Goal: Information Seeking & Learning: Learn about a topic

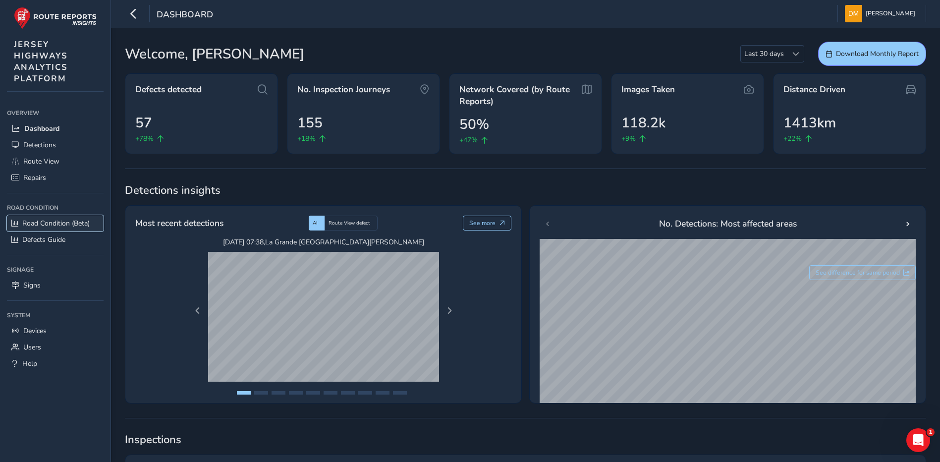
click at [59, 223] on span "Road Condition (Beta)" at bounding box center [55, 223] width 67 height 9
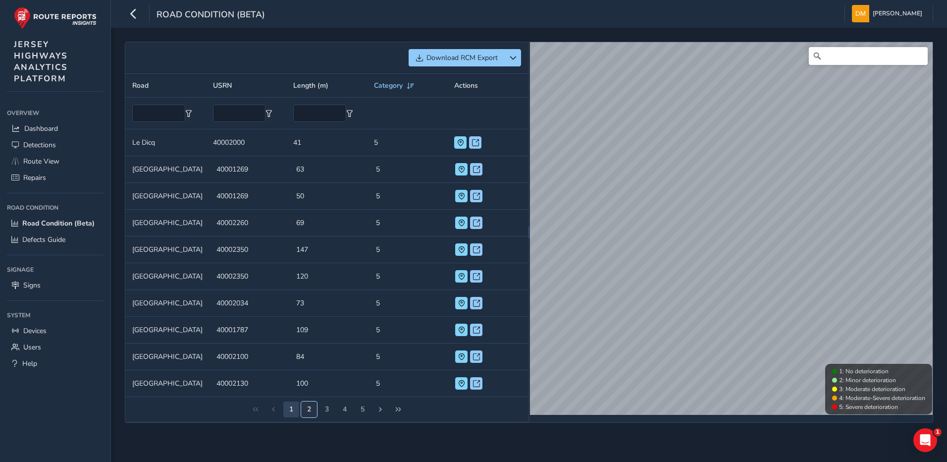
click at [304, 413] on button "2" at bounding box center [309, 409] width 16 height 16
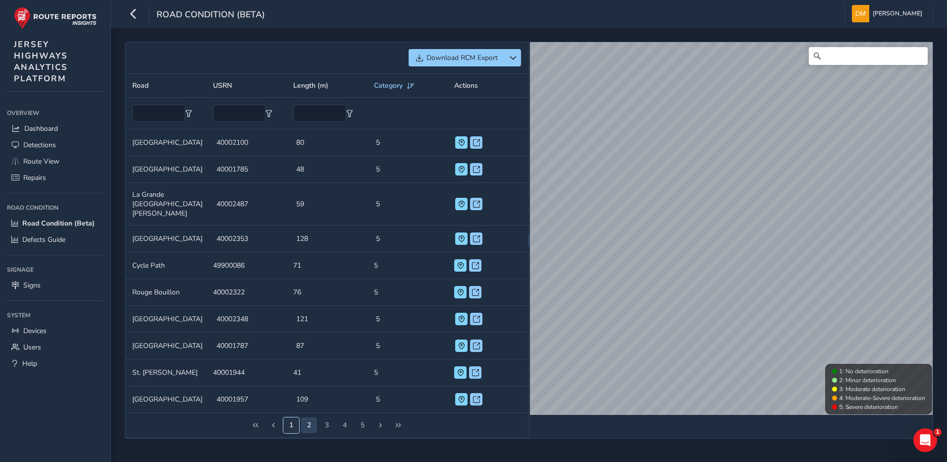
click at [286, 417] on button "1" at bounding box center [291, 425] width 16 height 16
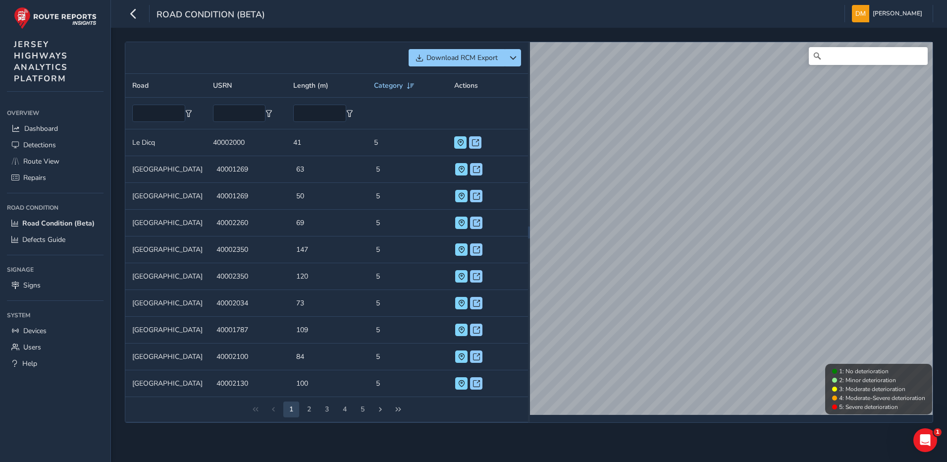
click at [336, 411] on span "1 2 3 4 5" at bounding box center [326, 409] width 89 height 18
click at [329, 408] on button "3" at bounding box center [327, 409] width 16 height 16
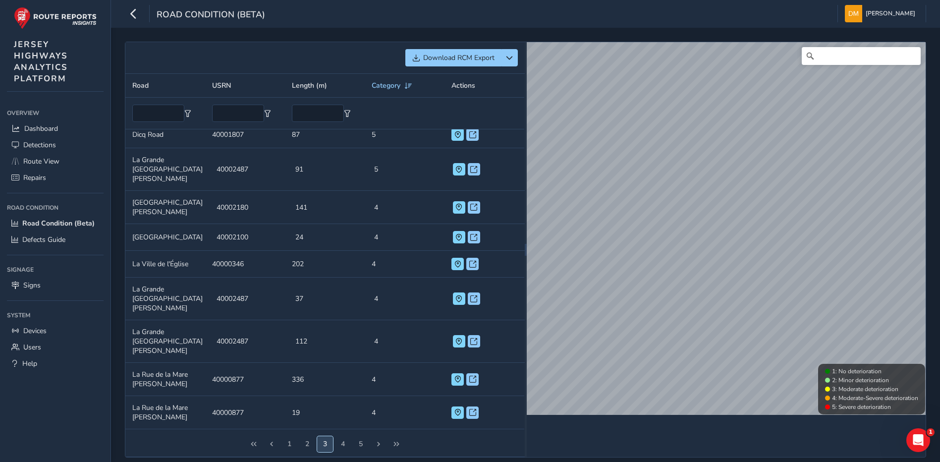
scroll to position [10, 0]
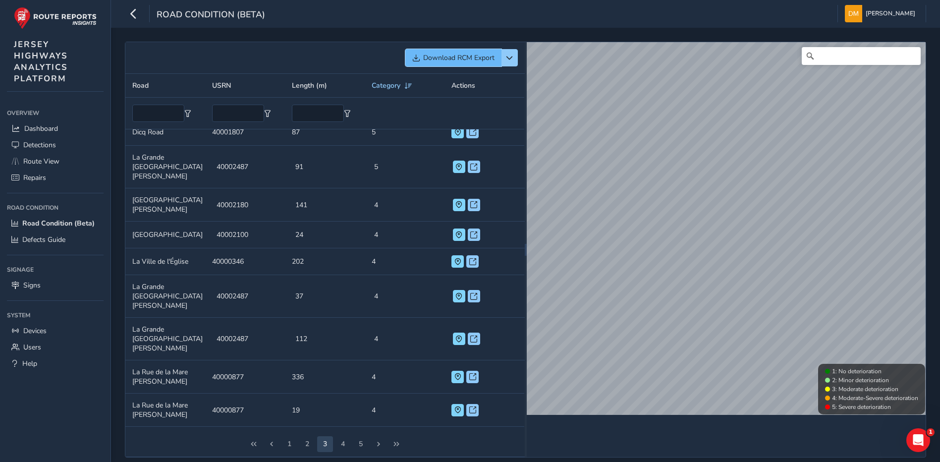
click at [464, 57] on span "Download RCM Export" at bounding box center [458, 57] width 71 height 9
click at [507, 60] on span "button" at bounding box center [509, 58] width 7 height 7
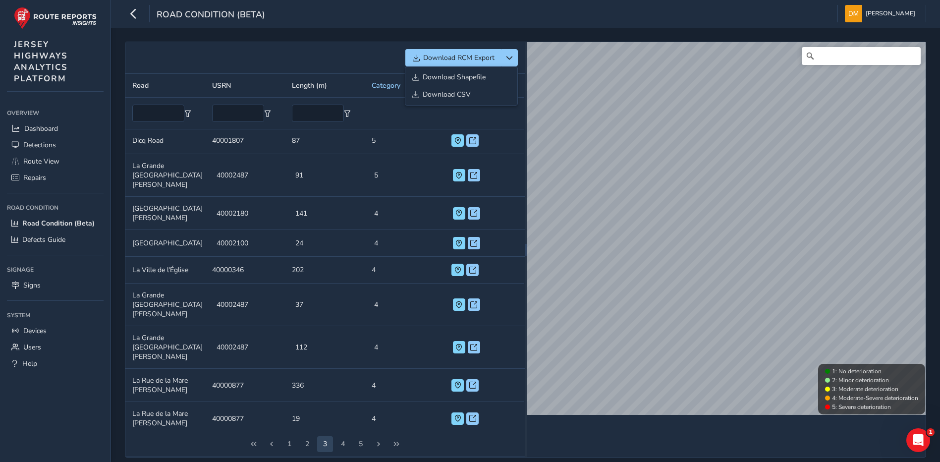
scroll to position [0, 0]
click at [368, 33] on div "Download RCM Export Road USRN Length (m) Category Actions Road Dicq Road USRN 4…" at bounding box center [525, 249] width 829 height 443
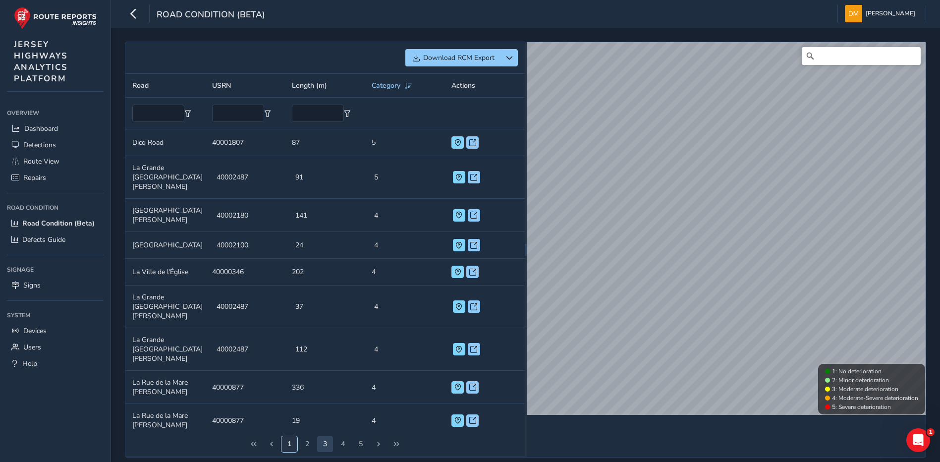
click at [284, 445] on button "1" at bounding box center [289, 444] width 16 height 16
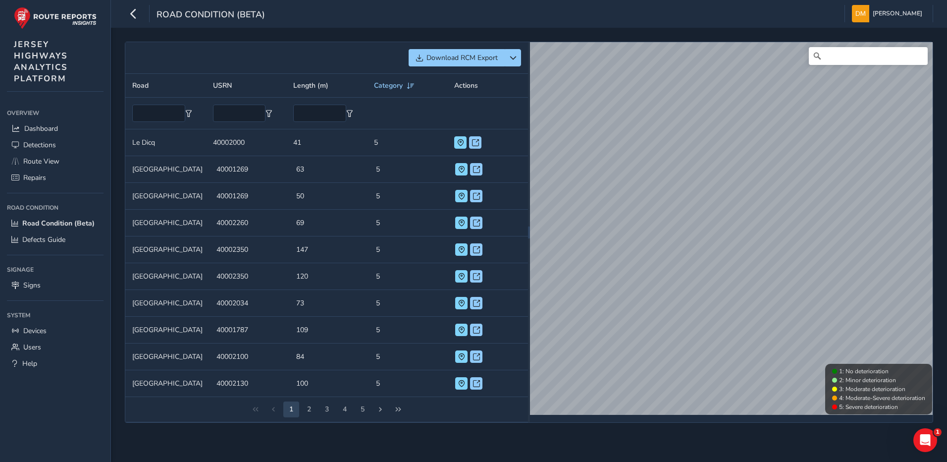
click at [164, 143] on td "Road Le Dicq" at bounding box center [165, 142] width 81 height 27
click at [304, 145] on td "Length (m) 41" at bounding box center [326, 142] width 81 height 27
click at [522, 59] on div "Download RCM Export" at bounding box center [326, 58] width 403 height 32
click at [516, 60] on span "button" at bounding box center [513, 58] width 7 height 7
click at [488, 78] on span "Download Shapefile" at bounding box center [457, 77] width 63 height 7
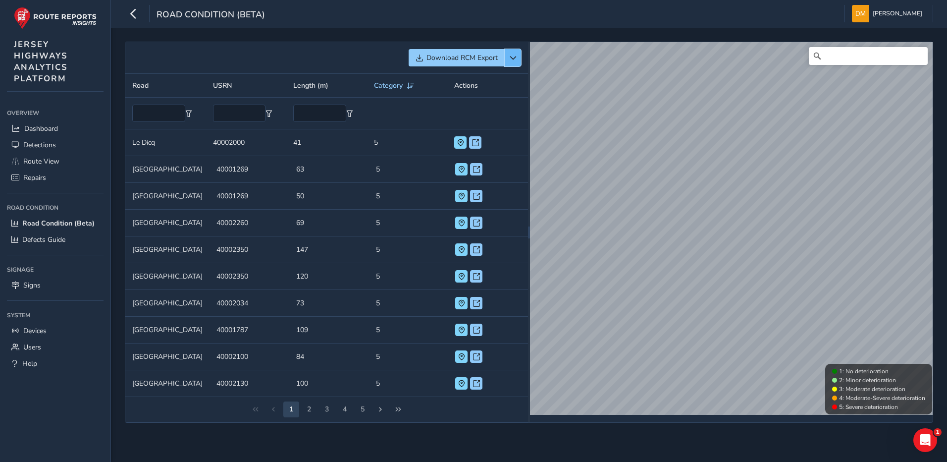
click at [511, 56] on span "button" at bounding box center [513, 58] width 7 height 7
click at [220, 60] on div "Download RCM Export" at bounding box center [326, 57] width 389 height 17
click at [473, 142] on span at bounding box center [475, 142] width 7 height 7
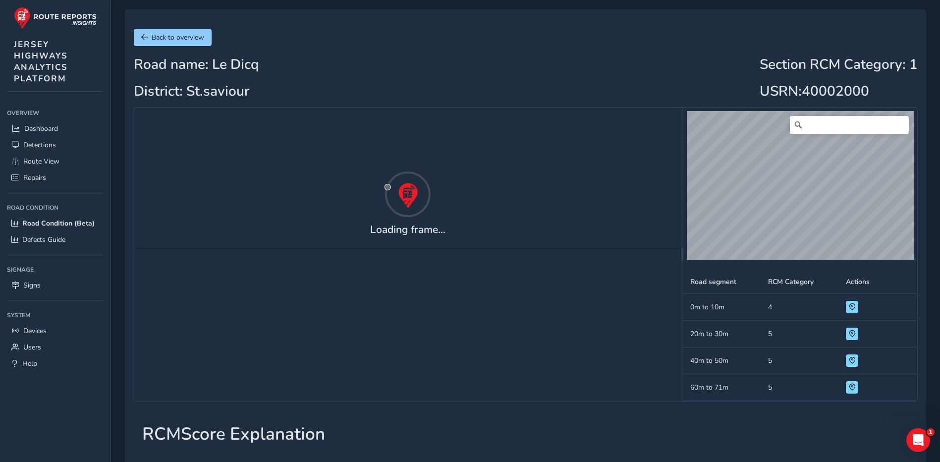
scroll to position [50, 0]
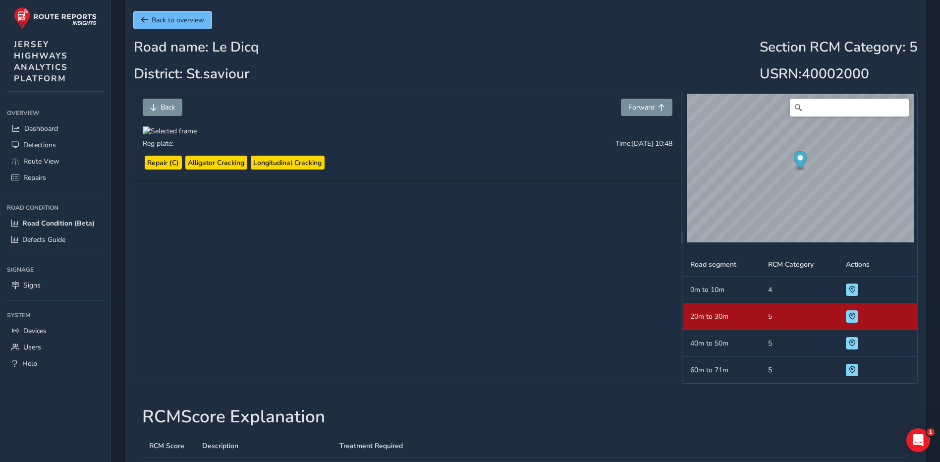
click at [142, 20] on span "Back to overview" at bounding box center [144, 19] width 7 height 7
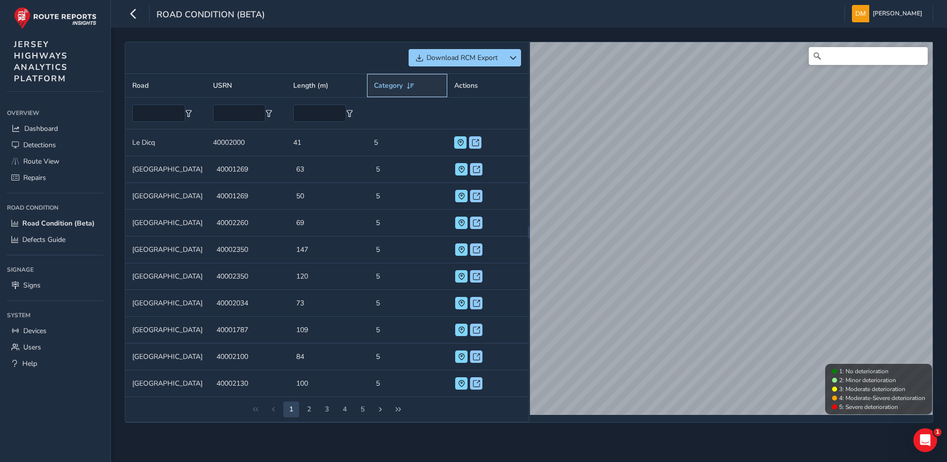
click at [404, 89] on div "Category" at bounding box center [394, 85] width 41 height 9
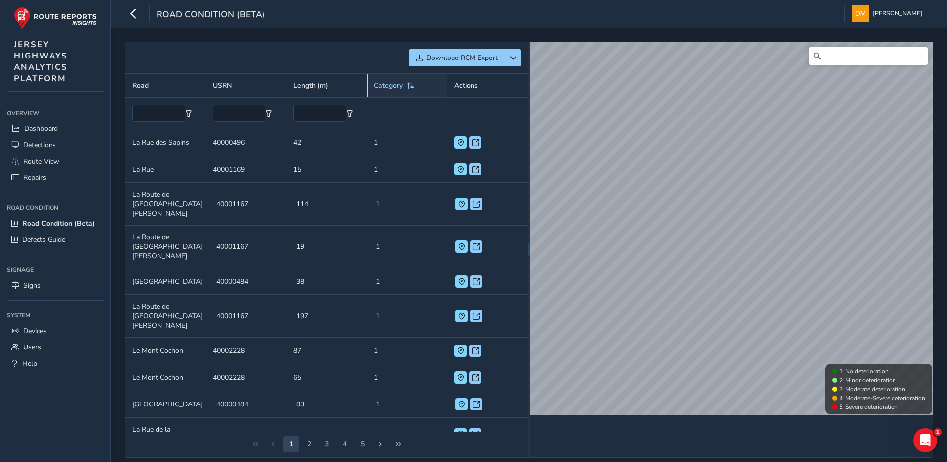
click at [404, 89] on div "Category" at bounding box center [394, 85] width 41 height 9
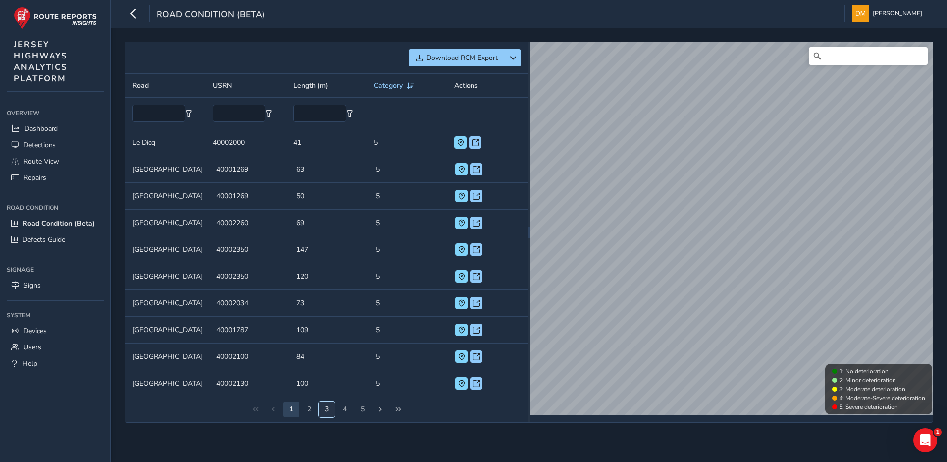
click at [332, 411] on button "3" at bounding box center [327, 409] width 16 height 16
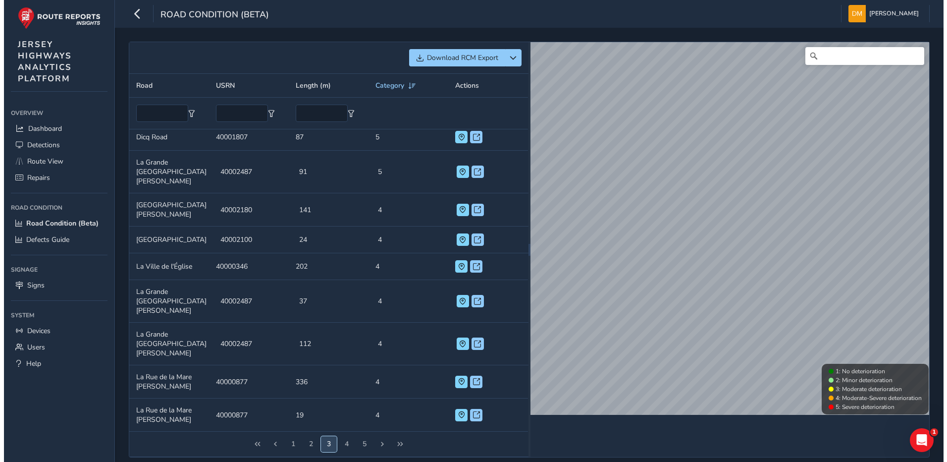
scroll to position [10, 0]
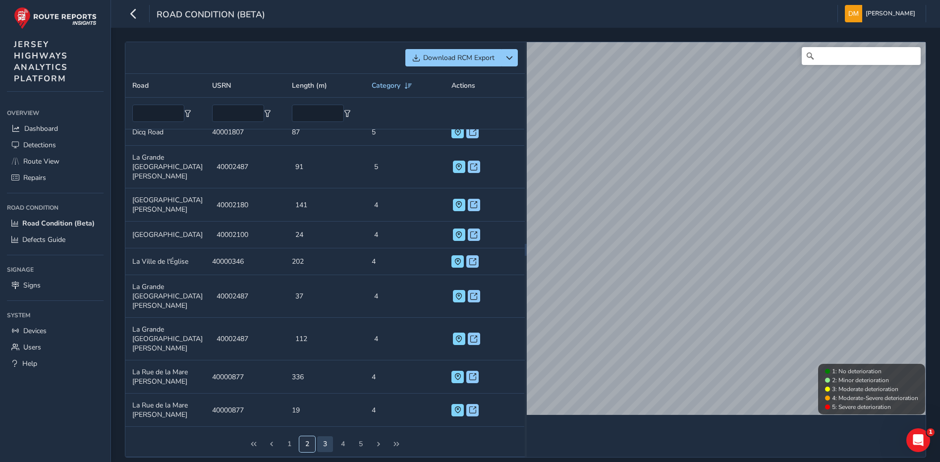
click at [307, 443] on button "2" at bounding box center [307, 444] width 16 height 16
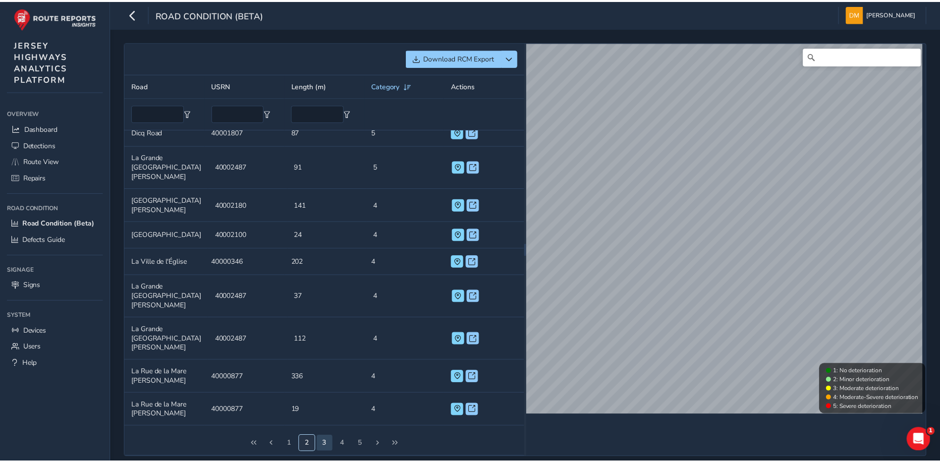
scroll to position [0, 0]
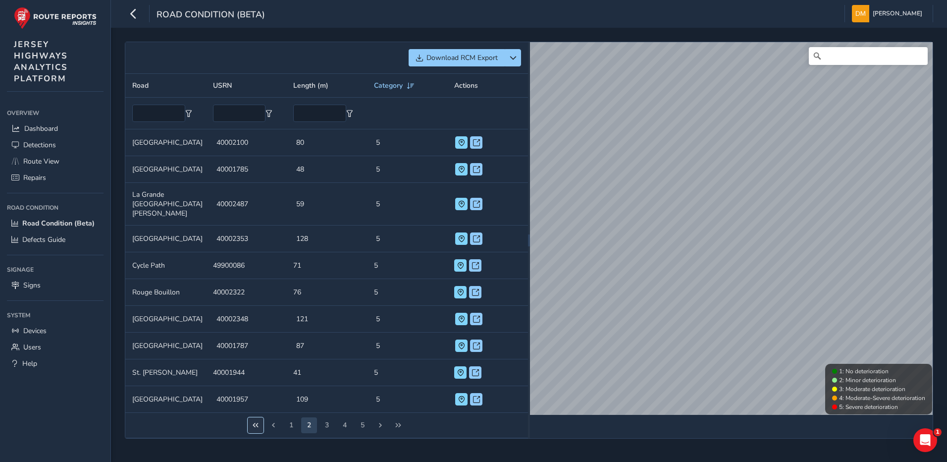
click at [259, 417] on button "First Page" at bounding box center [256, 425] width 16 height 16
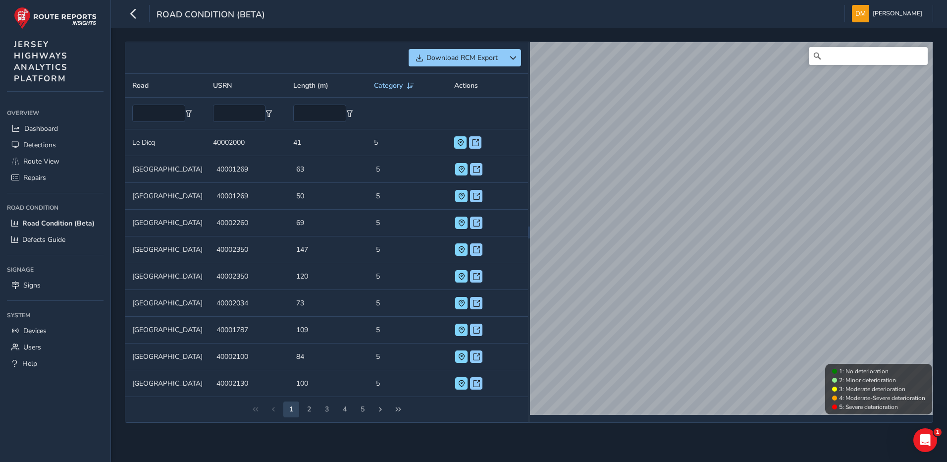
click at [376, 437] on div "Download RCM Export Road USRN Length (m) Category Actions Road Le Dicq USRN 400…" at bounding box center [529, 245] width 836 height 434
click at [374, 429] on div "Download RCM Export Road USRN Length (m) Category Actions Road Le Dicq USRN 400…" at bounding box center [529, 245] width 836 height 434
click at [142, 141] on td "Road Le Dicq" at bounding box center [165, 142] width 81 height 27
click at [253, 146] on td "USRN 40002000" at bounding box center [246, 142] width 81 height 27
click at [471, 143] on button at bounding box center [475, 142] width 12 height 12
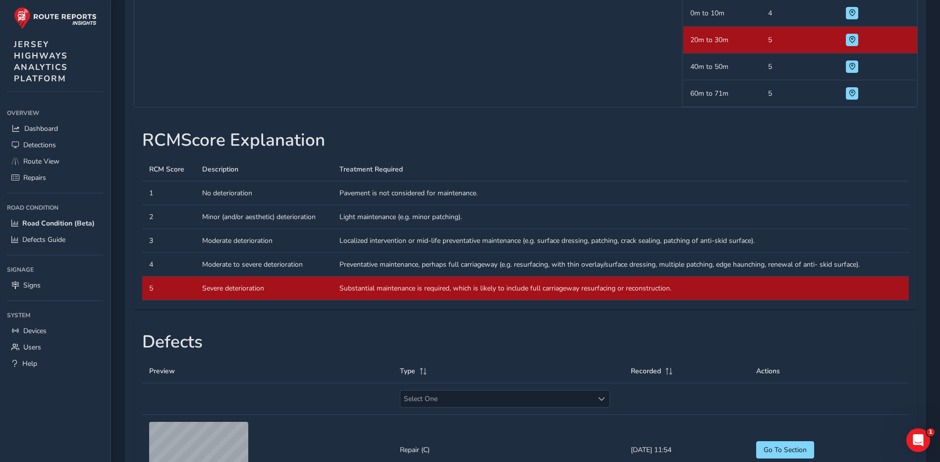
scroll to position [329, 0]
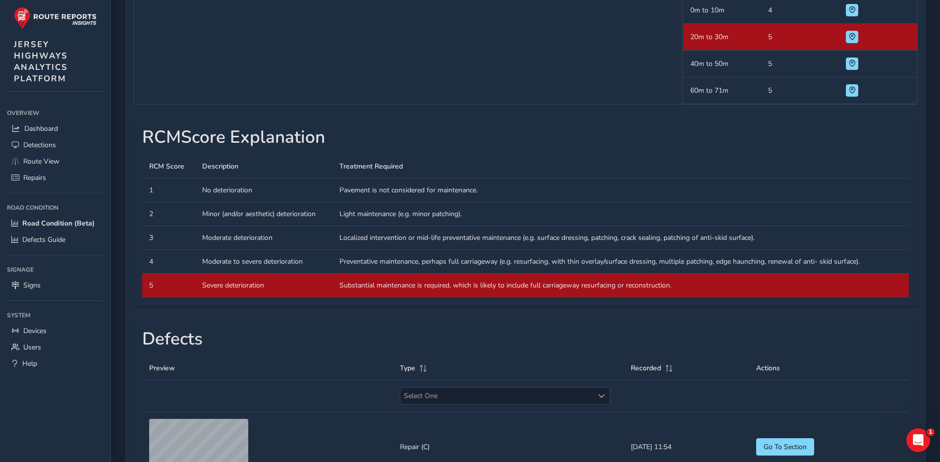
click at [472, 233] on div "RCM Score Explanation RCM Score Description Treatment Required RCM Score 1 Desc…" at bounding box center [526, 212] width 784 height 188
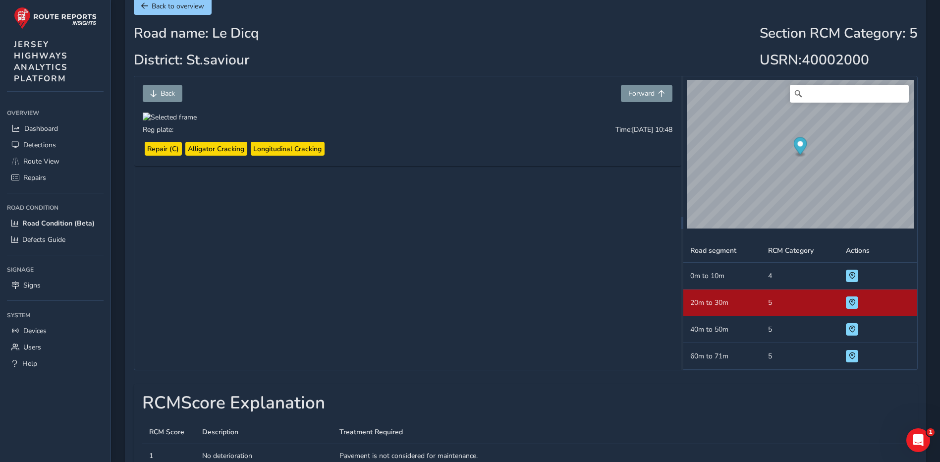
scroll to position [0, 0]
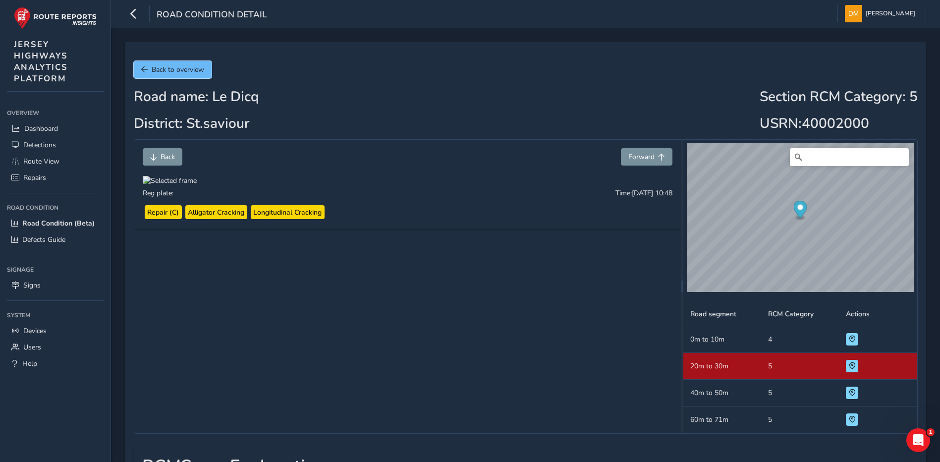
click at [152, 68] on span "Back to overview" at bounding box center [178, 69] width 53 height 9
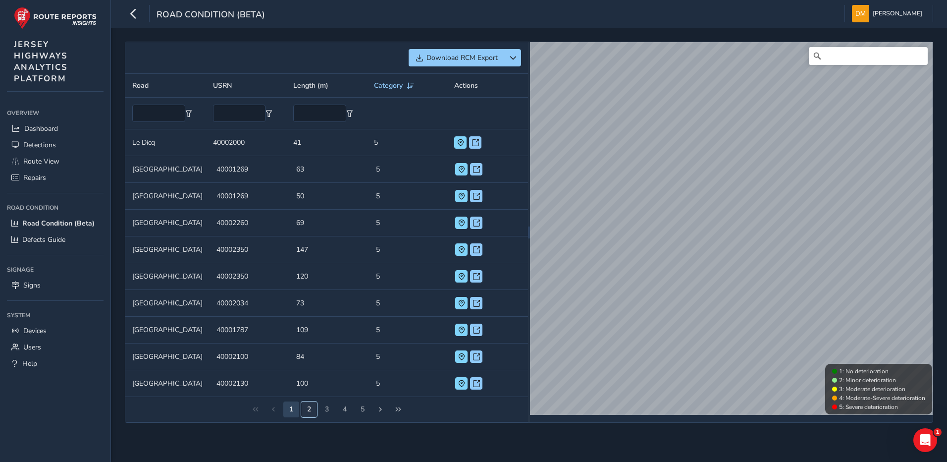
click at [303, 411] on button "2" at bounding box center [309, 409] width 16 height 16
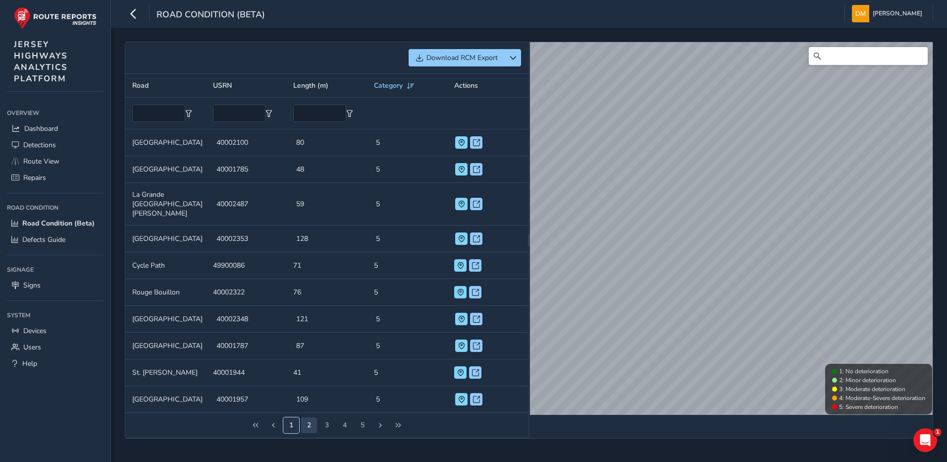
click at [289, 417] on button "1" at bounding box center [291, 425] width 16 height 16
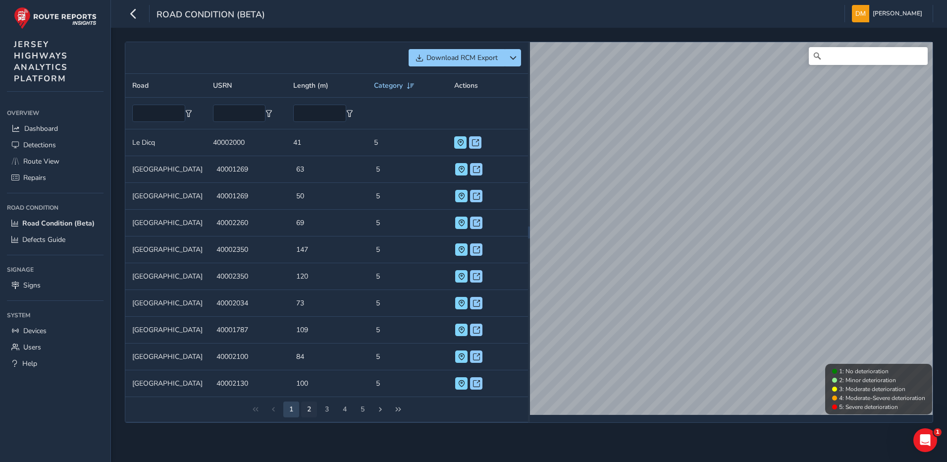
click at [302, 407] on span "1 2 3 4 5" at bounding box center [326, 409] width 89 height 18
click at [304, 406] on button "2" at bounding box center [309, 409] width 16 height 16
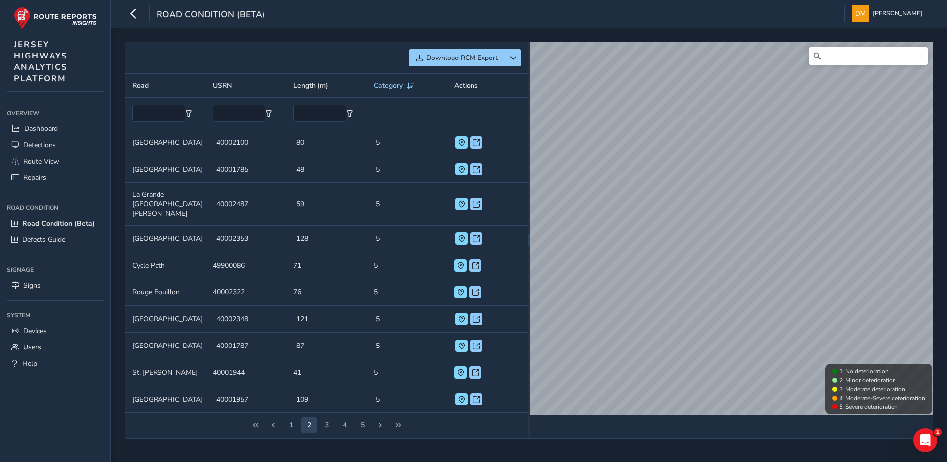
click at [304, 416] on span "1 2 3 4 5" at bounding box center [326, 425] width 89 height 18
click at [324, 417] on button "3" at bounding box center [327, 425] width 16 height 16
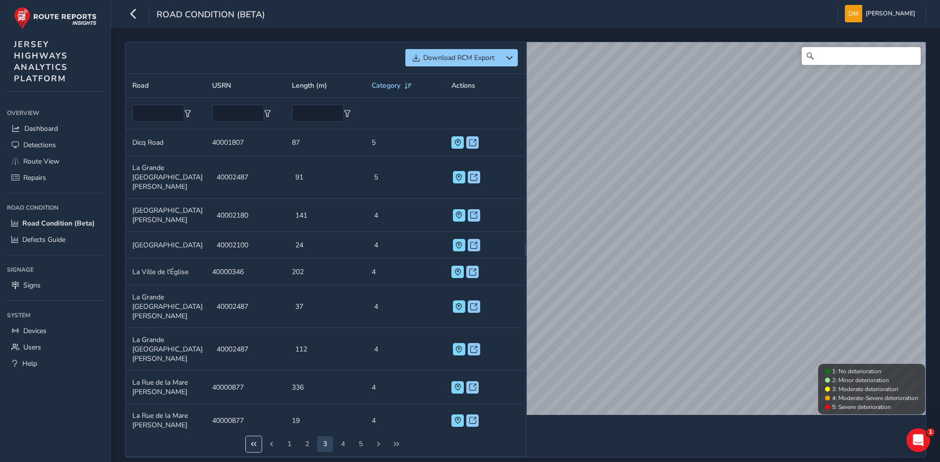
click at [248, 446] on button "First Page" at bounding box center [254, 444] width 16 height 16
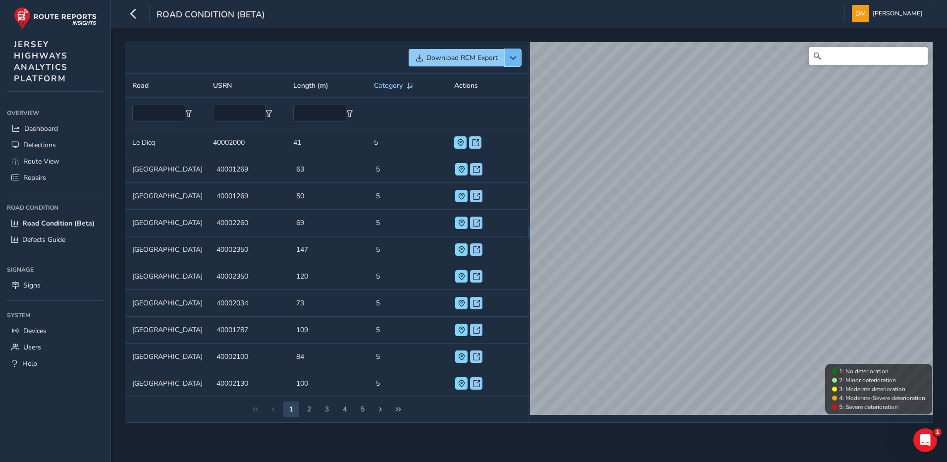
click at [514, 59] on span "button" at bounding box center [513, 58] width 7 height 7
click at [497, 62] on span "Download RCM Export" at bounding box center [462, 57] width 71 height 9
click at [373, 425] on div "Download RCM Export Road USRN Length (m) Category Actions Road Le Dicq USRN 400…" at bounding box center [529, 245] width 836 height 434
click at [306, 411] on button "2" at bounding box center [309, 409] width 16 height 16
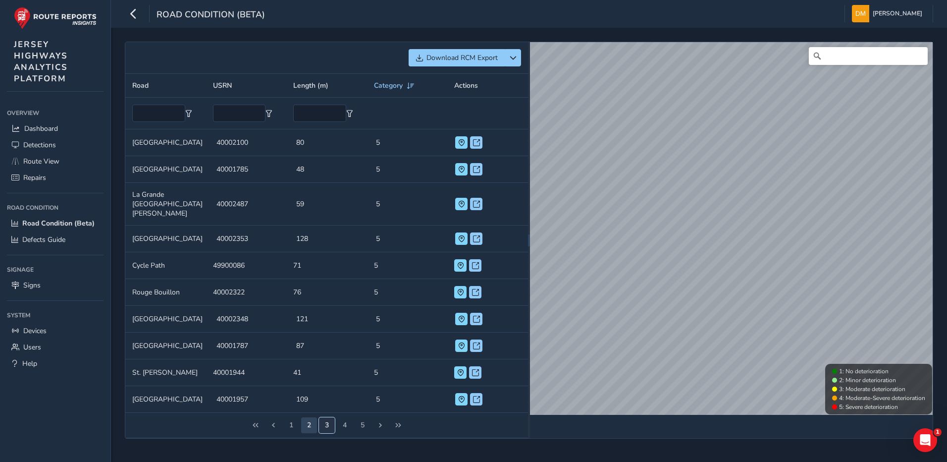
click at [323, 417] on button "3" at bounding box center [327, 425] width 16 height 16
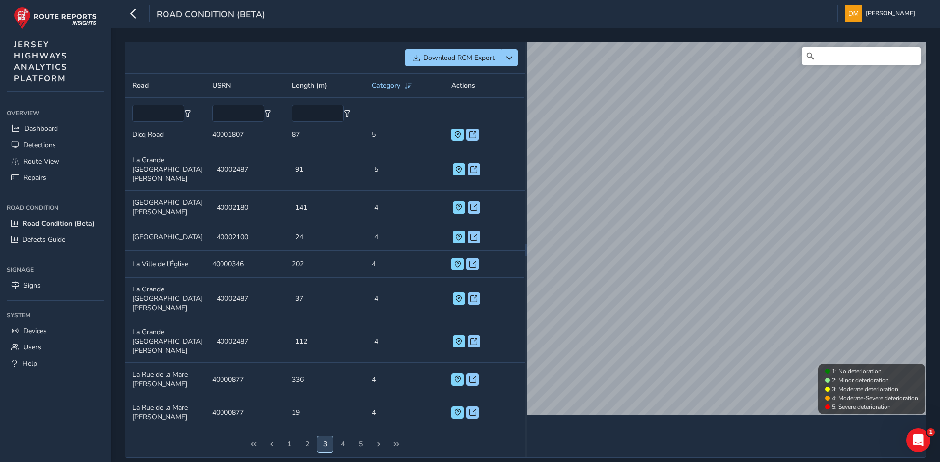
scroll to position [10, 0]
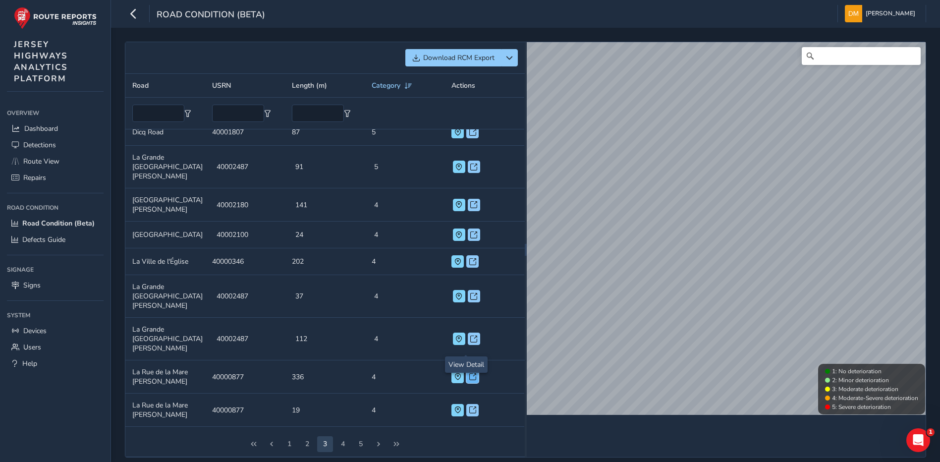
click at [469, 373] on span at bounding box center [472, 376] width 7 height 7
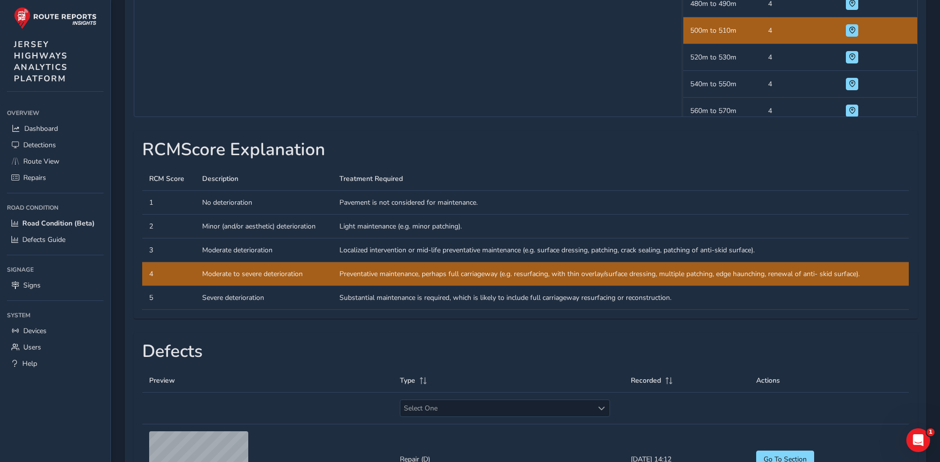
scroll to position [347, 0]
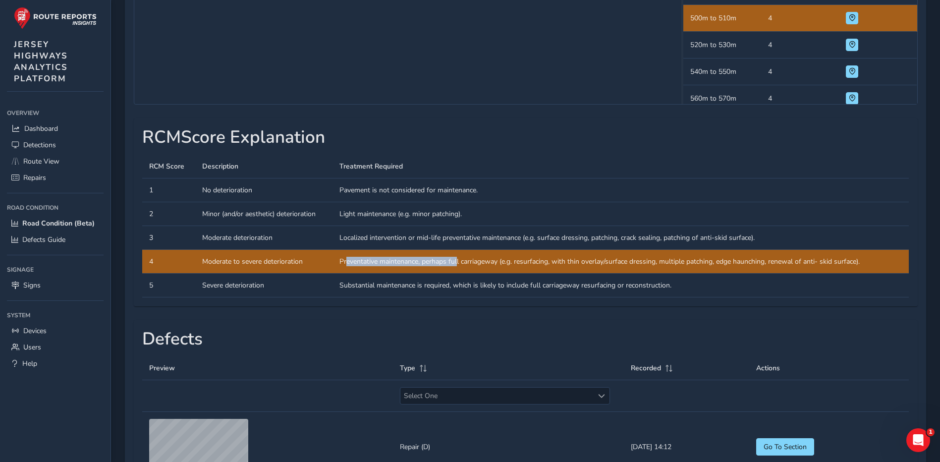
drag, startPoint x: 345, startPoint y: 316, endPoint x: 459, endPoint y: 317, distance: 113.5
click at [459, 274] on td "Treatment Required Preventative maintenance, perhaps full carriageway (e.g. res…" at bounding box center [620, 262] width 576 height 24
drag, startPoint x: 459, startPoint y: 317, endPoint x: 467, endPoint y: 367, distance: 50.7
click at [464, 371] on div "Back to overview Road name: [GEOGRAPHIC_DATA][PERSON_NAME]: St.[PERSON_NAME] Se…" at bounding box center [525, 425] width 801 height 1461
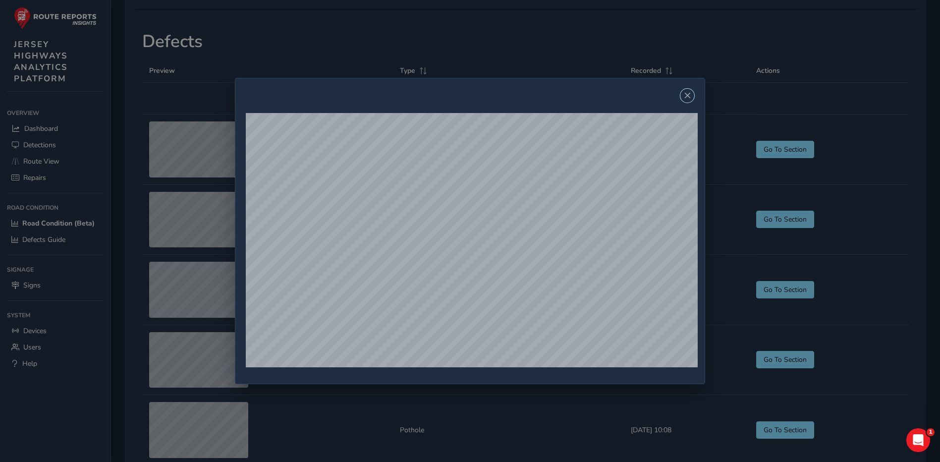
scroll to position [743, 0]
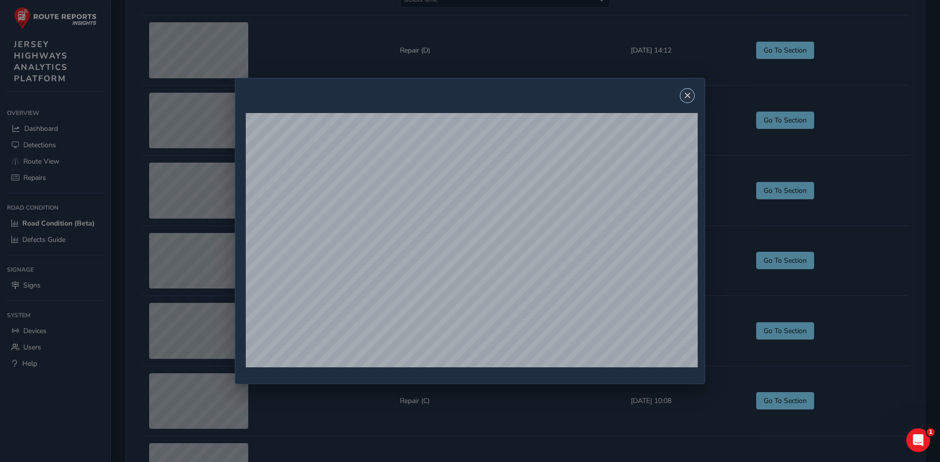
click at [690, 99] on button "Close" at bounding box center [687, 96] width 14 height 14
click at [691, 96] on span "Close" at bounding box center [687, 95] width 7 height 7
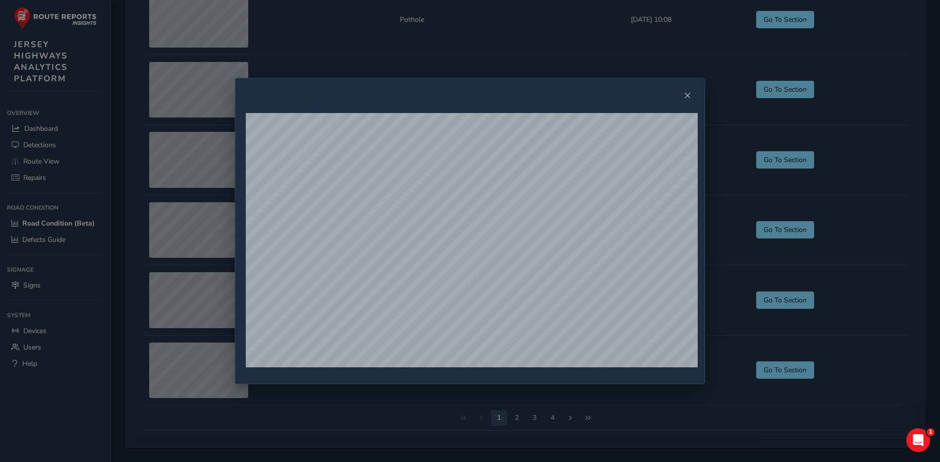
scroll to position [1108, 0]
click at [686, 95] on span "Close" at bounding box center [687, 95] width 7 height 7
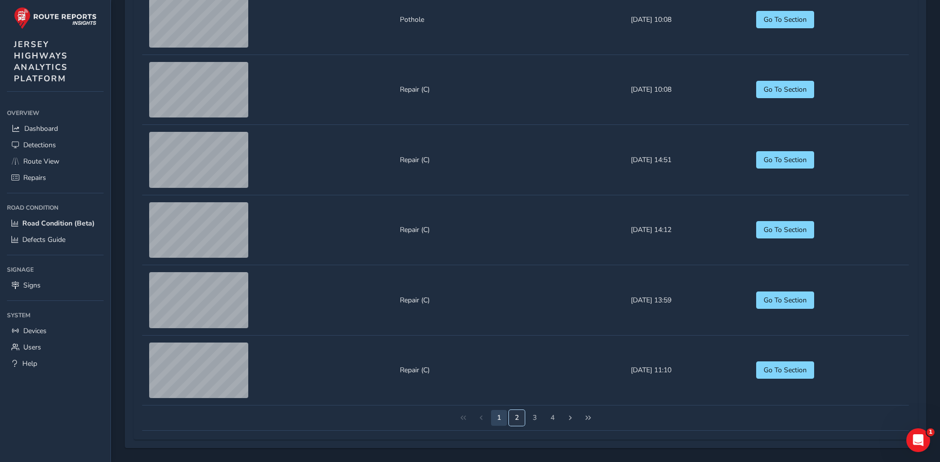
click at [513, 415] on button "2" at bounding box center [517, 418] width 16 height 16
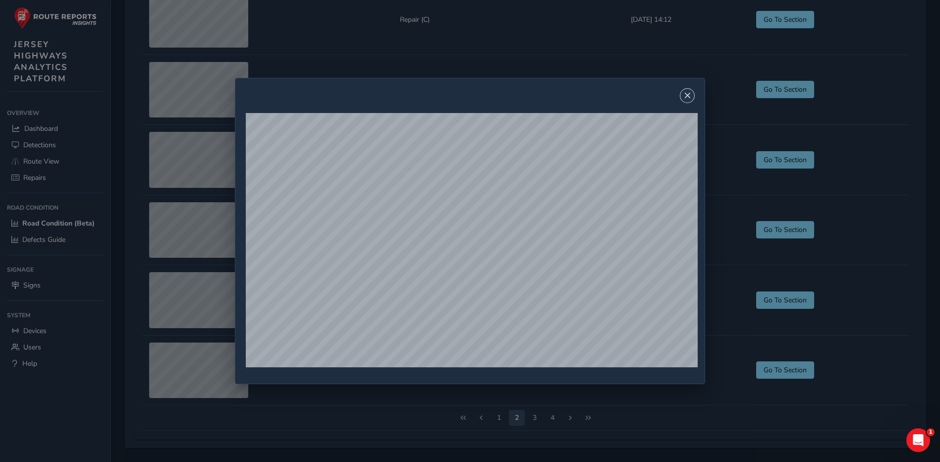
click at [690, 101] on button "Close" at bounding box center [687, 96] width 14 height 14
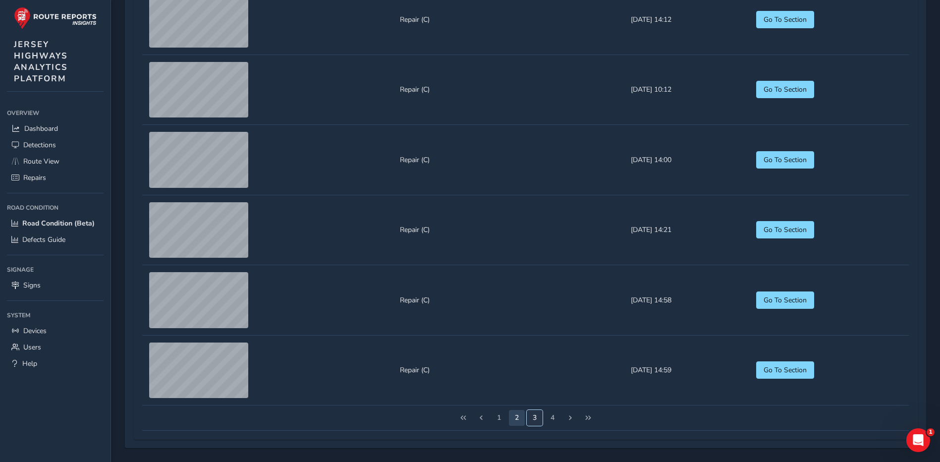
click at [529, 417] on button "3" at bounding box center [535, 418] width 16 height 16
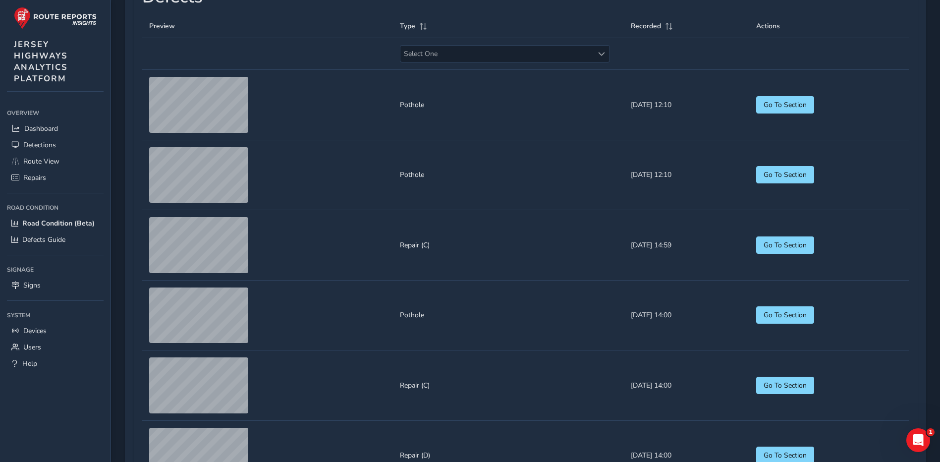
scroll to position [513, 0]
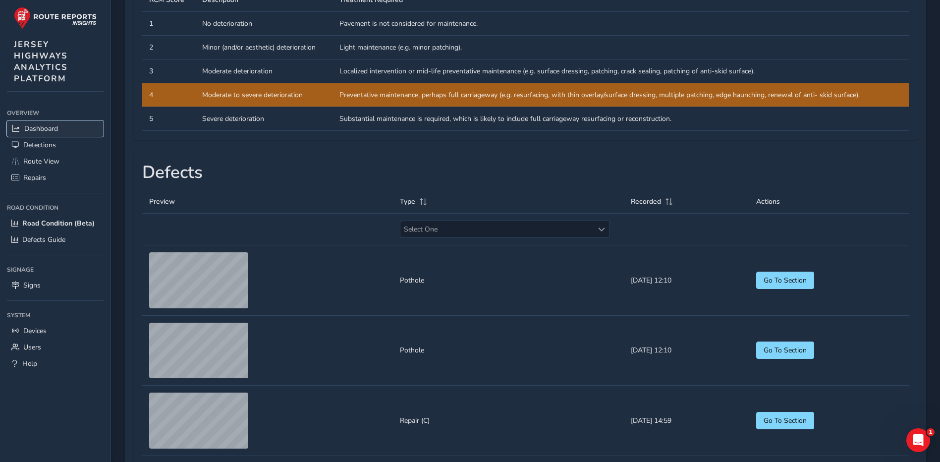
click at [56, 127] on span "Dashboard" at bounding box center [41, 128] width 34 height 9
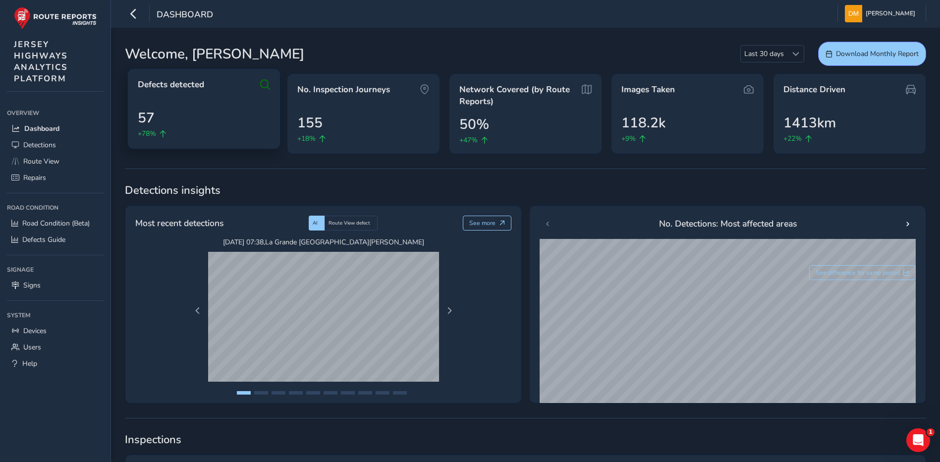
click at [262, 83] on icon at bounding box center [265, 85] width 10 height 12
click at [150, 134] on span "+78%" at bounding box center [147, 133] width 18 height 10
click at [144, 117] on span "57" at bounding box center [146, 118] width 17 height 21
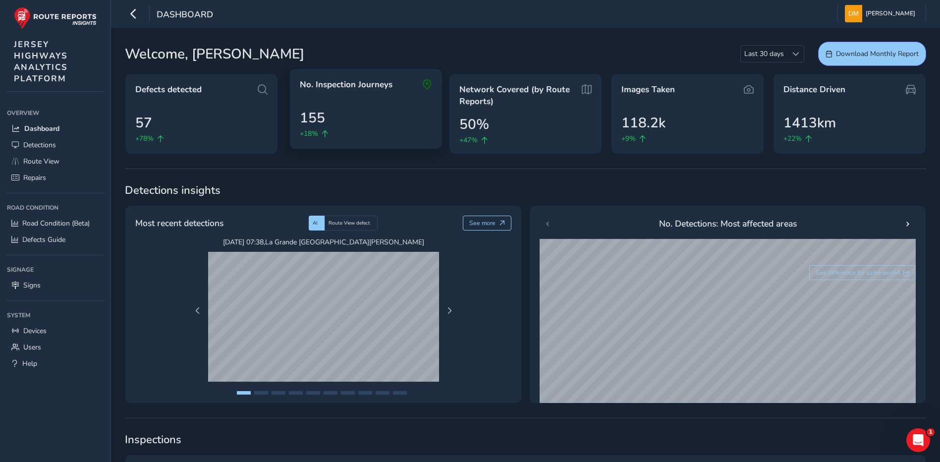
click at [326, 132] on icon at bounding box center [325, 133] width 7 height 7
click at [329, 106] on div "No. Inspection Journeys 155 +18%" at bounding box center [365, 108] width 153 height 81
click at [439, 83] on div "No. Inspection Journeys 155 +18%" at bounding box center [365, 108] width 153 height 81
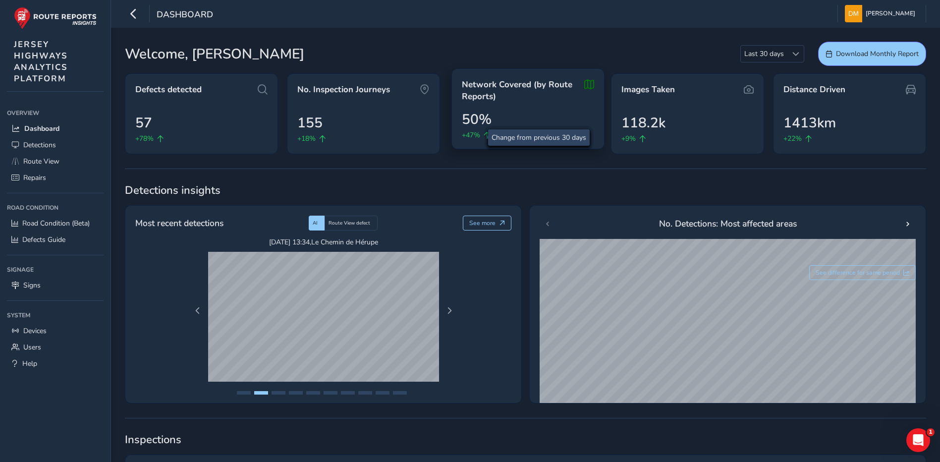
click at [472, 136] on span "+47%" at bounding box center [471, 135] width 18 height 10
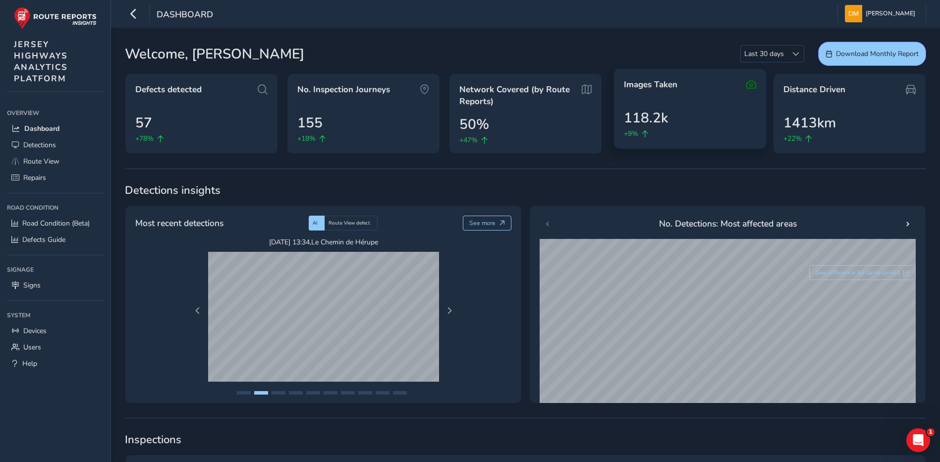
click at [643, 117] on span "118.2k" at bounding box center [646, 118] width 44 height 21
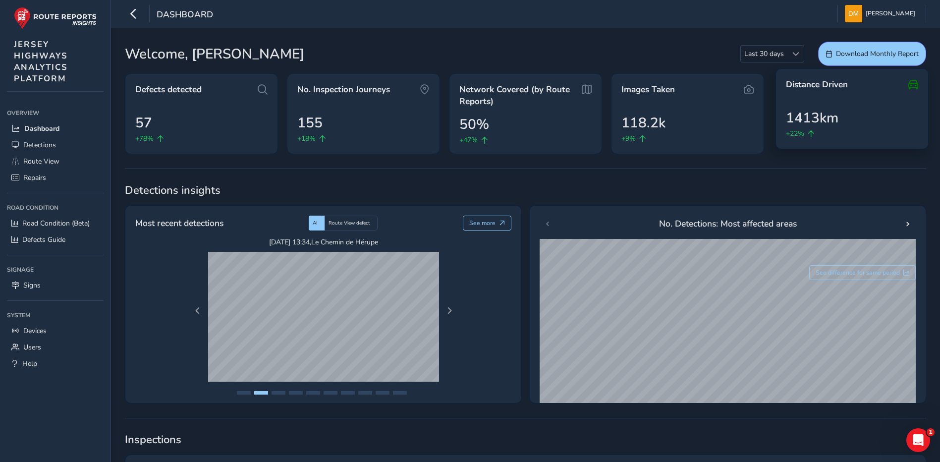
click at [860, 132] on div "+22%" at bounding box center [852, 133] width 132 height 10
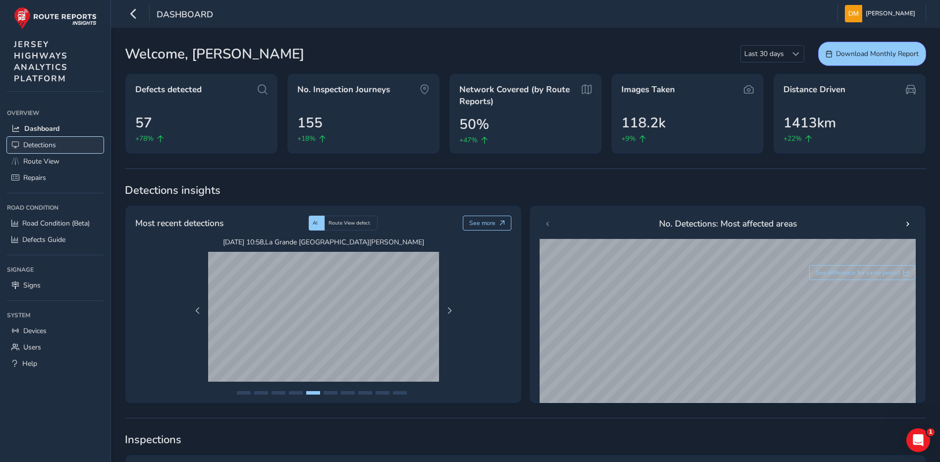
click at [53, 145] on span "Detections" at bounding box center [39, 144] width 33 height 9
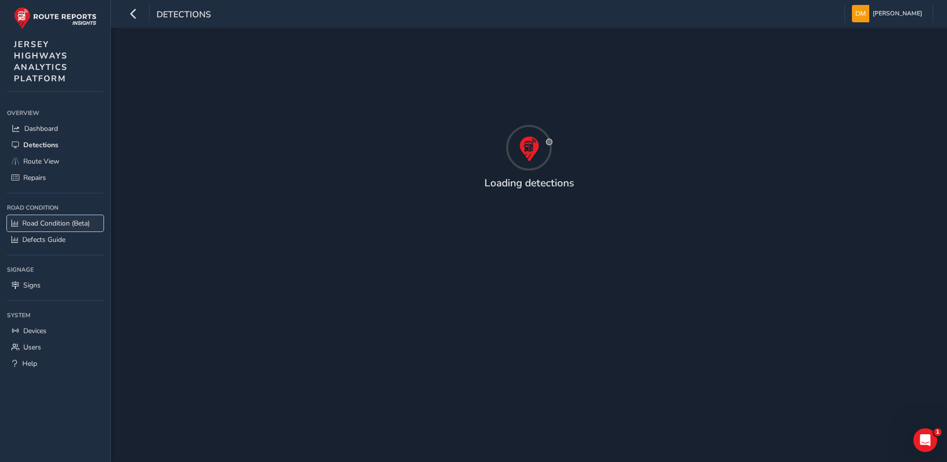
click at [70, 220] on span "Road Condition (Beta)" at bounding box center [55, 223] width 67 height 9
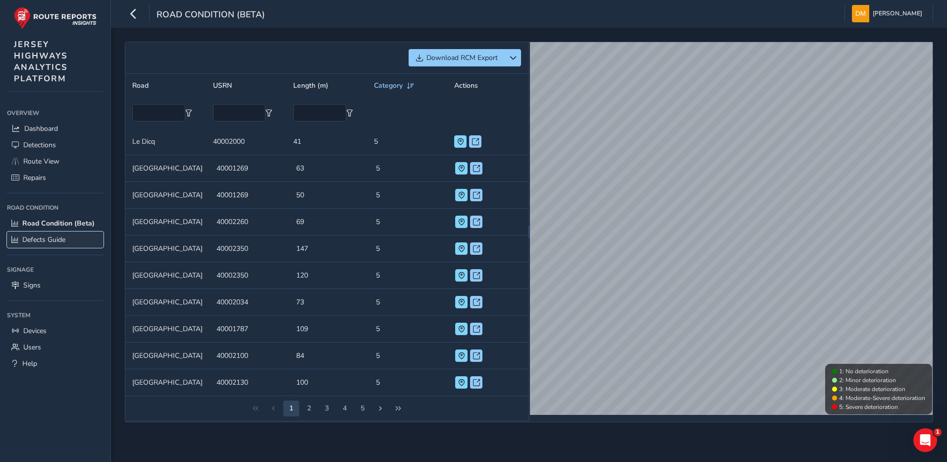
click at [61, 237] on span "Defects Guide" at bounding box center [43, 239] width 43 height 9
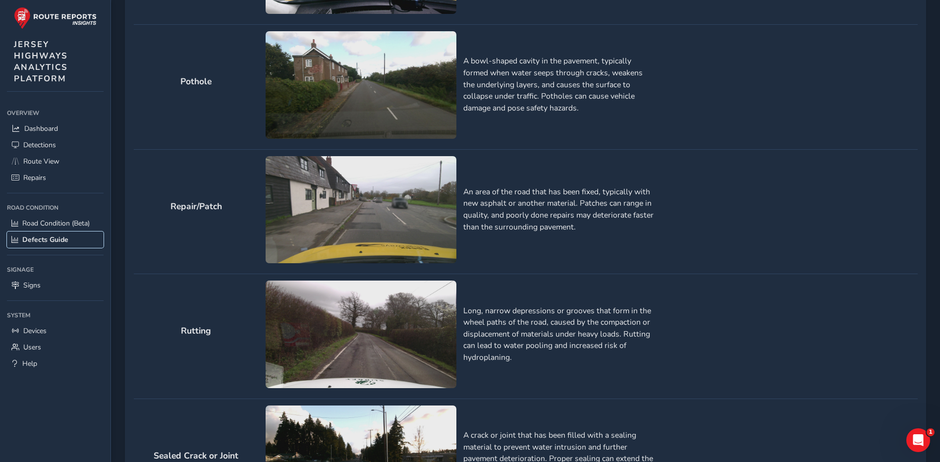
scroll to position [1046, 0]
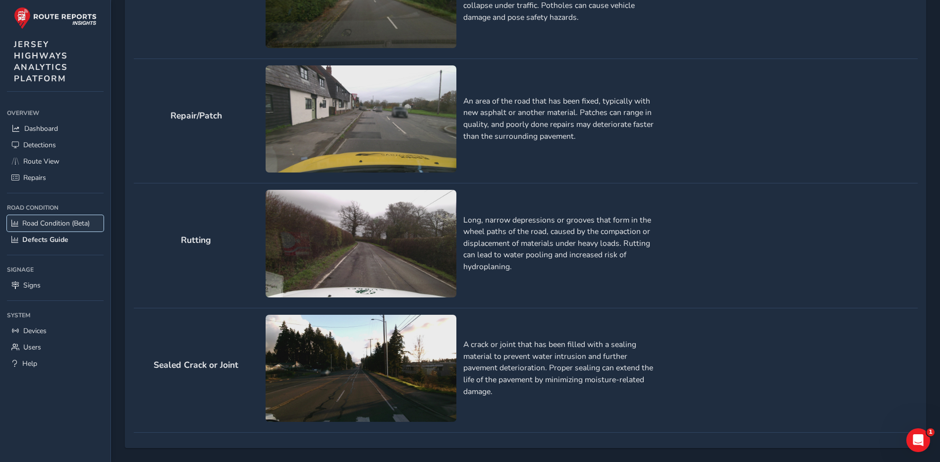
click at [42, 220] on span "Road Condition (Beta)" at bounding box center [55, 223] width 67 height 9
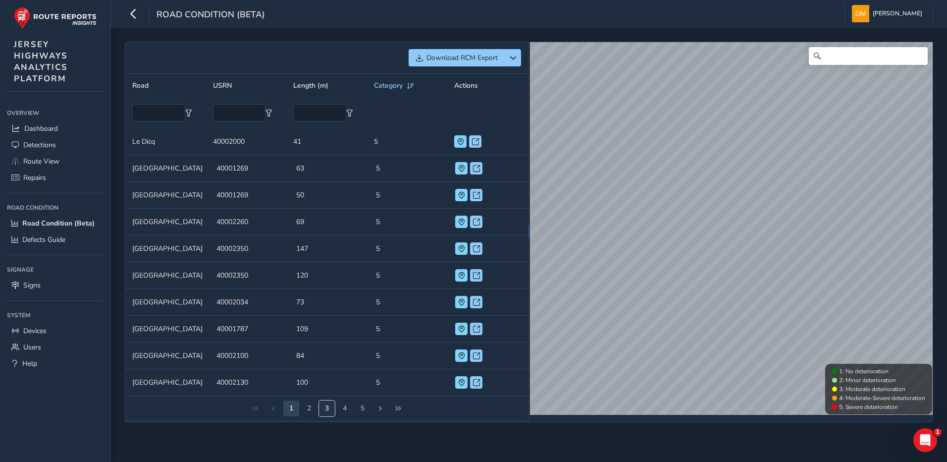
click at [332, 410] on button "3" at bounding box center [327, 408] width 16 height 16
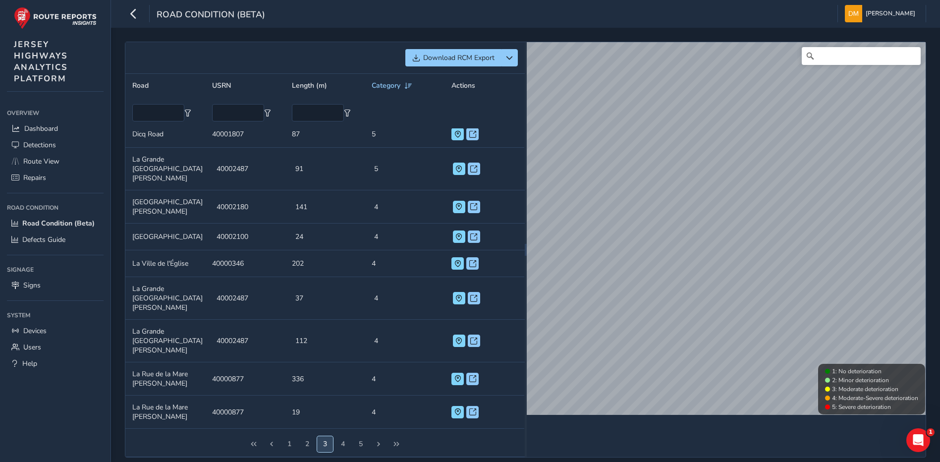
scroll to position [9, 0]
click at [341, 443] on button "4" at bounding box center [343, 444] width 16 height 16
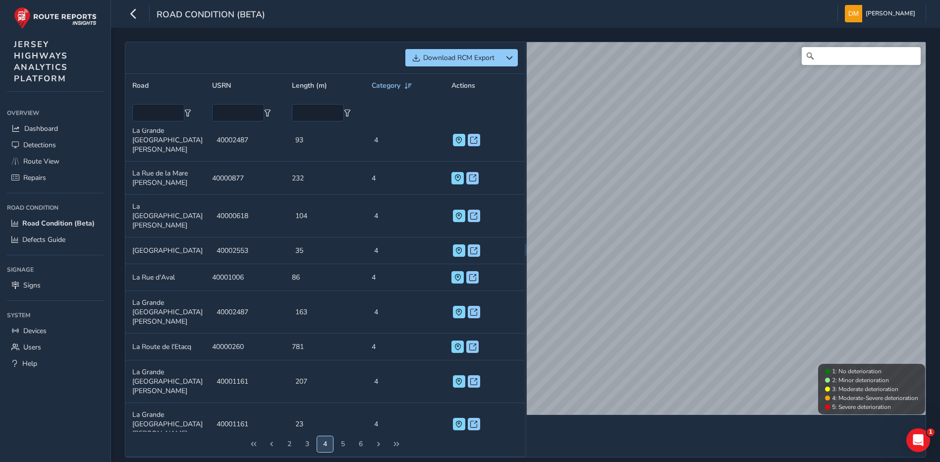
scroll to position [0, 0]
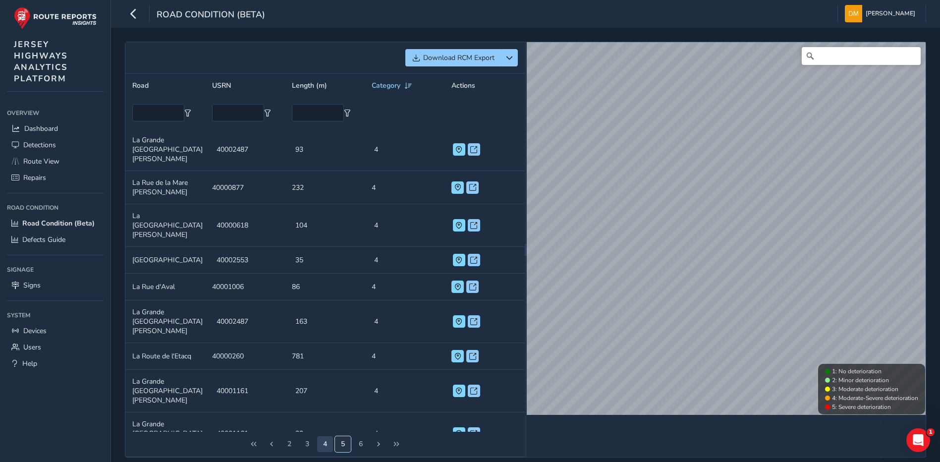
click at [344, 438] on button "5" at bounding box center [343, 444] width 16 height 16
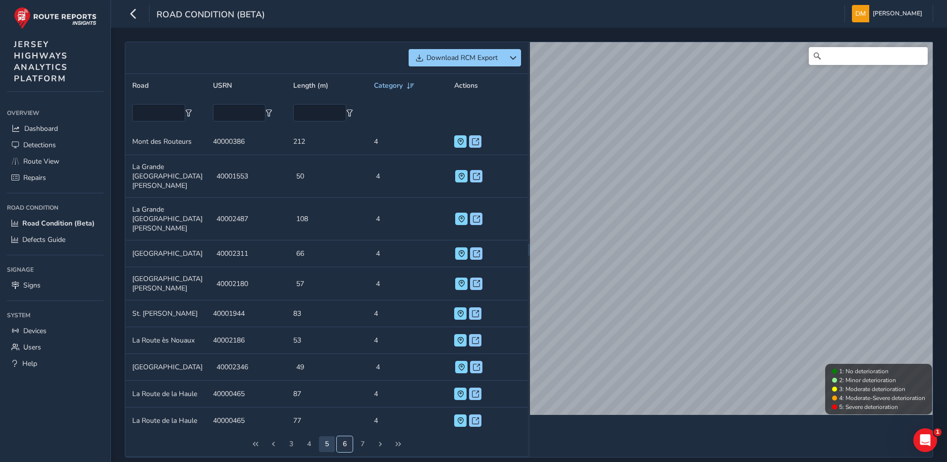
click at [349, 436] on button "6" at bounding box center [345, 444] width 16 height 16
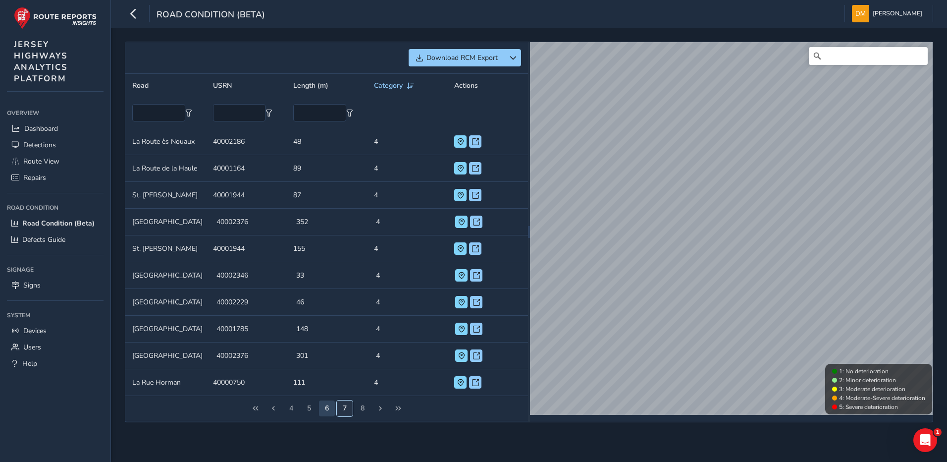
click at [345, 403] on button "7" at bounding box center [345, 408] width 16 height 16
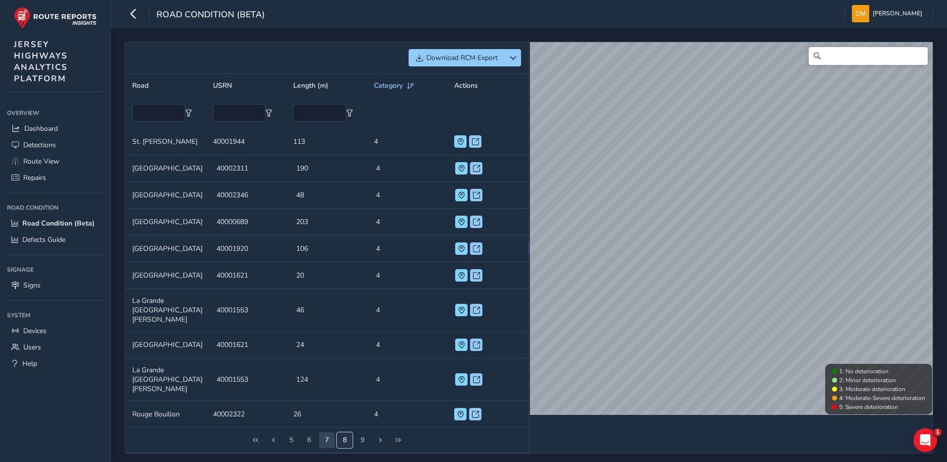
click at [341, 432] on button "8" at bounding box center [345, 440] width 16 height 16
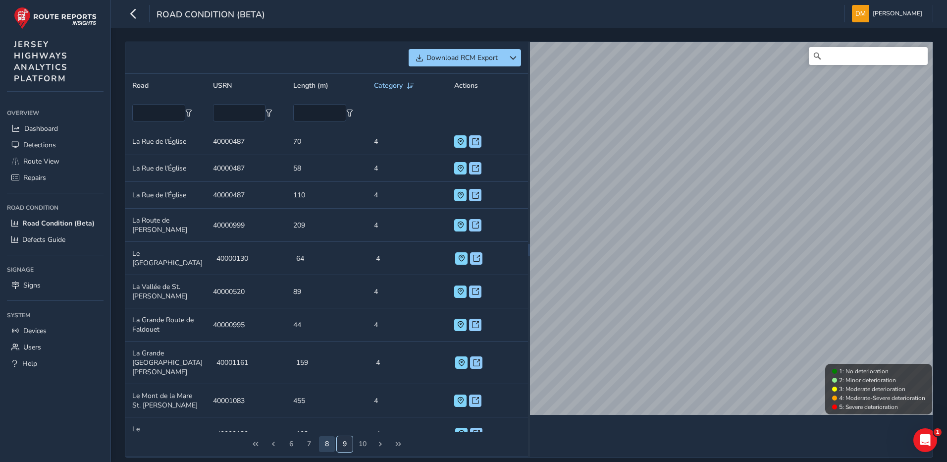
click at [351, 436] on button "9" at bounding box center [345, 444] width 16 height 16
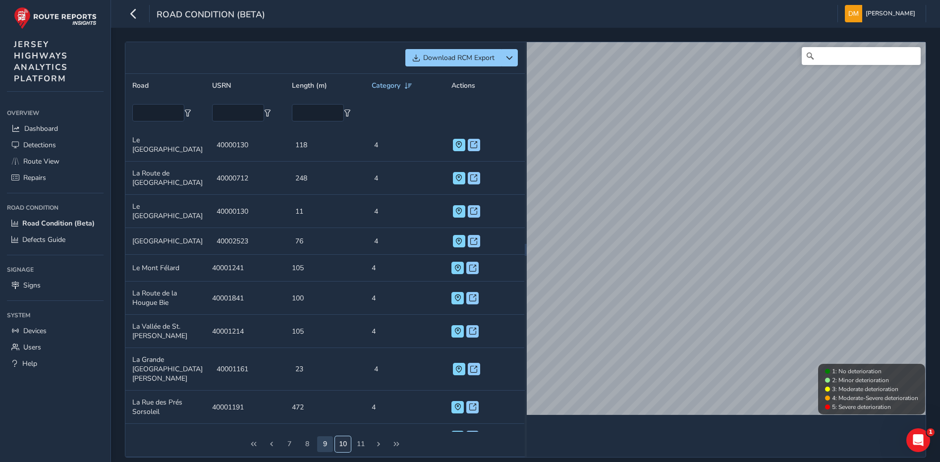
click at [340, 437] on button "10" at bounding box center [343, 444] width 16 height 16
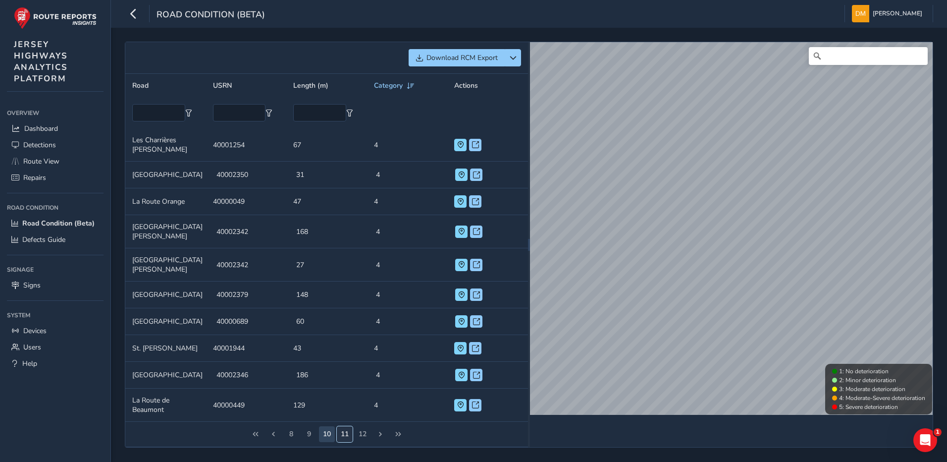
click at [346, 430] on button "11" at bounding box center [345, 434] width 16 height 16
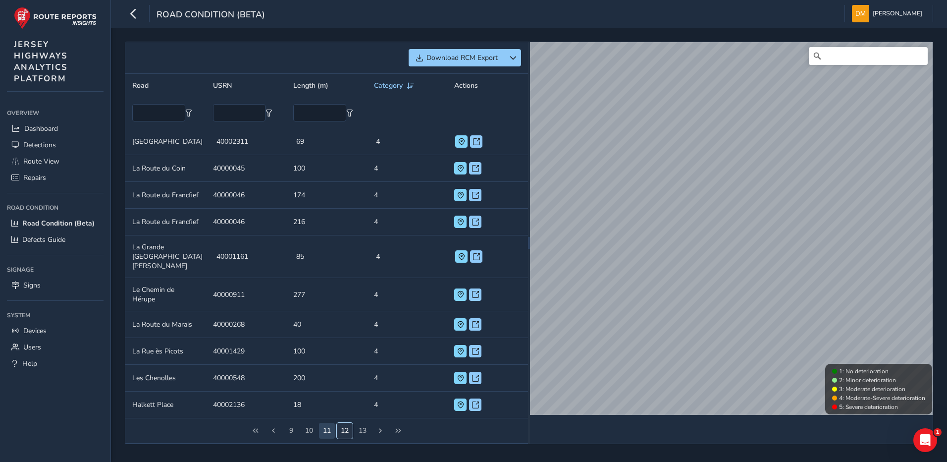
click at [345, 423] on button "12" at bounding box center [345, 431] width 16 height 16
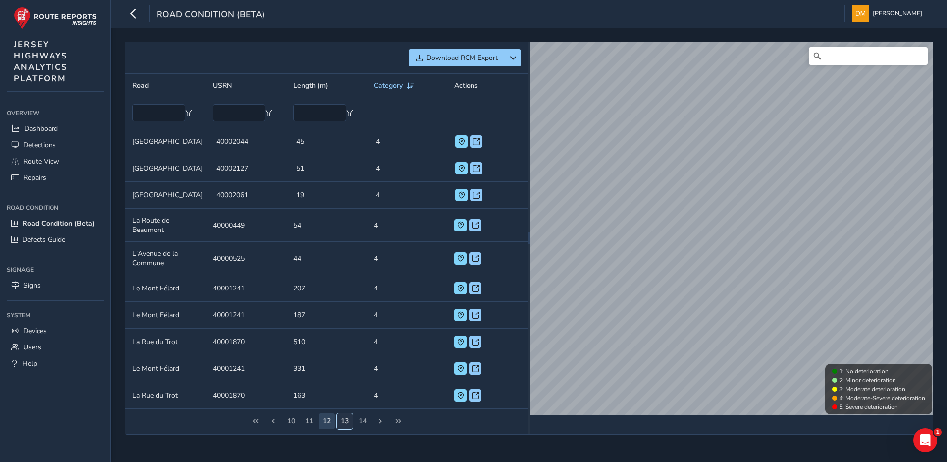
click at [348, 422] on button "13" at bounding box center [345, 421] width 16 height 16
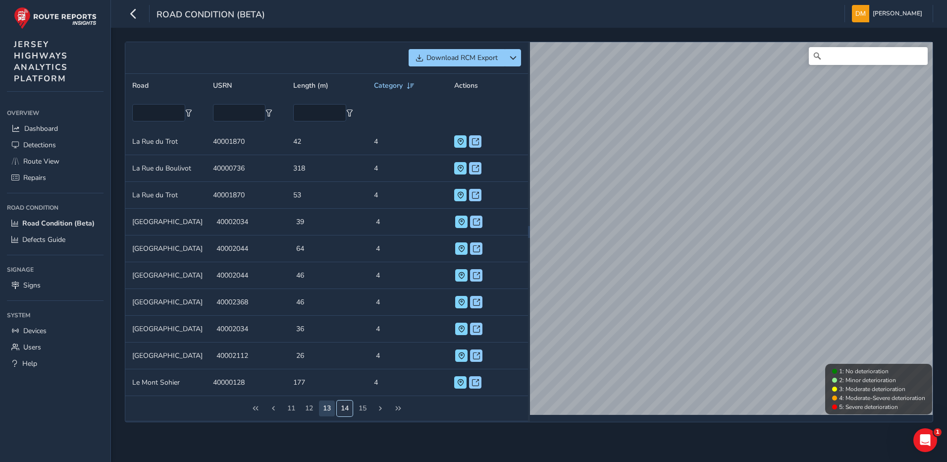
click at [350, 409] on button "14" at bounding box center [345, 408] width 16 height 16
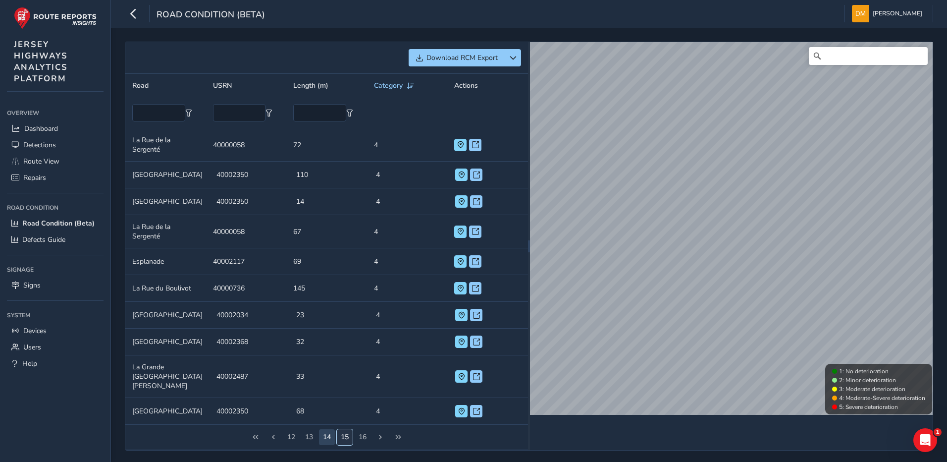
click at [346, 430] on button "15" at bounding box center [345, 437] width 16 height 16
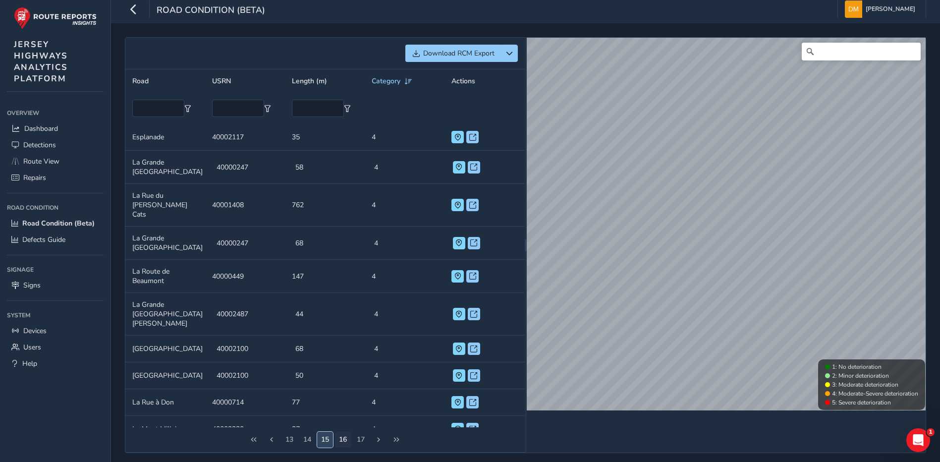
scroll to position [6, 0]
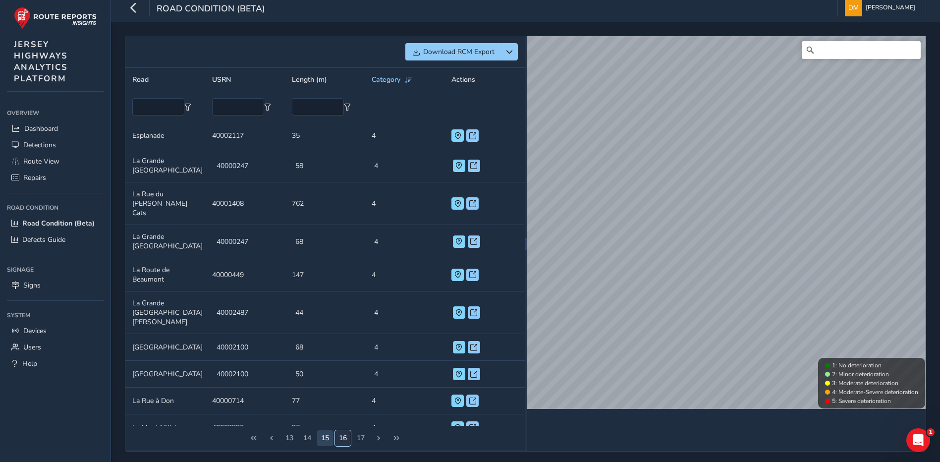
click at [344, 436] on button "16" at bounding box center [343, 438] width 16 height 16
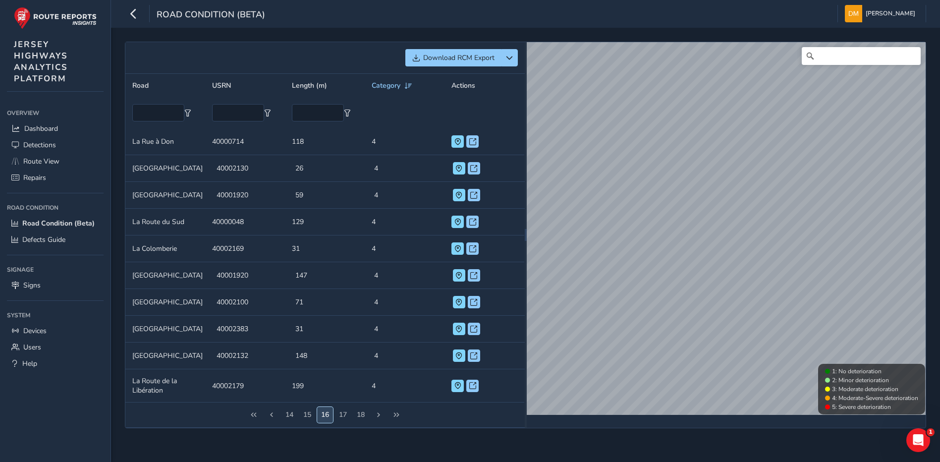
scroll to position [0, 0]
click at [345, 412] on button "17" at bounding box center [345, 415] width 16 height 16
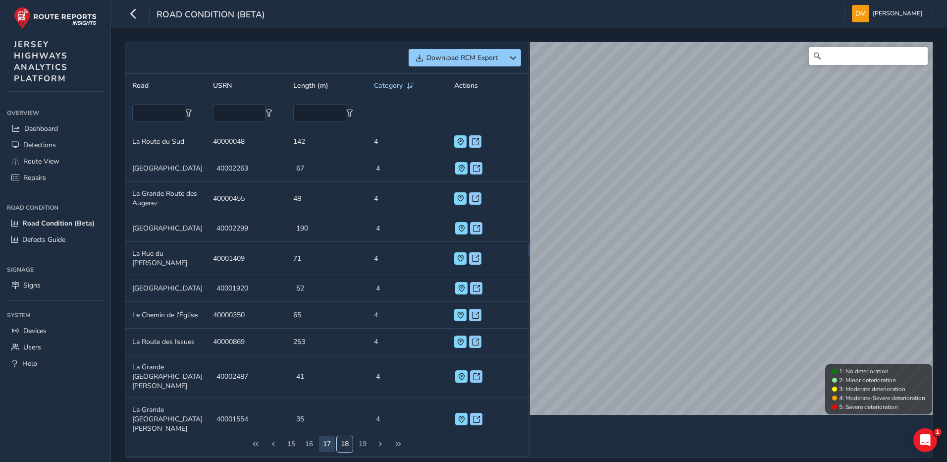
click at [341, 436] on button "18" at bounding box center [345, 444] width 16 height 16
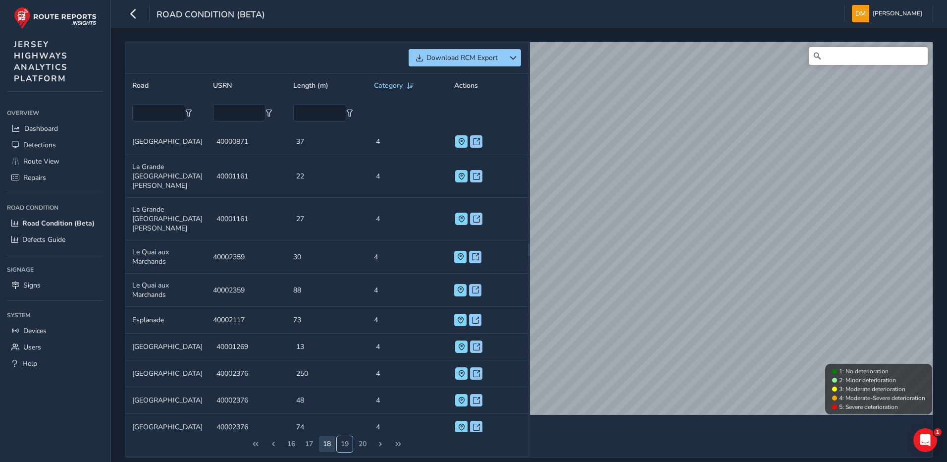
click at [340, 436] on button "19" at bounding box center [345, 444] width 16 height 16
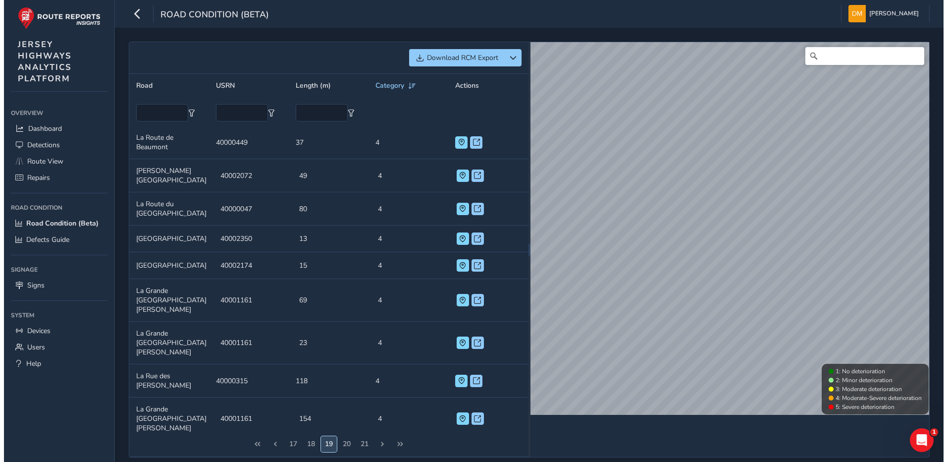
scroll to position [3, 0]
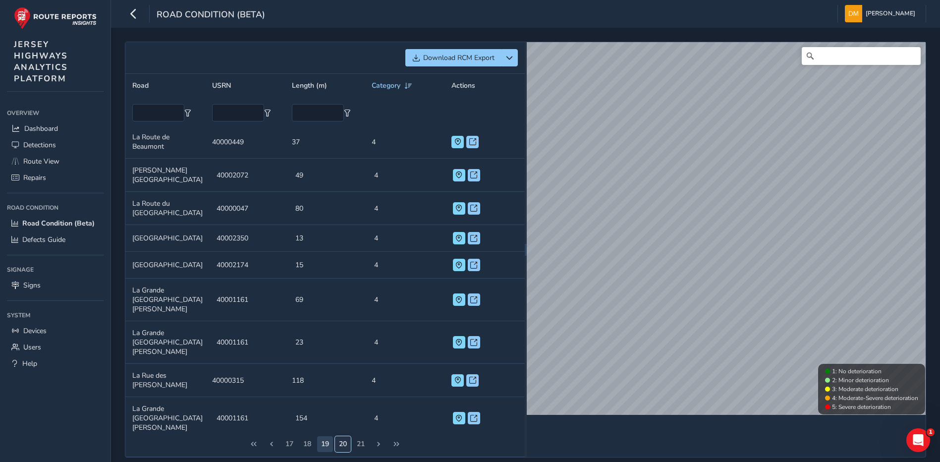
click at [341, 447] on button "20" at bounding box center [343, 444] width 16 height 16
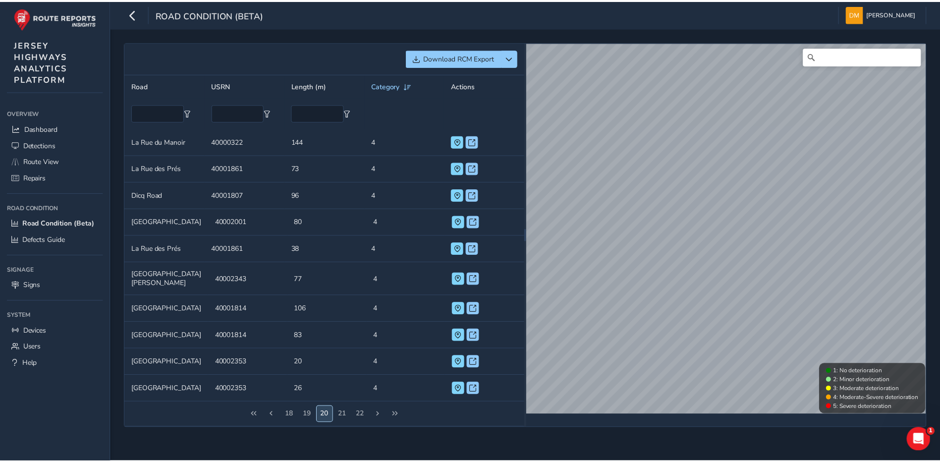
scroll to position [0, 0]
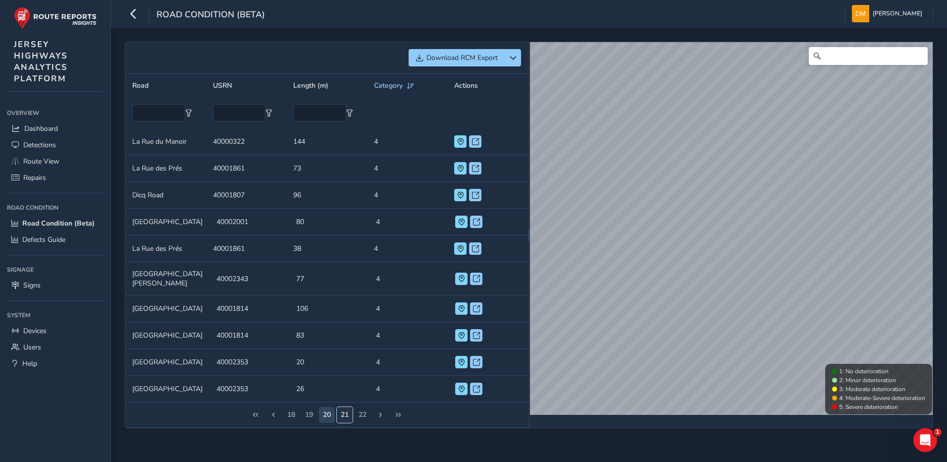
click at [348, 407] on button "21" at bounding box center [345, 415] width 16 height 16
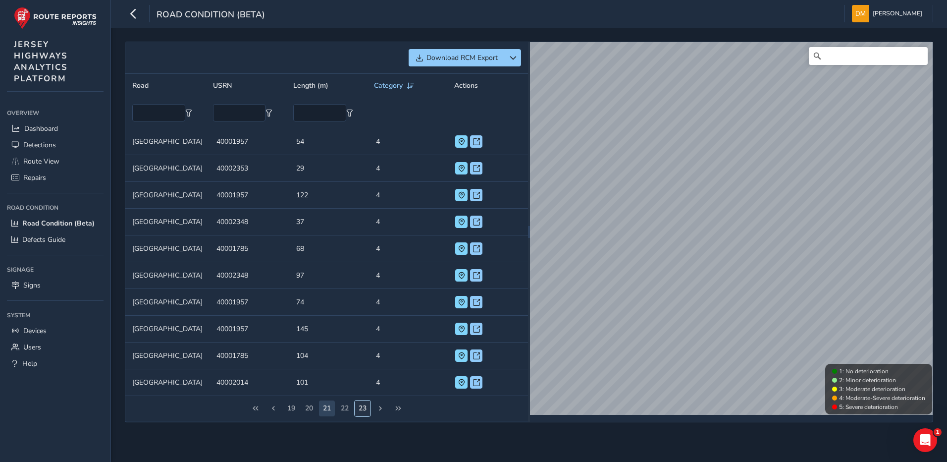
click at [357, 406] on button "23" at bounding box center [363, 408] width 16 height 16
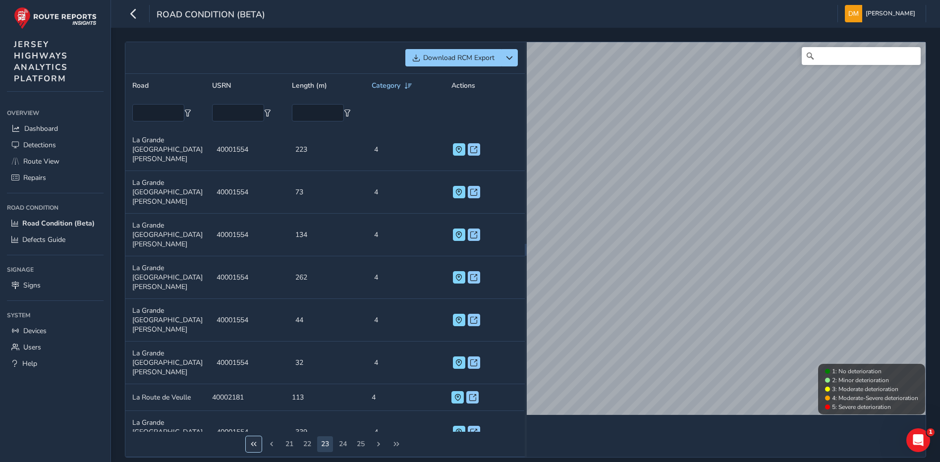
click at [253, 445] on span "First Page" at bounding box center [253, 443] width 7 height 7
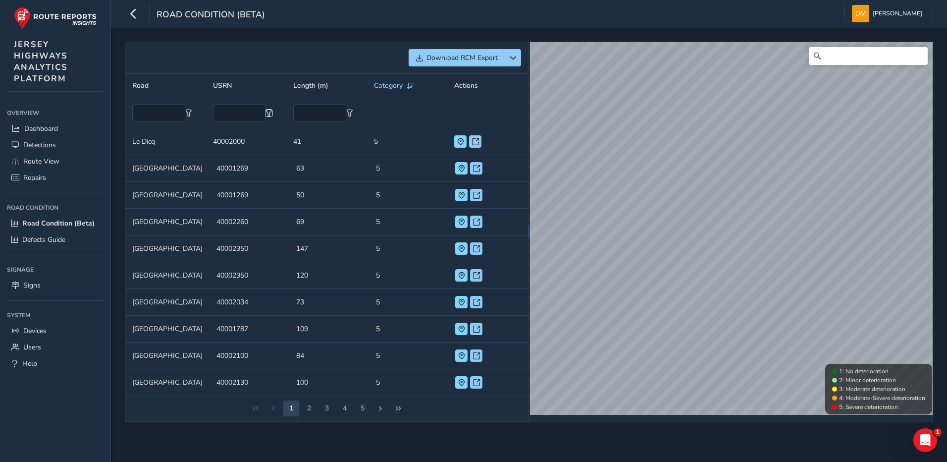
click at [269, 110] on span "Filter" at bounding box center [269, 113] width 7 height 7
click at [410, 107] on th at bounding box center [407, 112] width 81 height 31
click at [348, 113] on span "Filter" at bounding box center [349, 113] width 7 height 7
click at [414, 110] on th at bounding box center [407, 112] width 81 height 31
click at [244, 165] on td "USRN 40001269" at bounding box center [250, 168] width 80 height 27
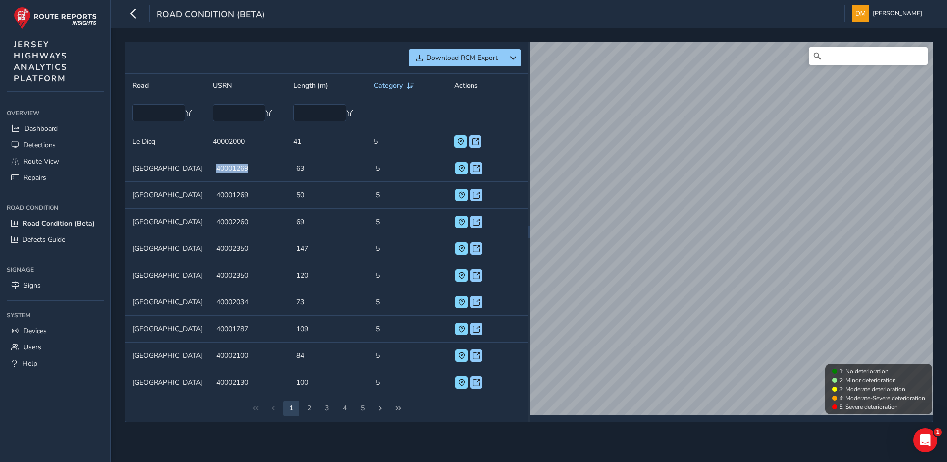
click at [244, 165] on td "USRN 40001269" at bounding box center [250, 168] width 80 height 27
drag, startPoint x: 244, startPoint y: 165, endPoint x: 233, endPoint y: 168, distance: 11.8
click at [233, 168] on td "USRN 40001269" at bounding box center [250, 168] width 80 height 27
click at [503, 88] on div "Download RCM Export Road USRN Length (m) Category Actions Road Le Dicq USRN 400…" at bounding box center [529, 232] width 809 height 381
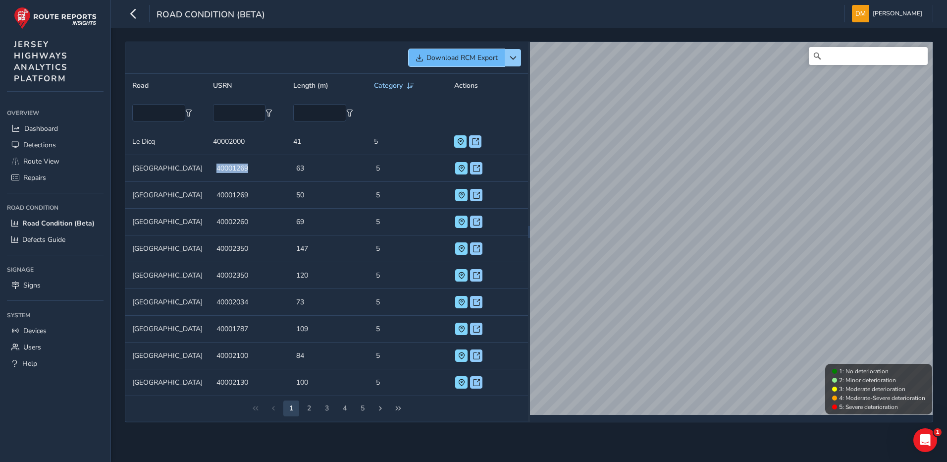
click at [496, 62] on button "Download RCM Export" at bounding box center [457, 57] width 96 height 17
click at [509, 53] on button "button" at bounding box center [513, 57] width 16 height 17
click at [354, 55] on div "Download RCM Export" at bounding box center [326, 57] width 389 height 17
click at [243, 197] on td "USRN 40001269" at bounding box center [250, 195] width 80 height 27
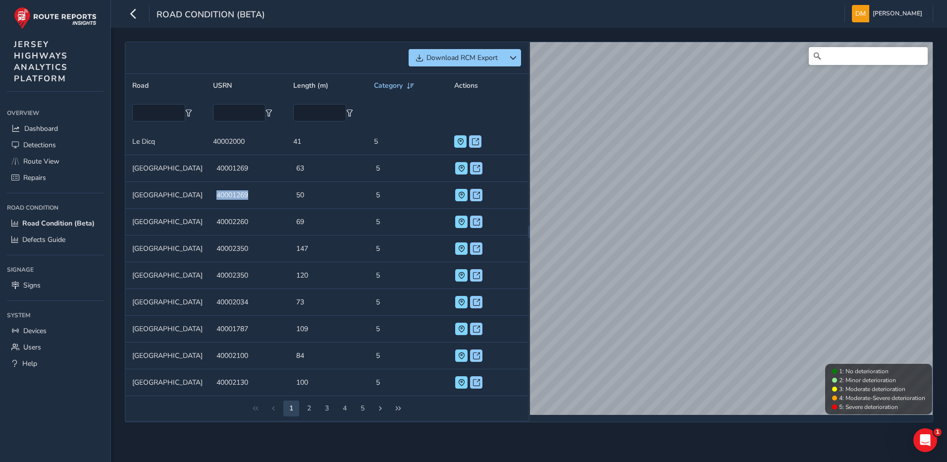
click at [243, 197] on td "USRN 40001269" at bounding box center [250, 195] width 80 height 27
drag, startPoint x: 243, startPoint y: 197, endPoint x: 270, endPoint y: 212, distance: 30.4
click at [270, 212] on td "USRN 40002260" at bounding box center [250, 222] width 80 height 27
click at [392, 423] on div "Download RCM Export Road USRN Length (m) Category Actions Road Le Dicq USRN 400…" at bounding box center [529, 245] width 836 height 434
click at [512, 51] on button "button" at bounding box center [513, 57] width 16 height 17
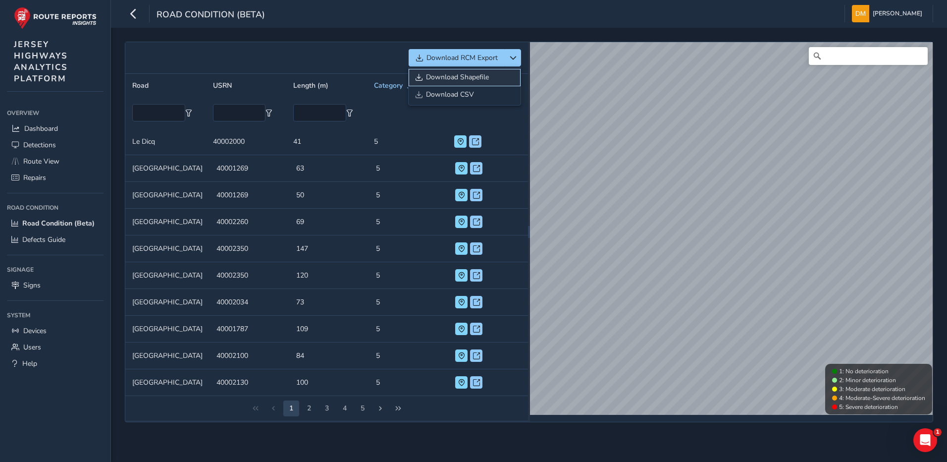
click at [480, 75] on span "Download Shapefile" at bounding box center [457, 77] width 63 height 7
click at [172, 146] on td "Road Le Dicq" at bounding box center [165, 141] width 81 height 27
click at [480, 140] on button at bounding box center [475, 141] width 12 height 12
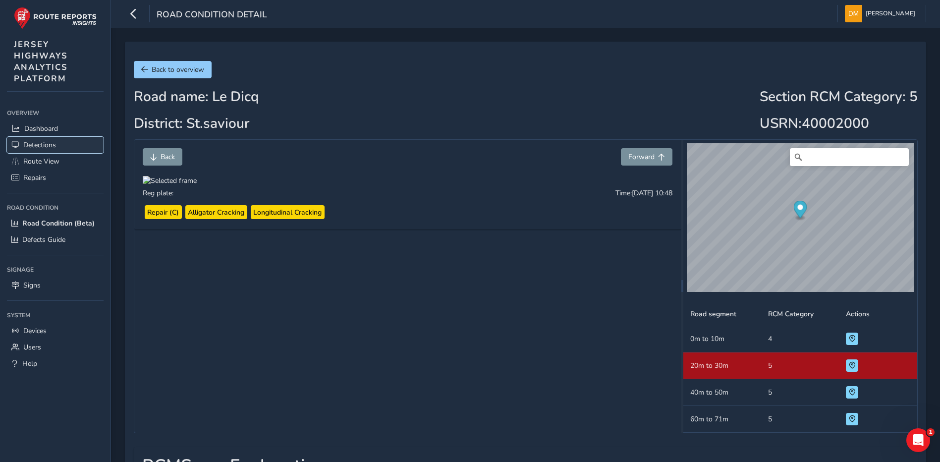
click at [44, 144] on span "Detections" at bounding box center [39, 144] width 33 height 9
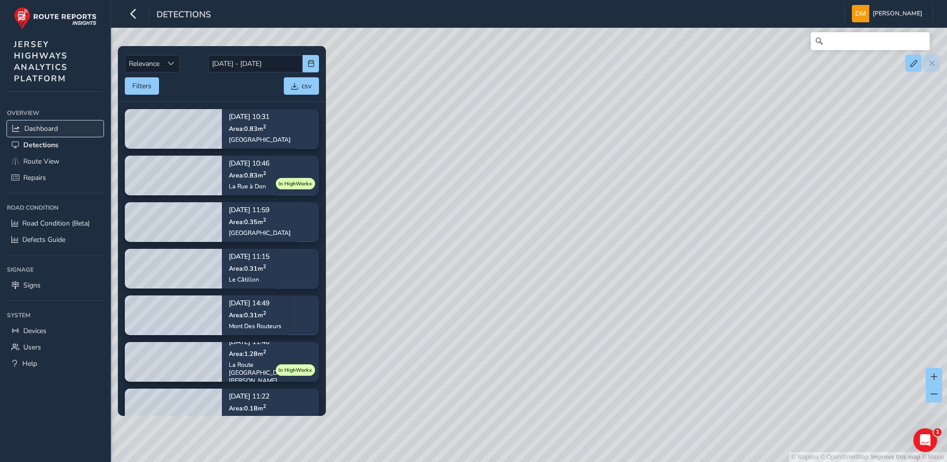
click at [42, 124] on span "Dashboard" at bounding box center [41, 128] width 34 height 9
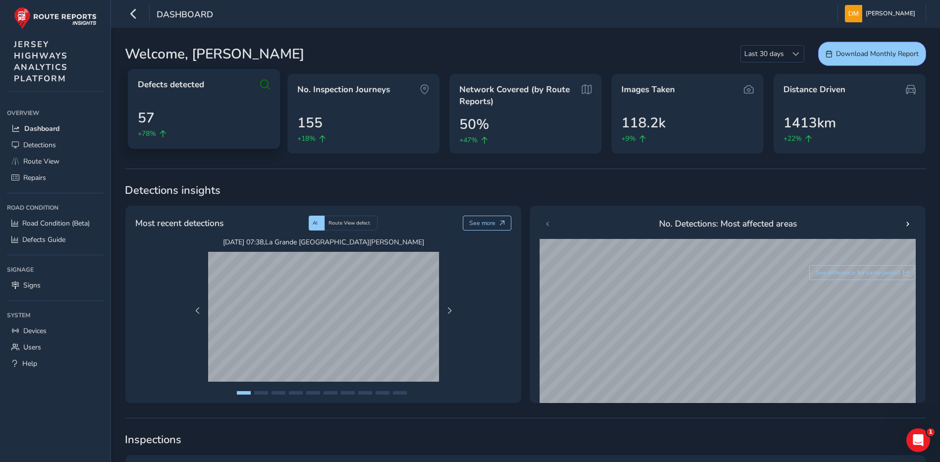
click at [264, 83] on icon at bounding box center [265, 85] width 10 height 12
click at [177, 82] on span "Defects detected" at bounding box center [171, 85] width 66 height 12
click at [49, 142] on span "Detections" at bounding box center [39, 144] width 33 height 9
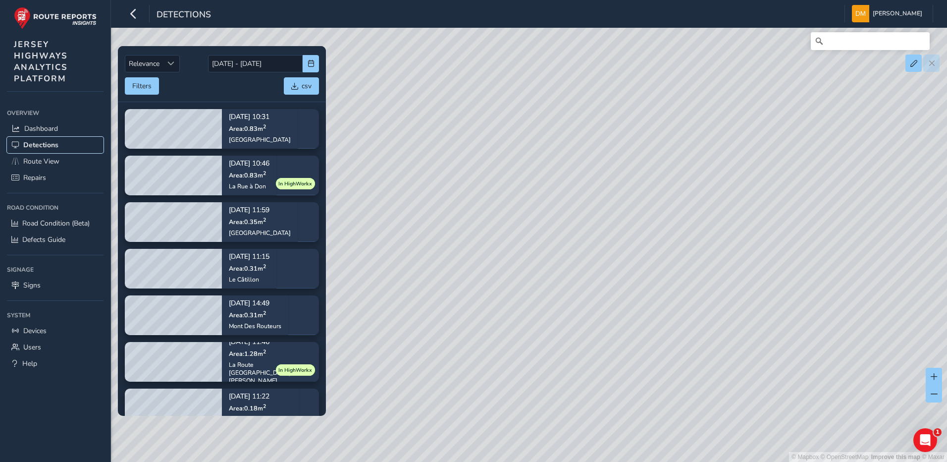
scroll to position [357, 0]
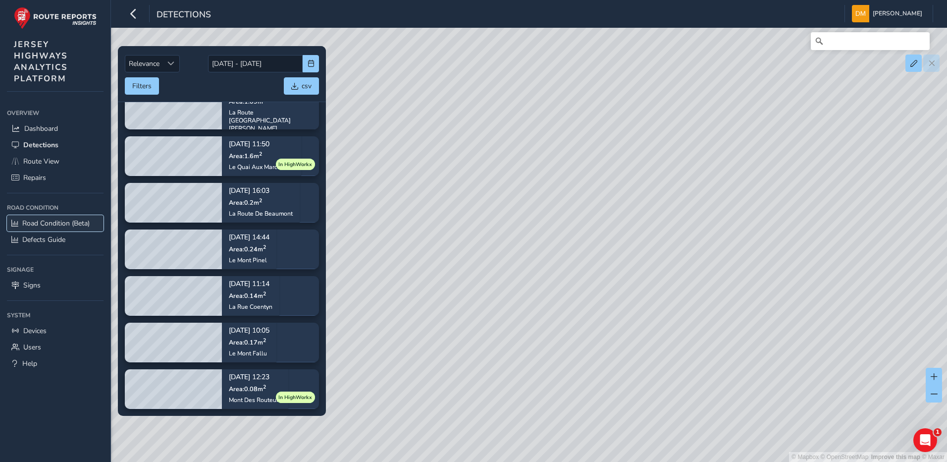
click at [59, 228] on link "Road Condition (Beta)" at bounding box center [55, 223] width 97 height 16
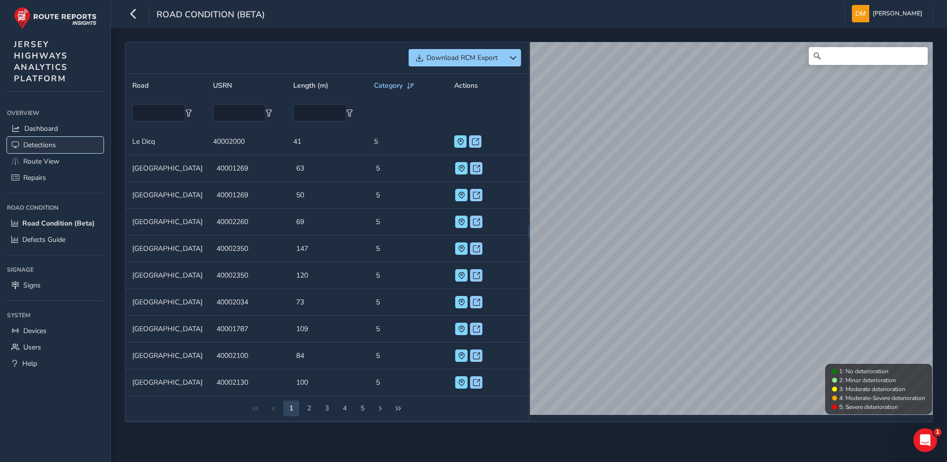
click at [55, 140] on span "Detections" at bounding box center [39, 144] width 33 height 9
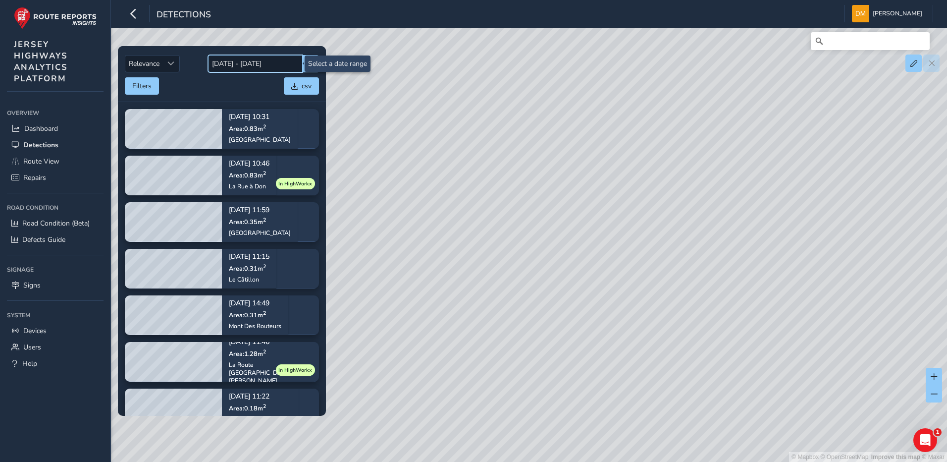
click at [263, 69] on input "[DATE] - [DATE]" at bounding box center [255, 63] width 95 height 17
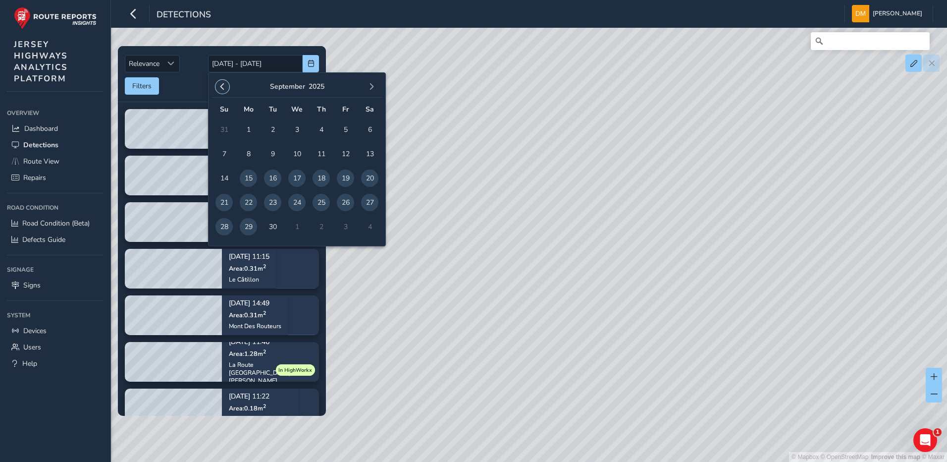
click at [227, 84] on button "button" at bounding box center [223, 87] width 14 height 14
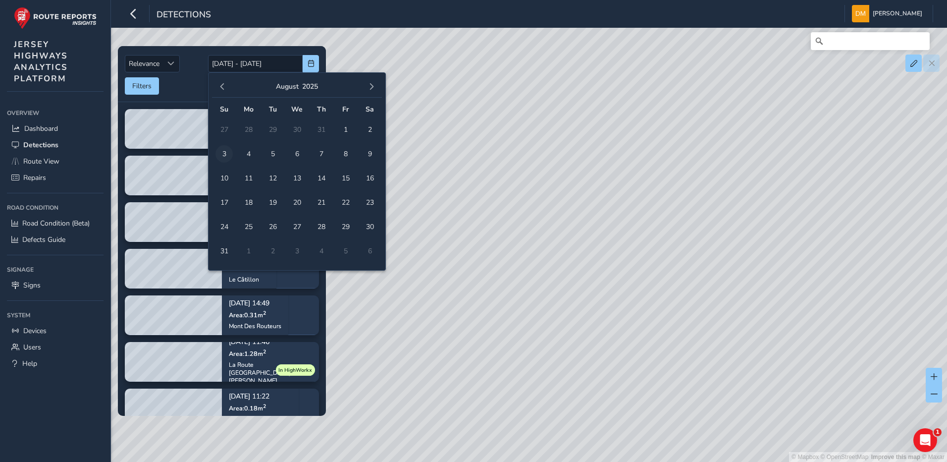
click at [227, 158] on span "3" at bounding box center [224, 153] width 17 height 17
type input "[DATE]"
click at [233, 252] on td "31" at bounding box center [224, 251] width 24 height 24
click at [227, 254] on span "31" at bounding box center [224, 250] width 17 height 17
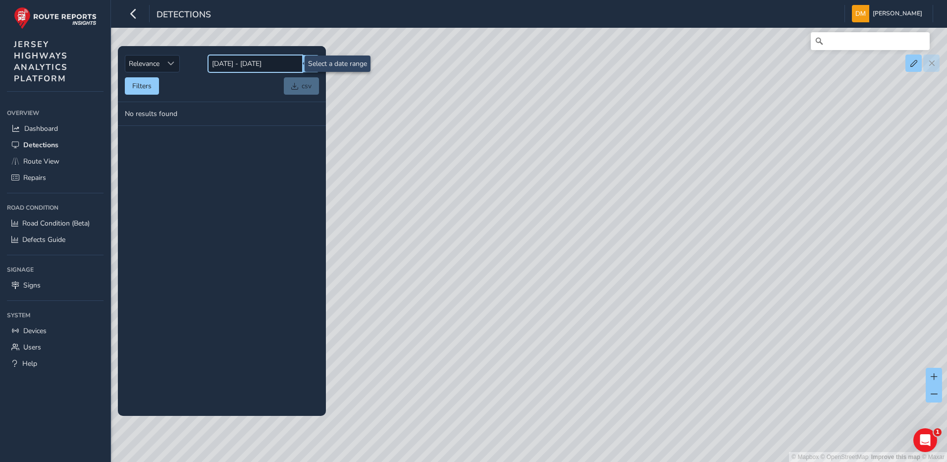
click at [259, 68] on input "[DATE] - [DATE]" at bounding box center [255, 63] width 95 height 17
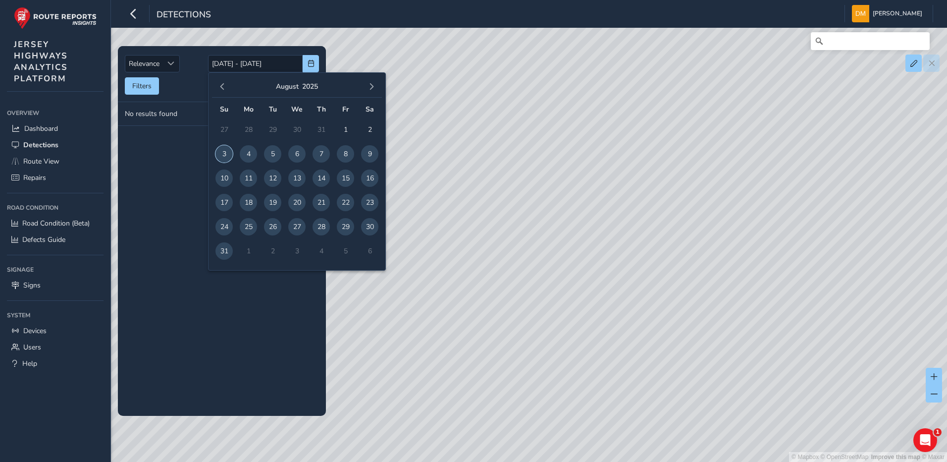
click at [219, 152] on span "3" at bounding box center [224, 153] width 17 height 17
type input "[DATE]"
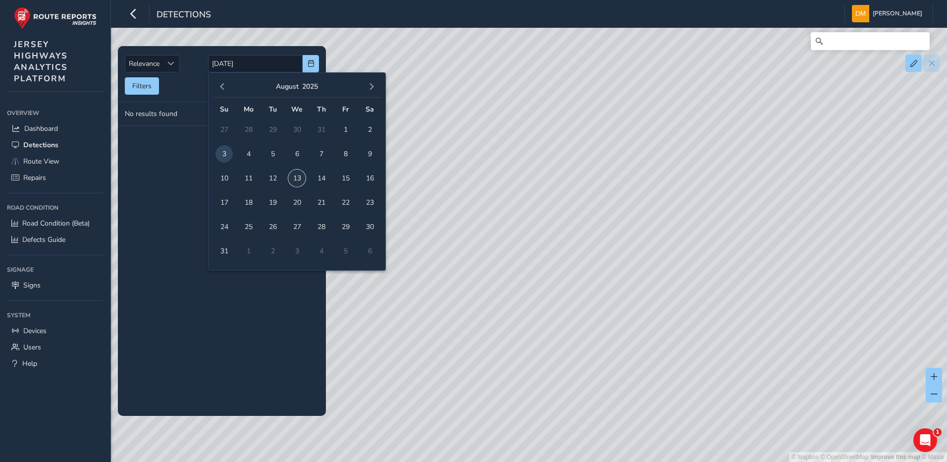
click at [296, 176] on span "13" at bounding box center [296, 177] width 17 height 17
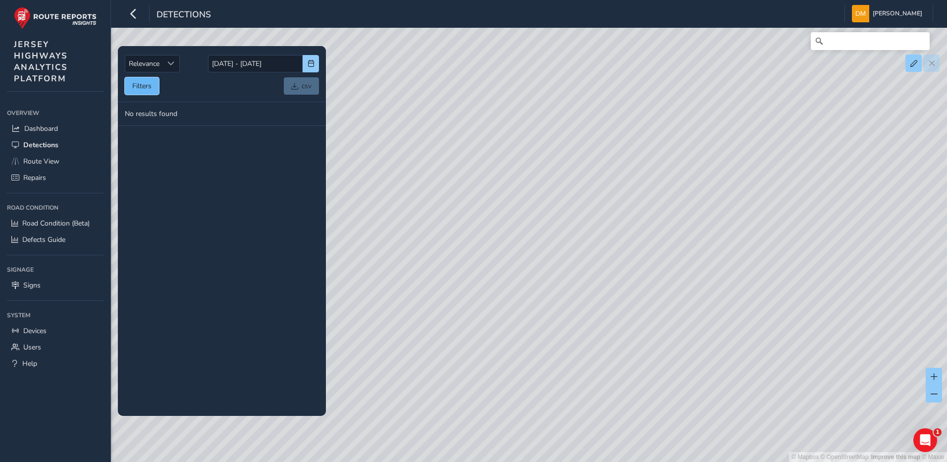
click at [142, 91] on button "Filters" at bounding box center [142, 85] width 34 height 17
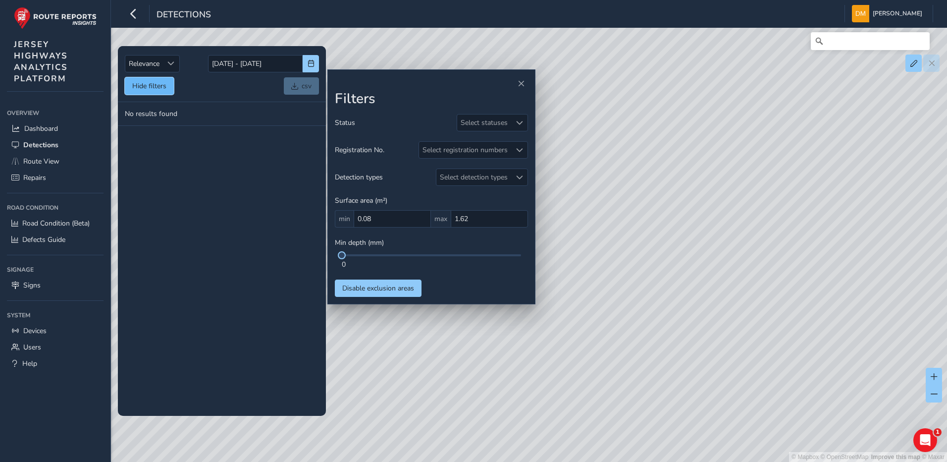
click at [152, 92] on button "Hide filters" at bounding box center [149, 85] width 49 height 17
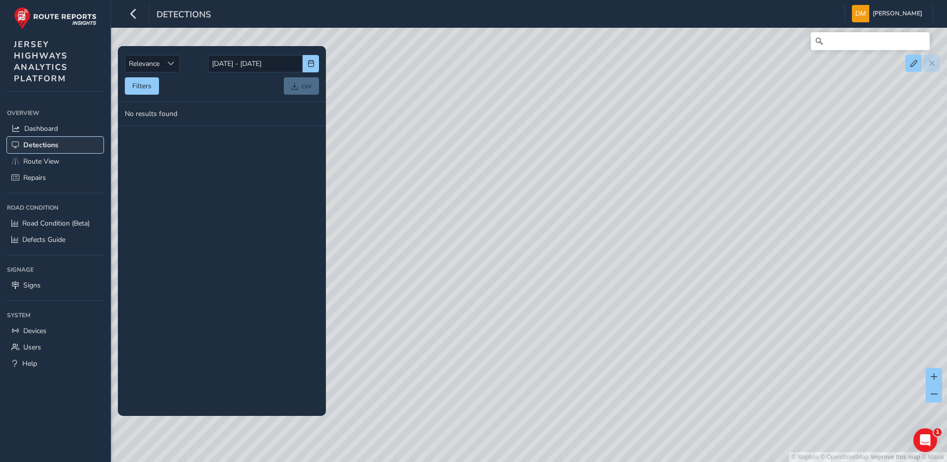
click at [32, 148] on span "Detections" at bounding box center [40, 144] width 35 height 9
click at [65, 239] on span "Defects Guide" at bounding box center [43, 239] width 43 height 9
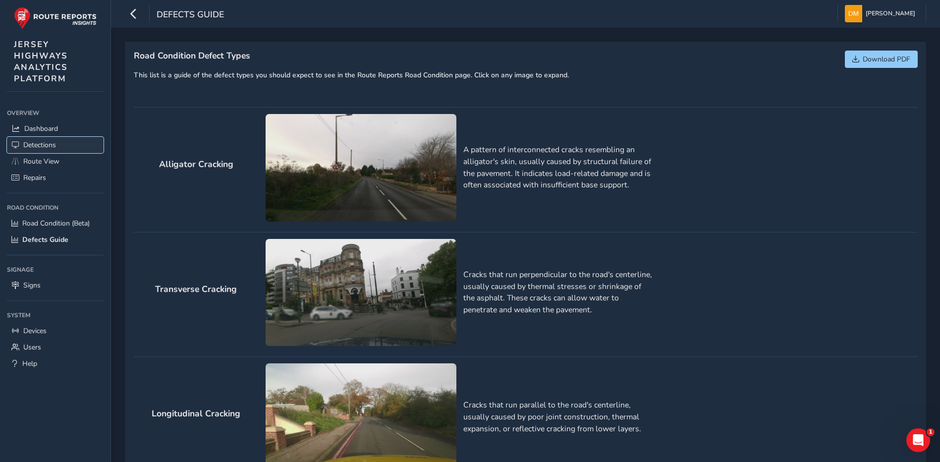
click at [41, 138] on link "Detections" at bounding box center [55, 145] width 97 height 16
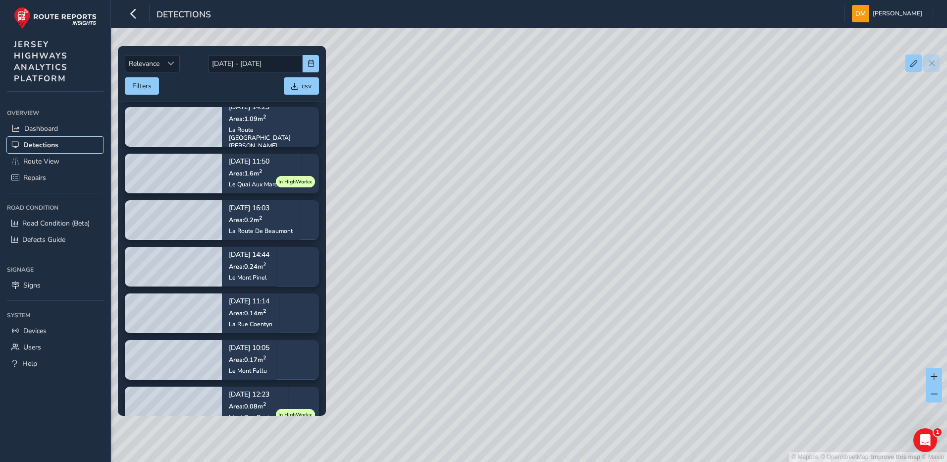
scroll to position [357, 0]
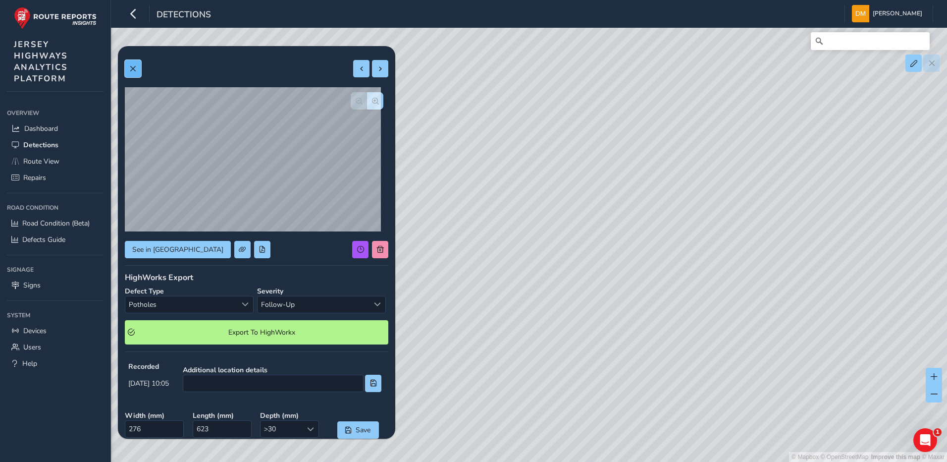
click at [130, 72] on button at bounding box center [133, 68] width 16 height 17
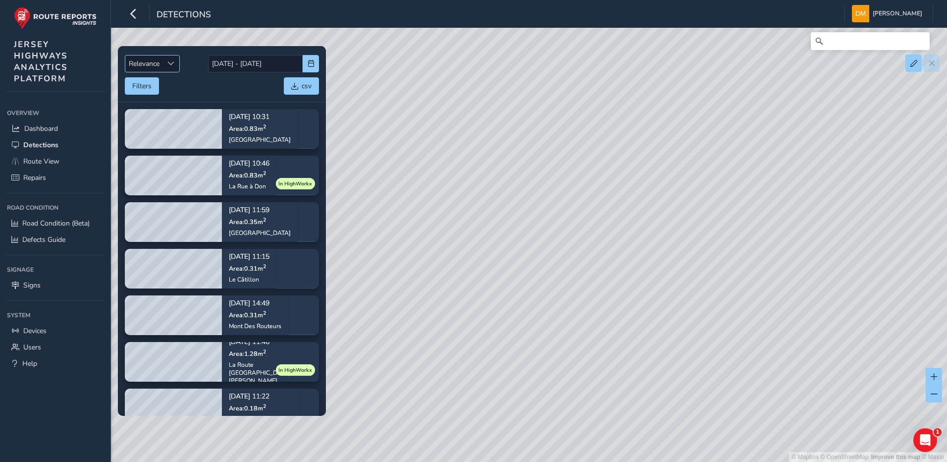
click at [165, 60] on div "Sort by Date" at bounding box center [171, 63] width 16 height 16
click at [151, 114] on li "Oldest" at bounding box center [152, 117] width 55 height 16
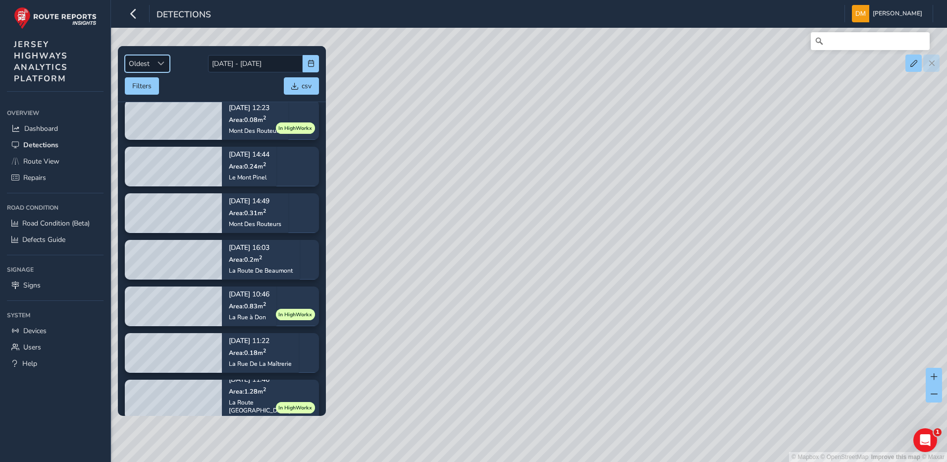
scroll to position [357, 0]
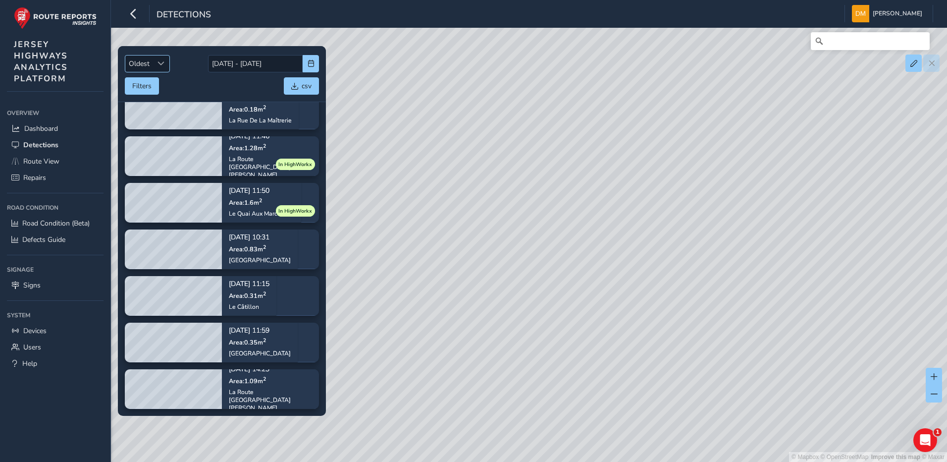
click at [148, 64] on span "Oldest" at bounding box center [139, 63] width 28 height 16
click at [149, 96] on li "Newest" at bounding box center [147, 101] width 45 height 16
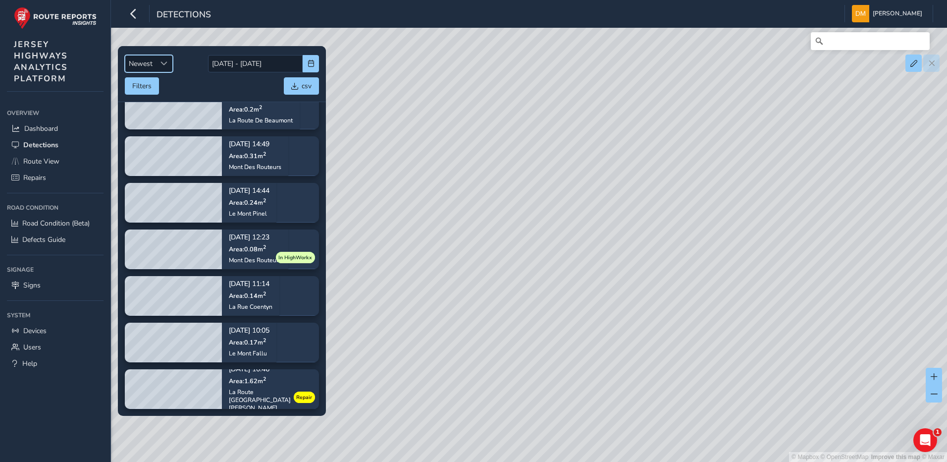
click at [174, 61] on div "Newest Newest [DATE] - [DATE]" at bounding box center [222, 63] width 194 height 17
click at [164, 65] on span "Sort by Date" at bounding box center [164, 63] width 7 height 7
click at [156, 83] on li "Relevance" at bounding box center [148, 84] width 47 height 16
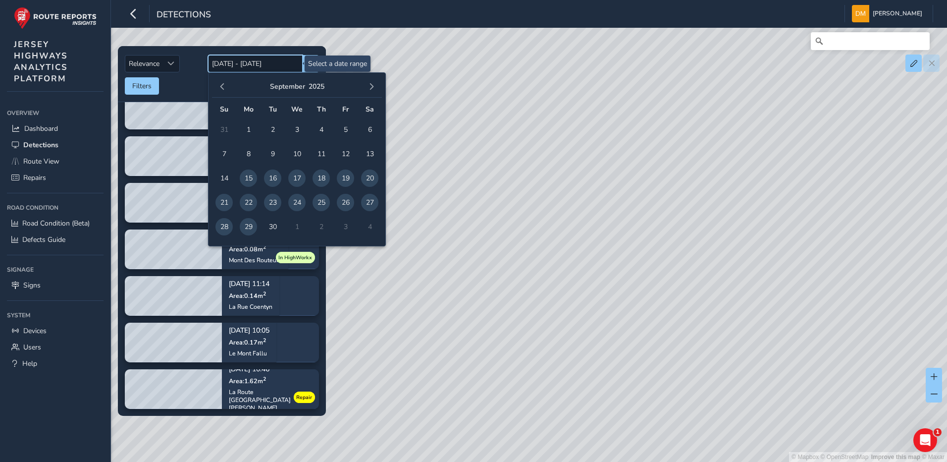
click at [262, 63] on input "[DATE] - [DATE]" at bounding box center [255, 63] width 95 height 17
click at [369, 81] on button "button" at bounding box center [372, 87] width 14 height 14
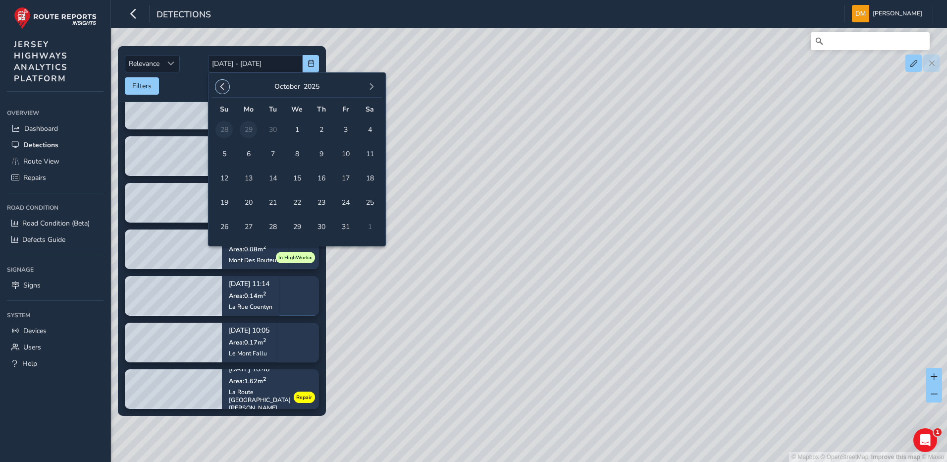
click at [220, 88] on span "button" at bounding box center [222, 86] width 7 height 7
click at [224, 157] on span "3" at bounding box center [224, 153] width 17 height 17
type input "[DATE]"
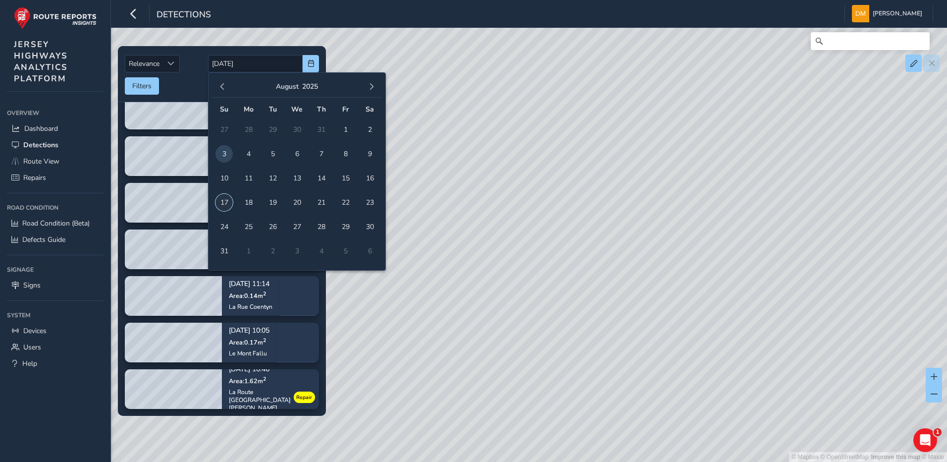
click at [223, 201] on span "17" at bounding box center [224, 202] width 17 height 17
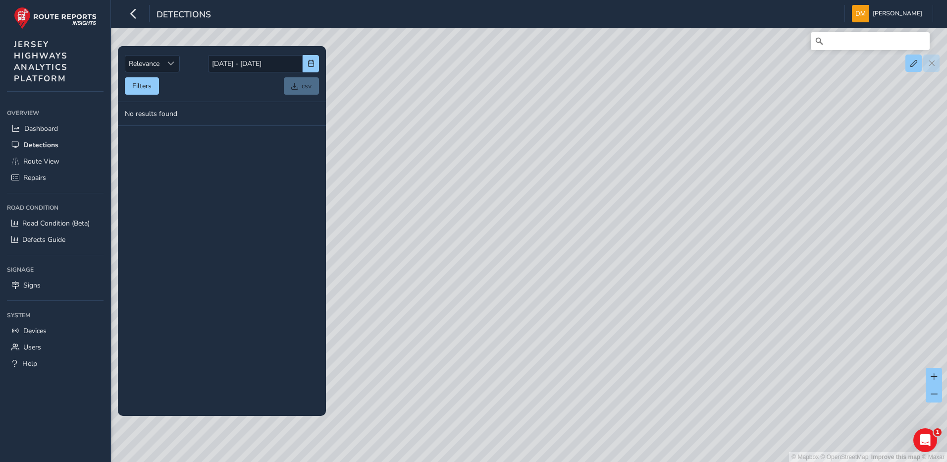
drag, startPoint x: 796, startPoint y: 236, endPoint x: 766, endPoint y: 228, distance: 31.7
click at [766, 228] on div "© Mapbox © OpenStreetMap Improve this map © Maxar" at bounding box center [473, 231] width 947 height 462
click at [760, 229] on div "© Mapbox © OpenStreetMap Improve this map © Maxar" at bounding box center [473, 231] width 947 height 462
click at [40, 146] on span "Detections" at bounding box center [40, 144] width 35 height 9
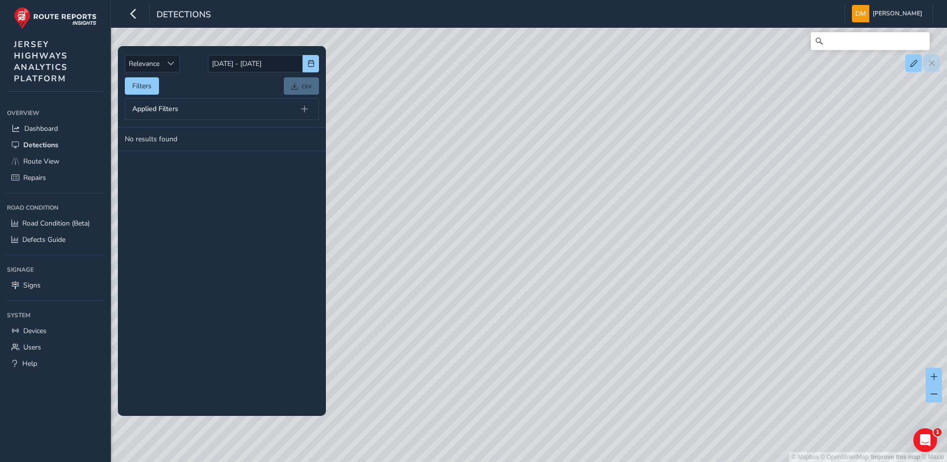
click at [220, 109] on div "Applied Filters" at bounding box center [222, 109] width 194 height 22
click at [165, 110] on span "Applied Filters" at bounding box center [155, 109] width 46 height 7
drag, startPoint x: 165, startPoint y: 110, endPoint x: 132, endPoint y: 89, distance: 39.4
click at [132, 89] on button "Filters" at bounding box center [142, 85] width 34 height 17
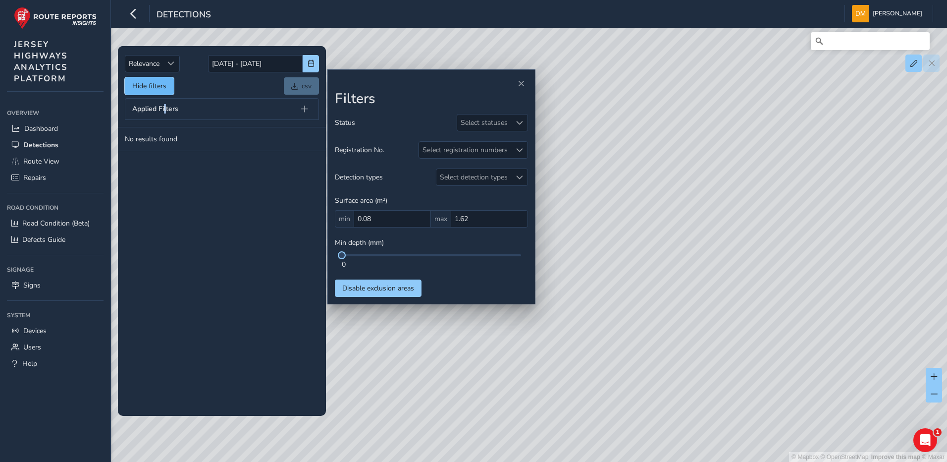
click at [133, 89] on button "Hide filters" at bounding box center [149, 85] width 49 height 17
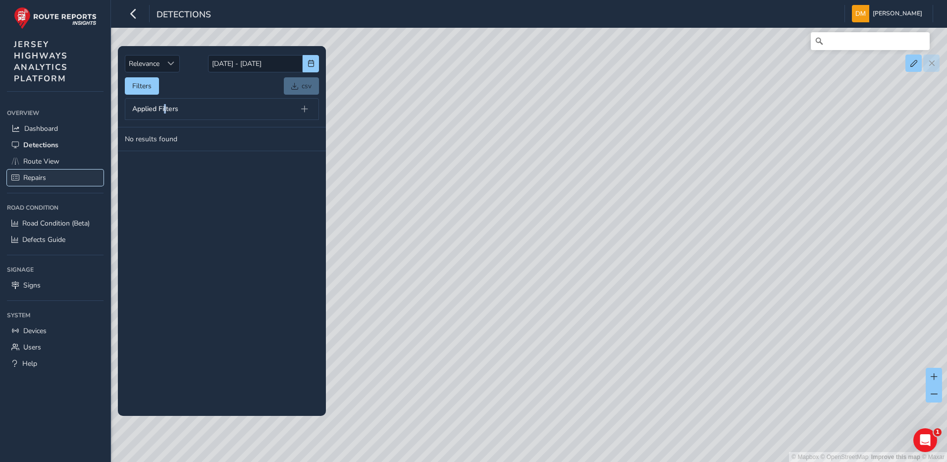
click at [39, 172] on link "Repairs" at bounding box center [55, 177] width 97 height 16
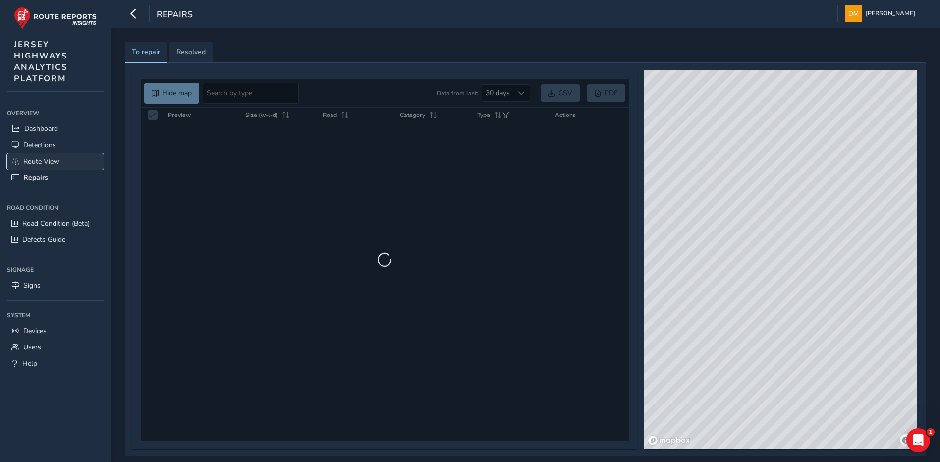
click at [50, 159] on span "Route View" at bounding box center [41, 161] width 36 height 9
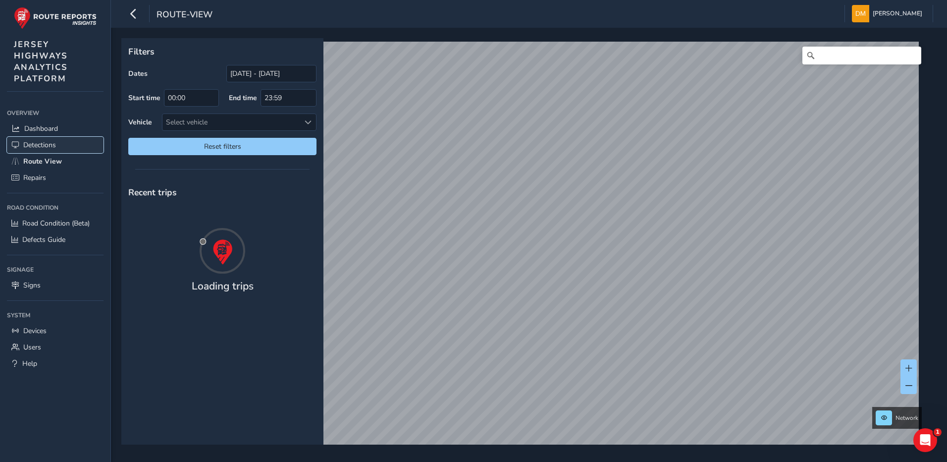
click at [47, 144] on span "Detections" at bounding box center [39, 144] width 33 height 9
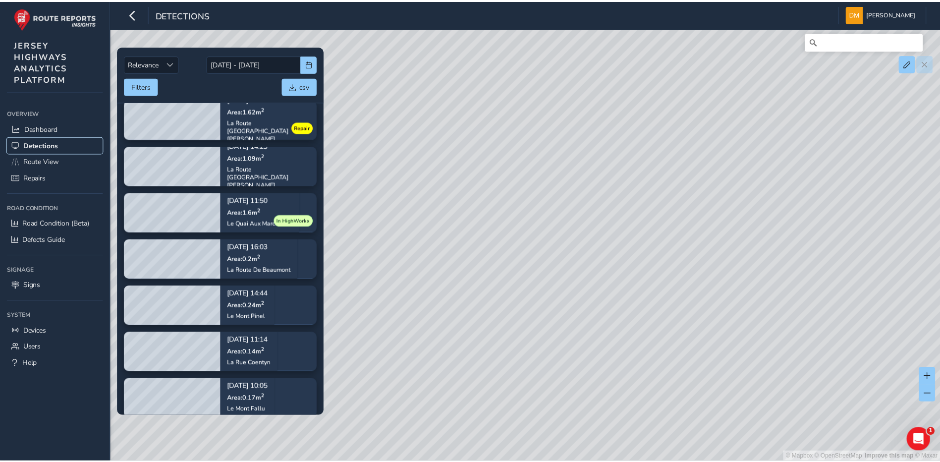
scroll to position [318, 0]
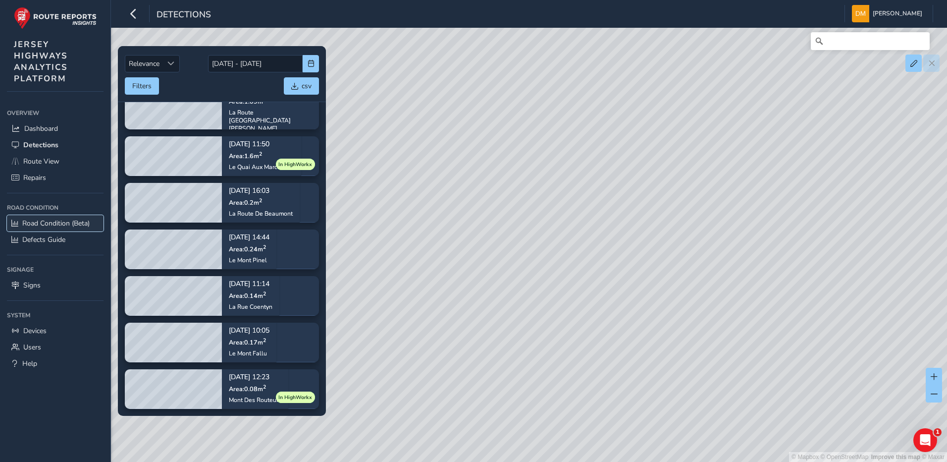
click at [59, 223] on span "Road Condition (Beta)" at bounding box center [55, 223] width 67 height 9
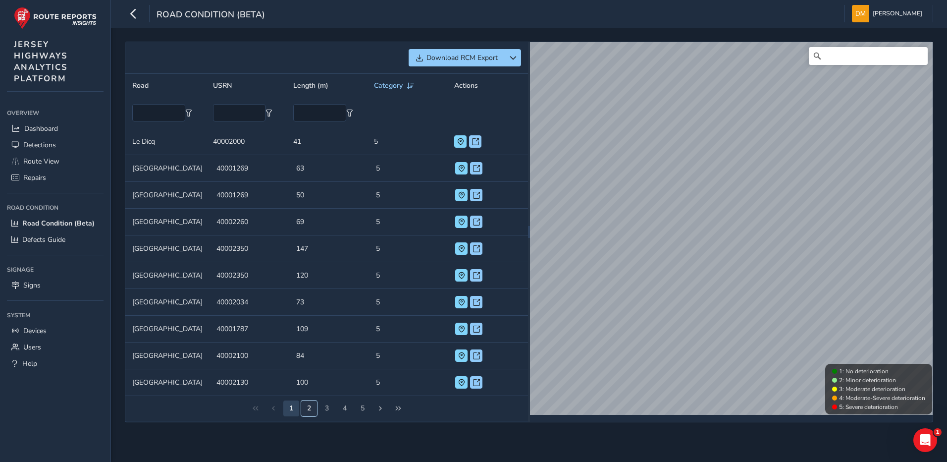
click at [307, 409] on button "2" at bounding box center [309, 408] width 16 height 16
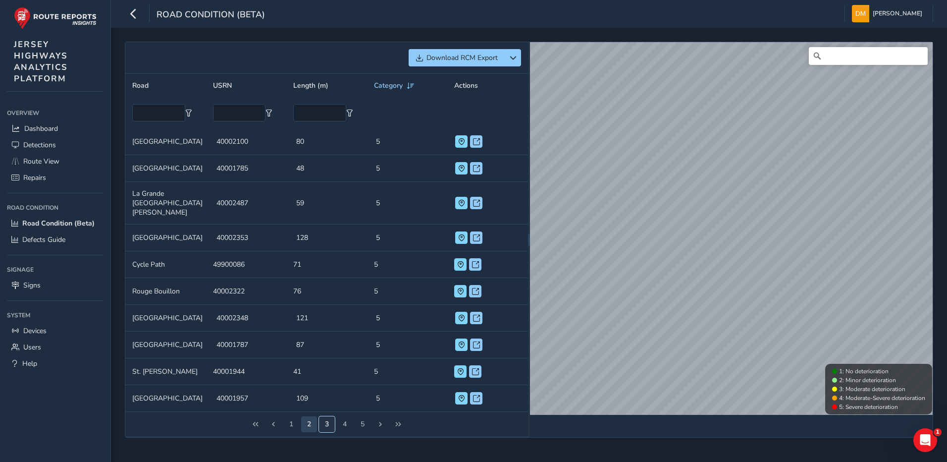
click at [323, 416] on button "3" at bounding box center [327, 424] width 16 height 16
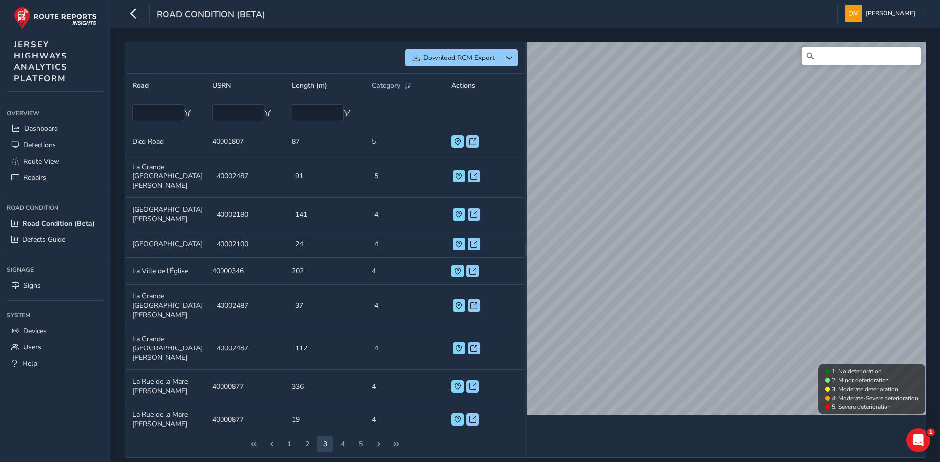
click at [201, 403] on td "[GEOGRAPHIC_DATA][PERSON_NAME]" at bounding box center [165, 419] width 80 height 33
click at [469, 416] on span at bounding box center [472, 419] width 7 height 7
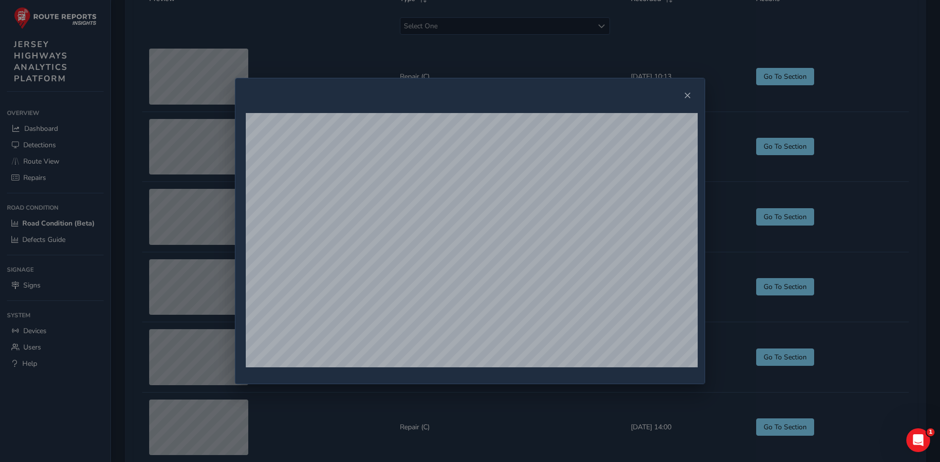
scroll to position [595, 0]
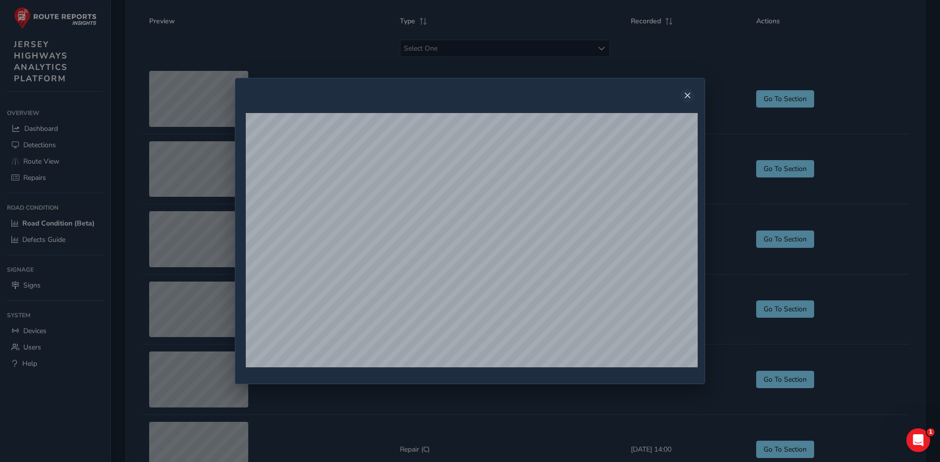
click at [693, 95] on button "Close" at bounding box center [687, 96] width 14 height 14
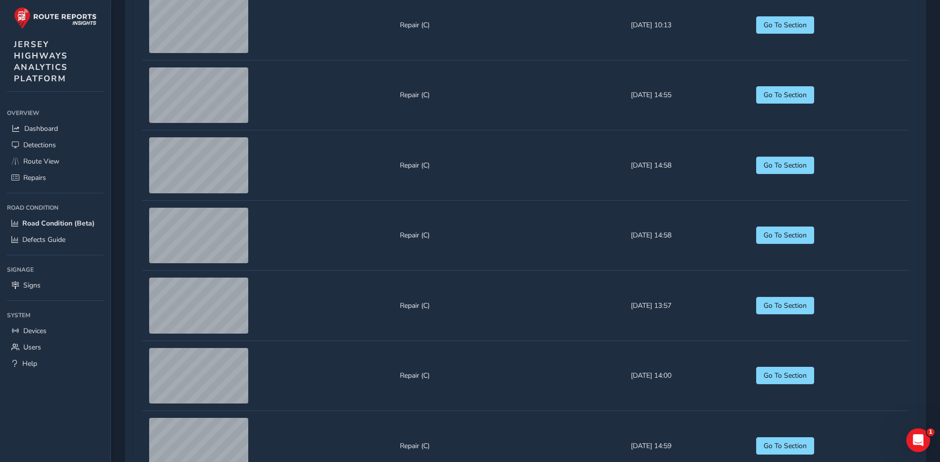
scroll to position [743, 0]
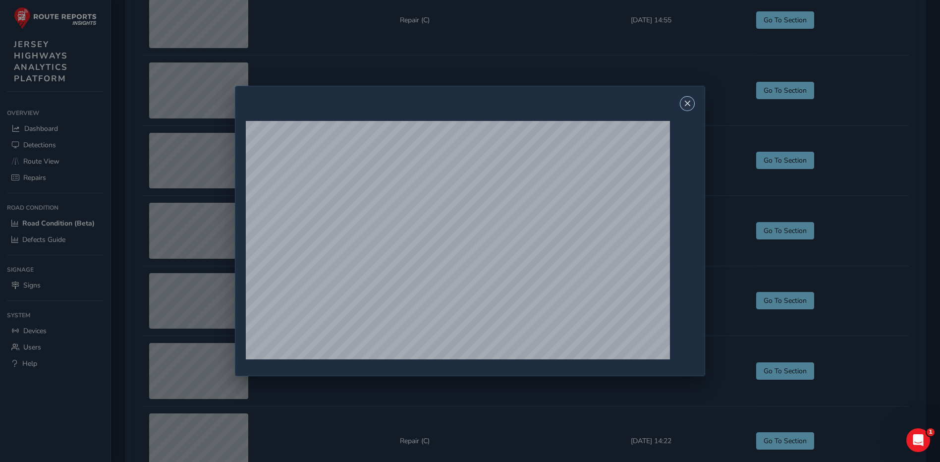
click at [690, 100] on span "Close" at bounding box center [687, 103] width 7 height 7
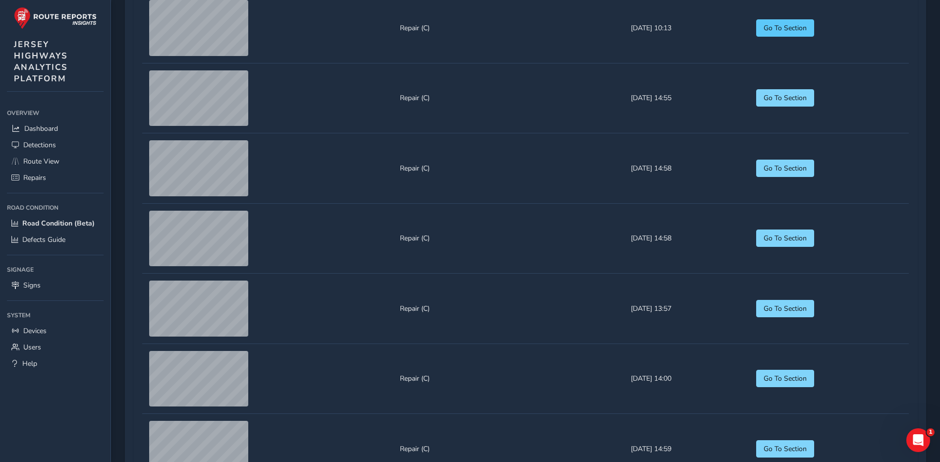
scroll to position [591, 0]
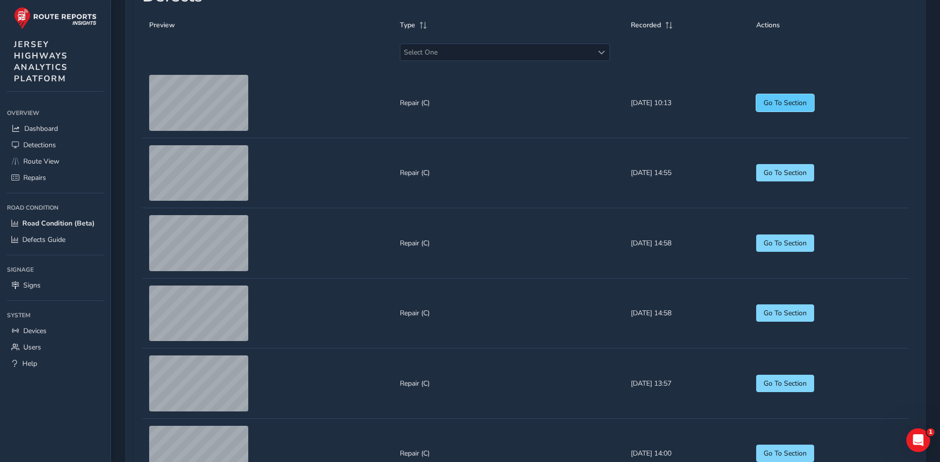
click at [798, 111] on button "Go To Section" at bounding box center [785, 102] width 58 height 17
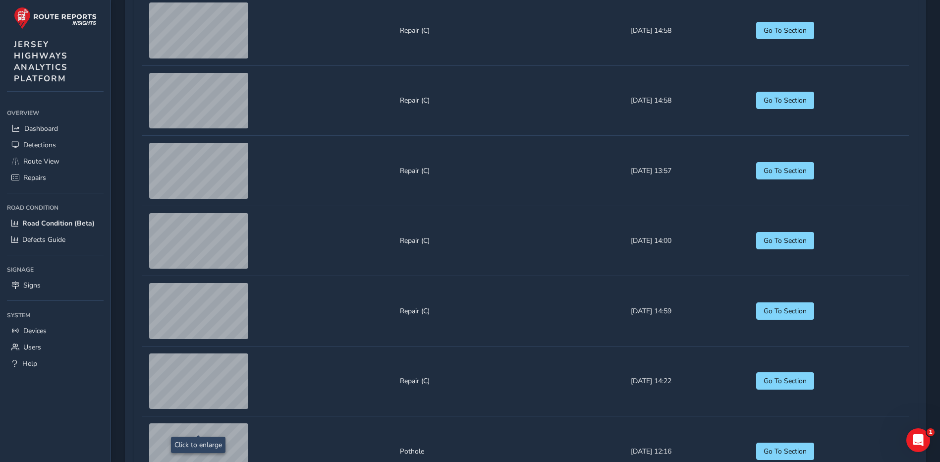
scroll to position [941, 0]
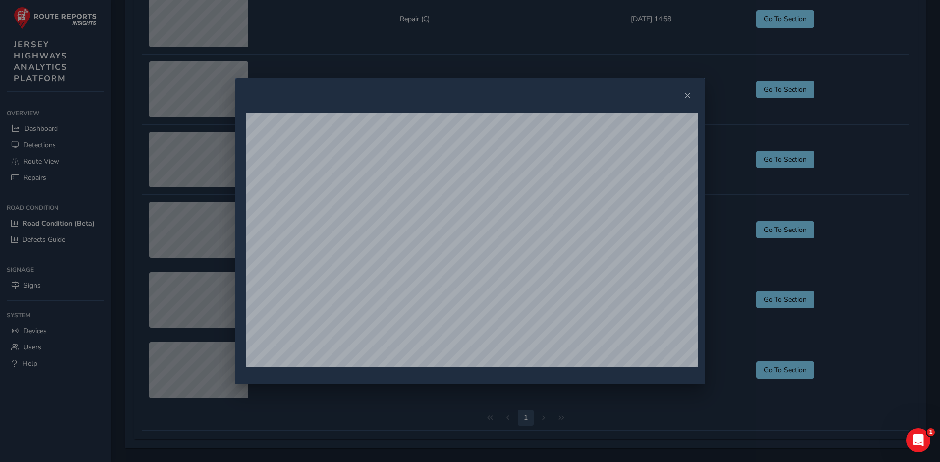
click at [698, 91] on div at bounding box center [469, 95] width 469 height 35
click at [688, 97] on span "Close" at bounding box center [687, 95] width 7 height 7
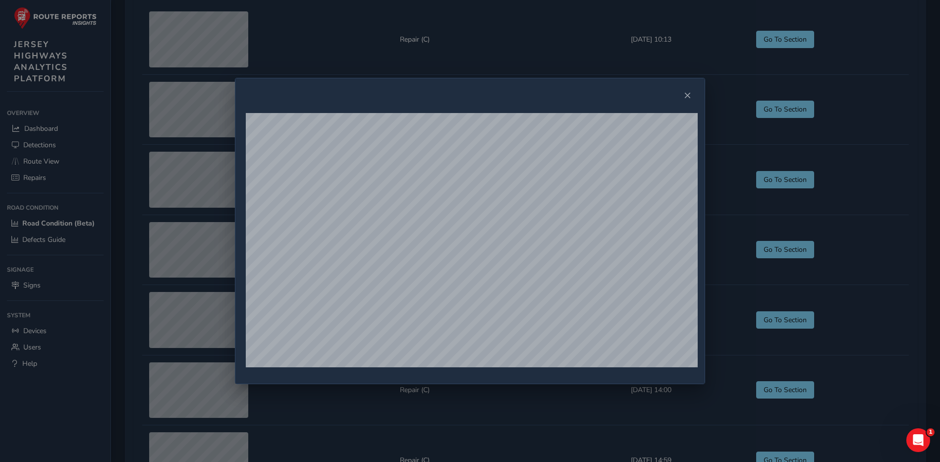
scroll to position [753, 0]
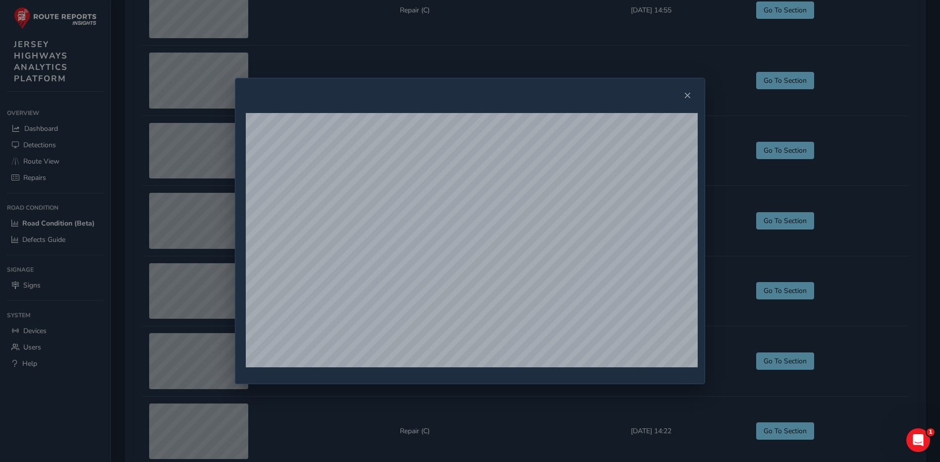
click at [693, 96] on button "Close" at bounding box center [687, 96] width 14 height 14
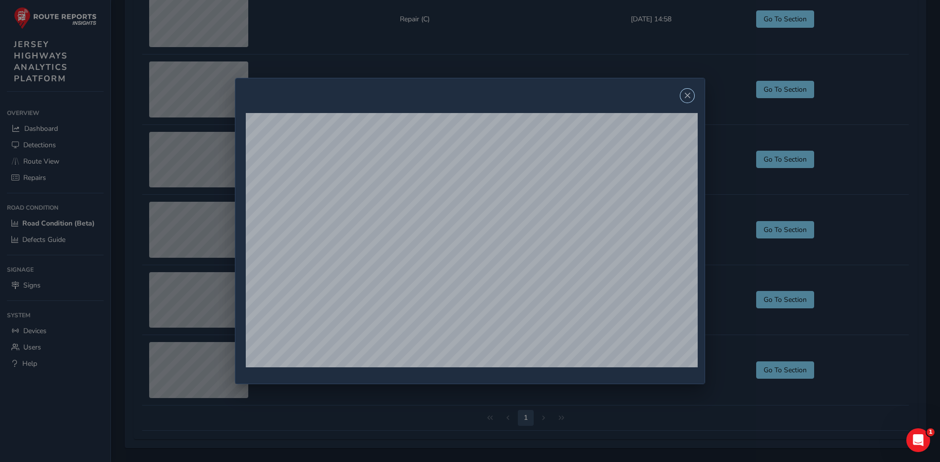
scroll to position [1050, 0]
click at [690, 97] on span "Close" at bounding box center [687, 95] width 7 height 7
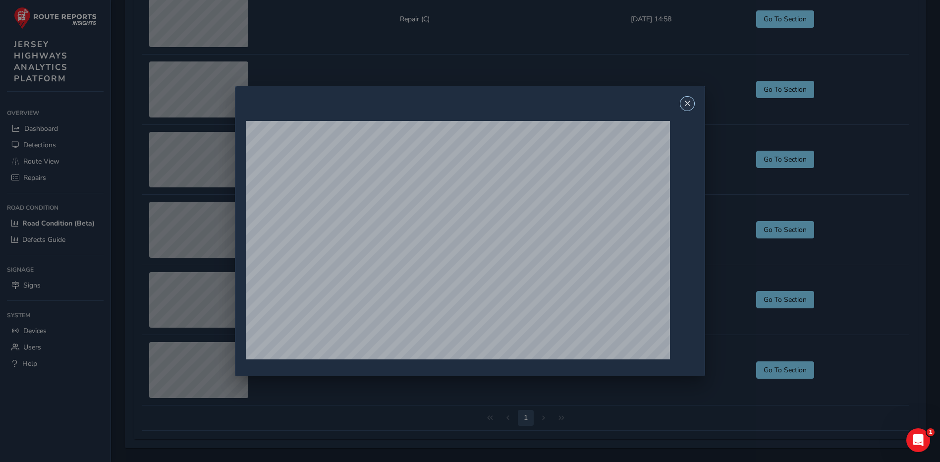
click at [692, 97] on button "Close" at bounding box center [687, 104] width 14 height 14
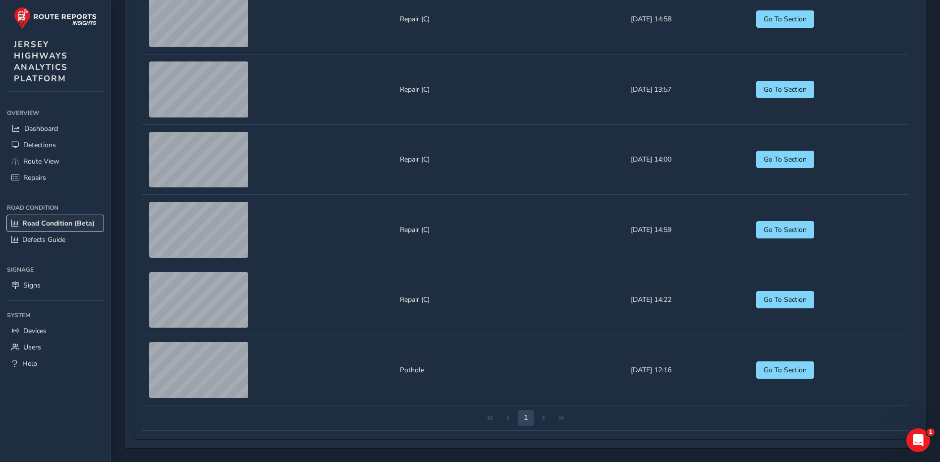
click at [41, 229] on link "Road Condition (Beta)" at bounding box center [55, 223] width 97 height 16
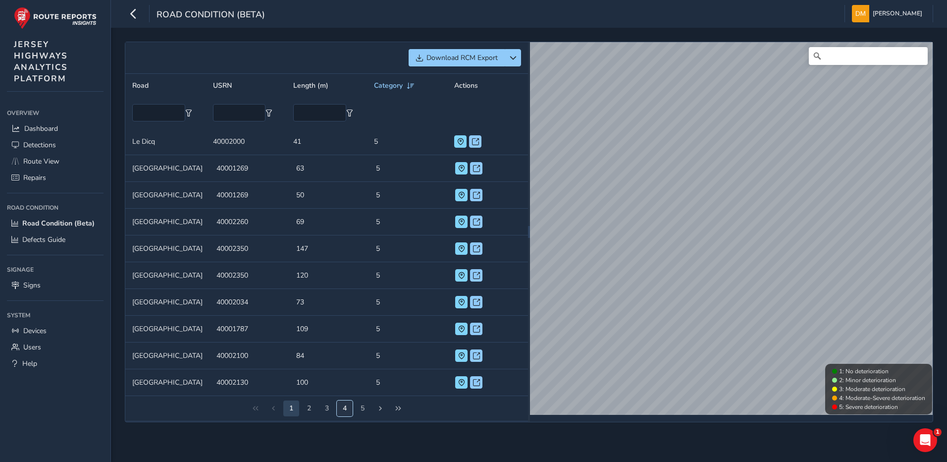
click at [339, 413] on button "4" at bounding box center [345, 408] width 16 height 16
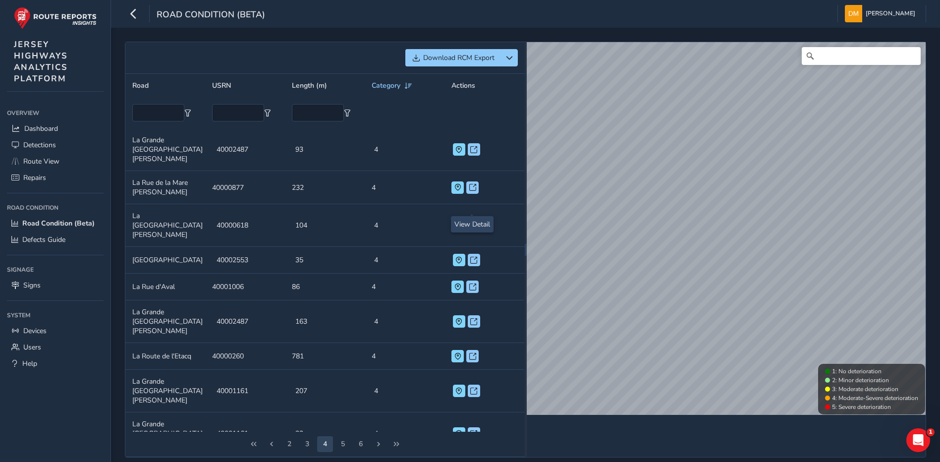
click at [476, 222] on span at bounding box center [473, 225] width 7 height 7
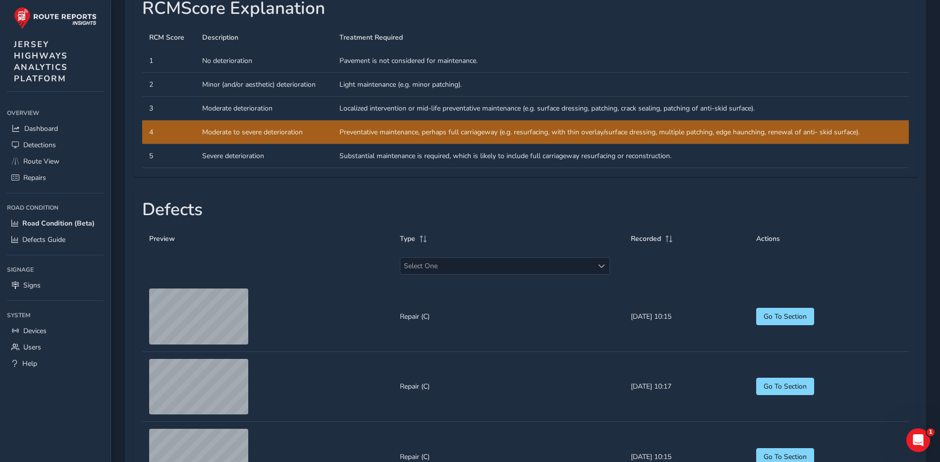
scroll to position [595, 0]
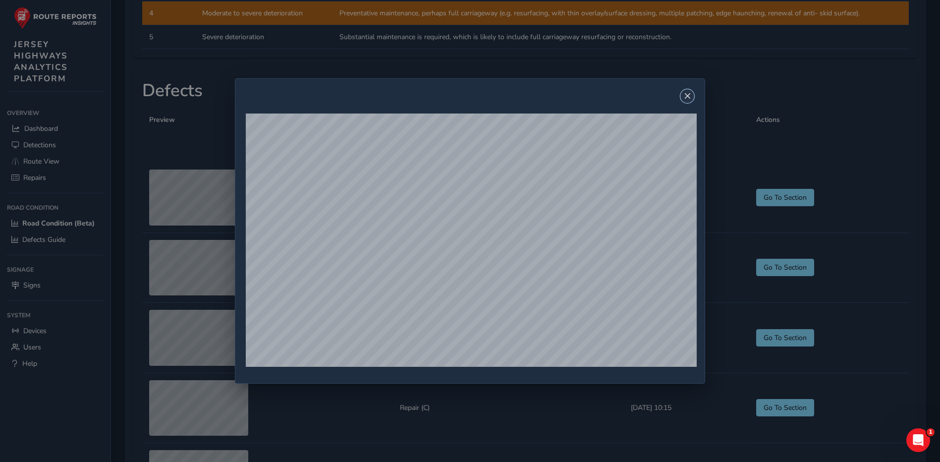
click at [690, 98] on span "Close" at bounding box center [687, 96] width 7 height 7
click at [694, 99] on button "Close" at bounding box center [687, 96] width 14 height 14
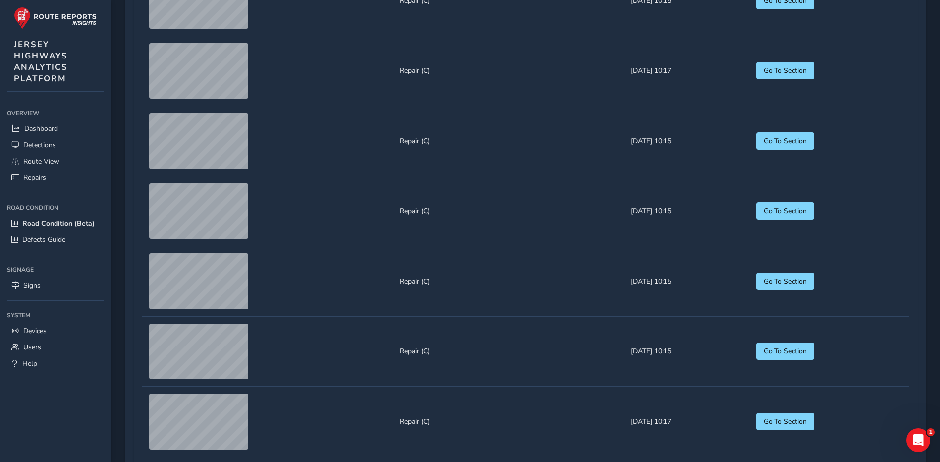
scroll to position [793, 0]
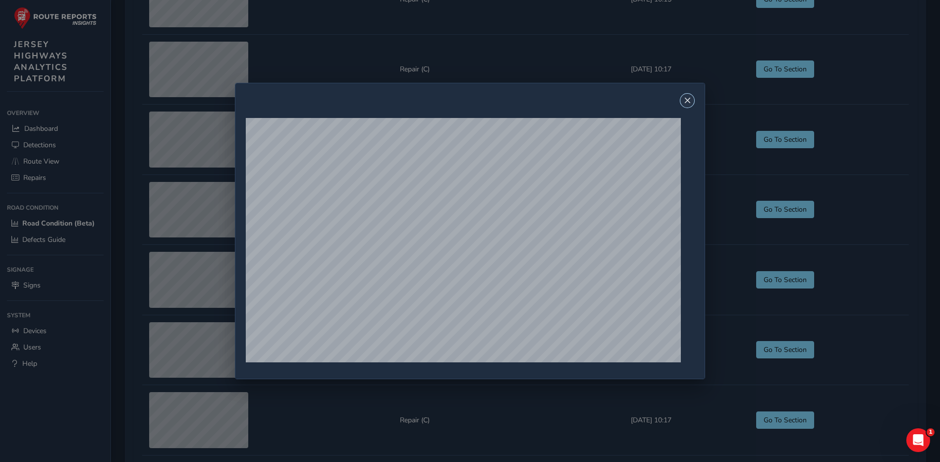
click at [686, 100] on button "Close" at bounding box center [687, 101] width 14 height 14
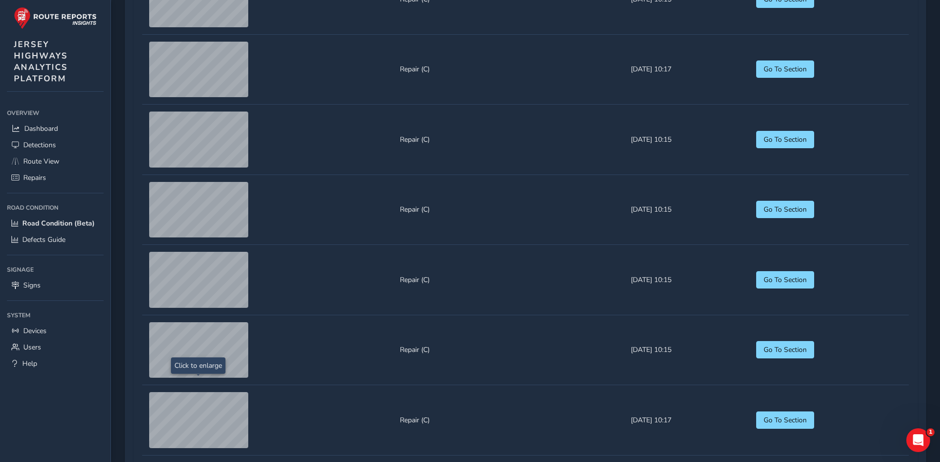
scroll to position [1090, 0]
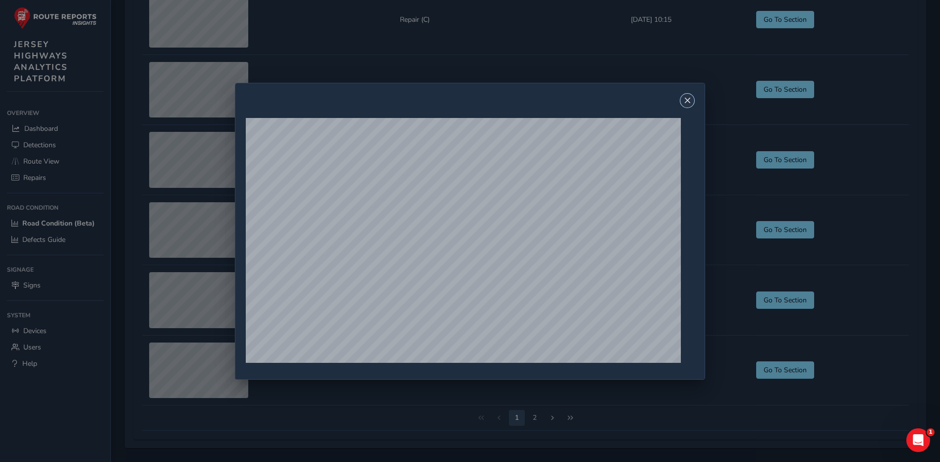
click at [688, 98] on span "Close" at bounding box center [687, 100] width 7 height 7
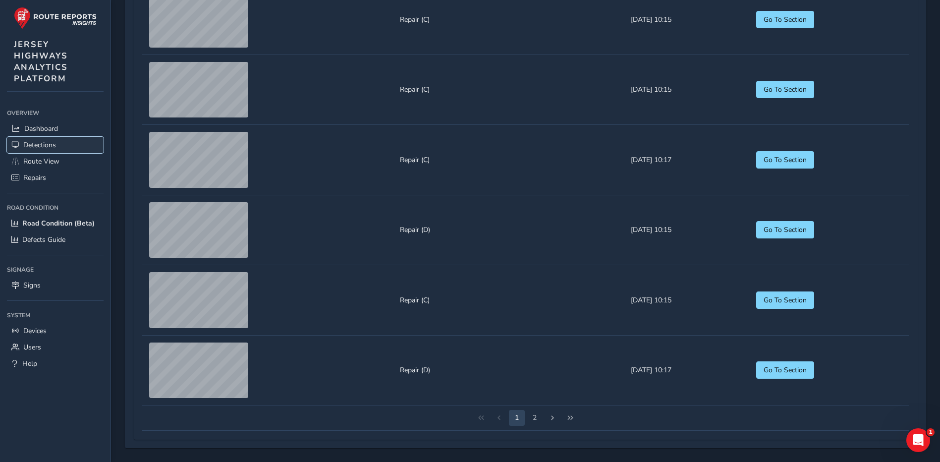
click at [55, 141] on span "Detections" at bounding box center [39, 144] width 33 height 9
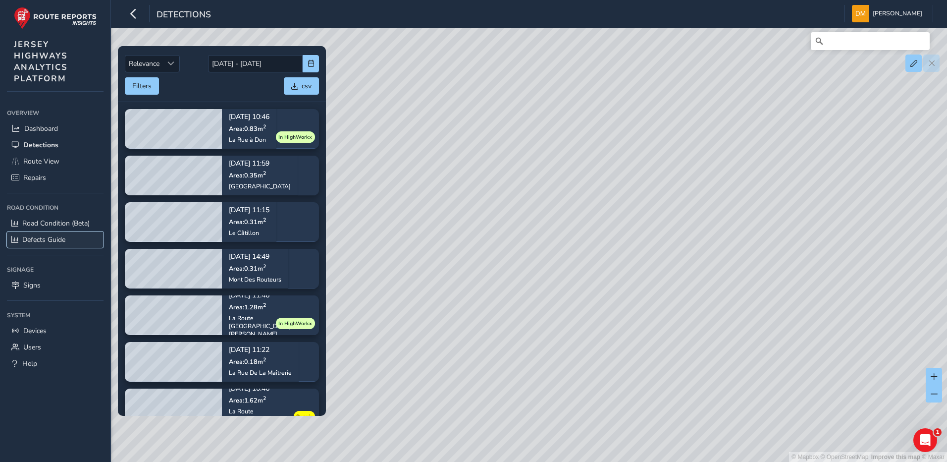
click at [60, 235] on span "Defects Guide" at bounding box center [43, 239] width 43 height 9
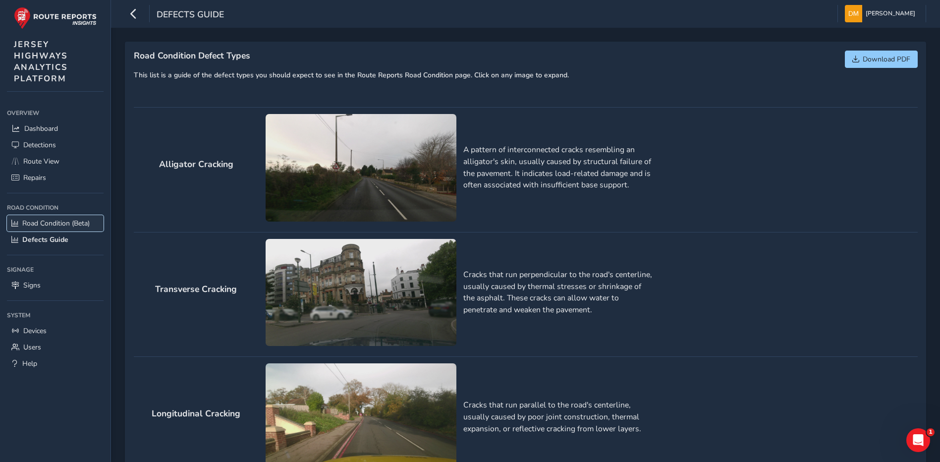
click at [85, 220] on span "Road Condition (Beta)" at bounding box center [55, 223] width 67 height 9
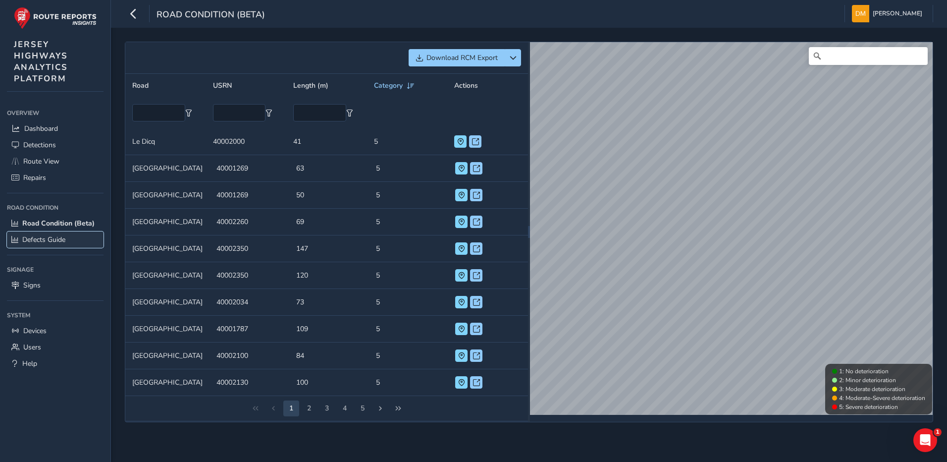
click at [76, 237] on link "Defects Guide" at bounding box center [55, 239] width 97 height 16
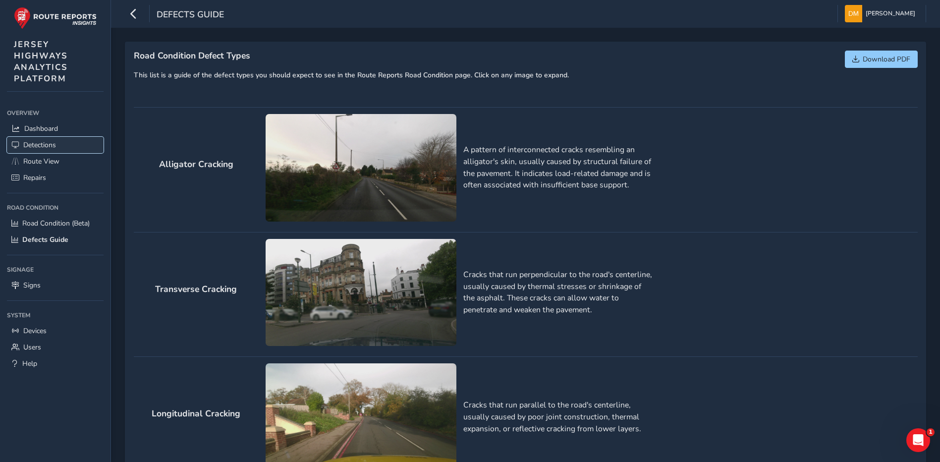
click at [41, 144] on span "Detections" at bounding box center [39, 144] width 33 height 9
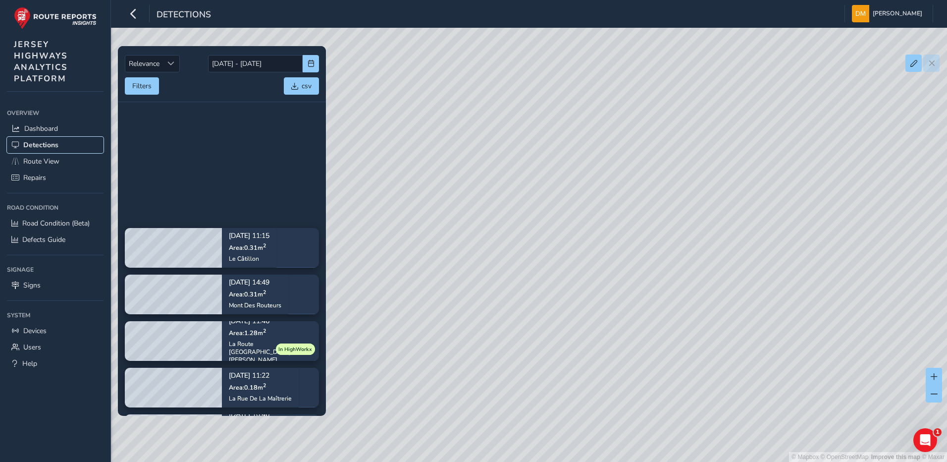
scroll to position [278, 0]
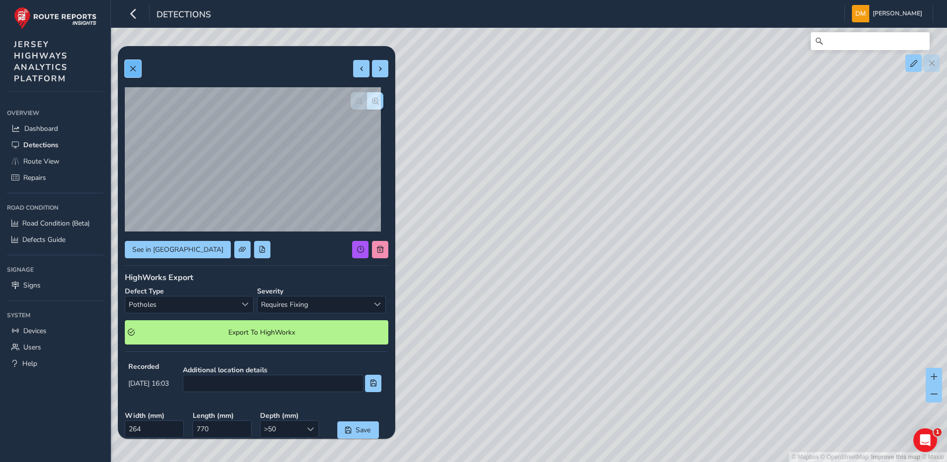
click at [133, 69] on span at bounding box center [132, 68] width 7 height 7
click at [133, 67] on span at bounding box center [132, 68] width 7 height 7
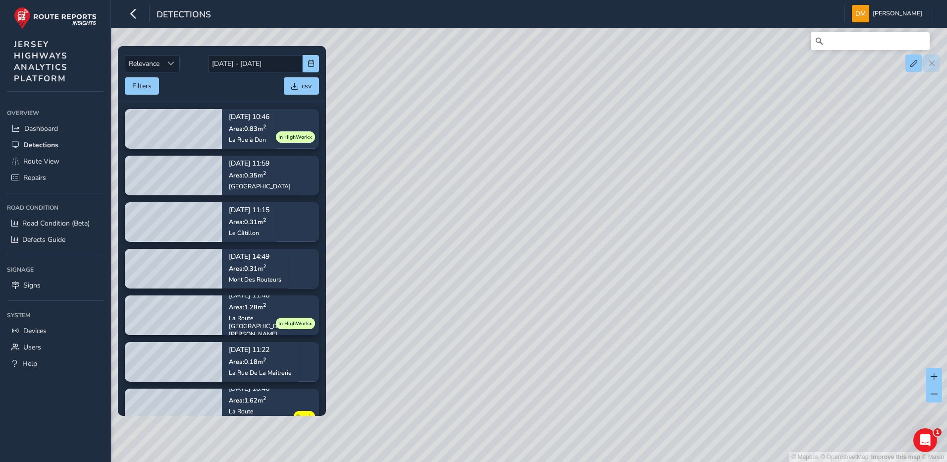
click at [617, 217] on div "© Mapbox © OpenStreetMap Improve this map © Maxar" at bounding box center [473, 231] width 947 height 462
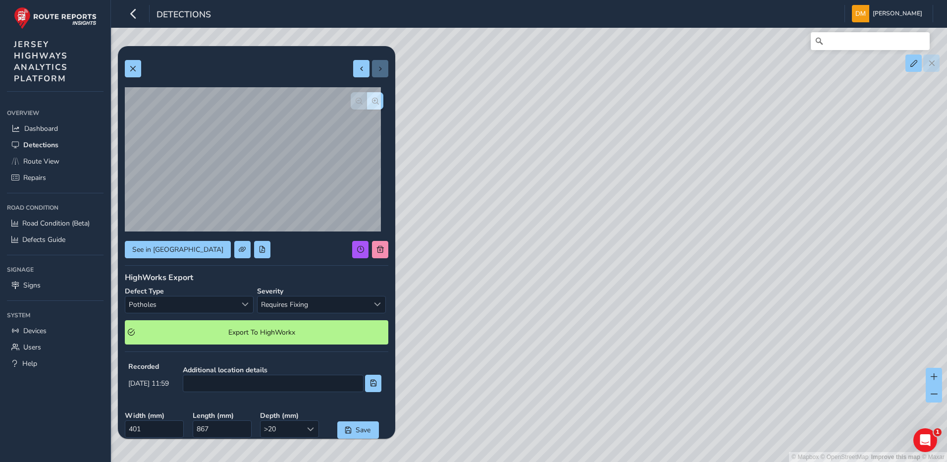
click at [518, 246] on div "© Mapbox © OpenStreetMap Improve this map © Maxar" at bounding box center [473, 231] width 947 height 462
type input "3992"
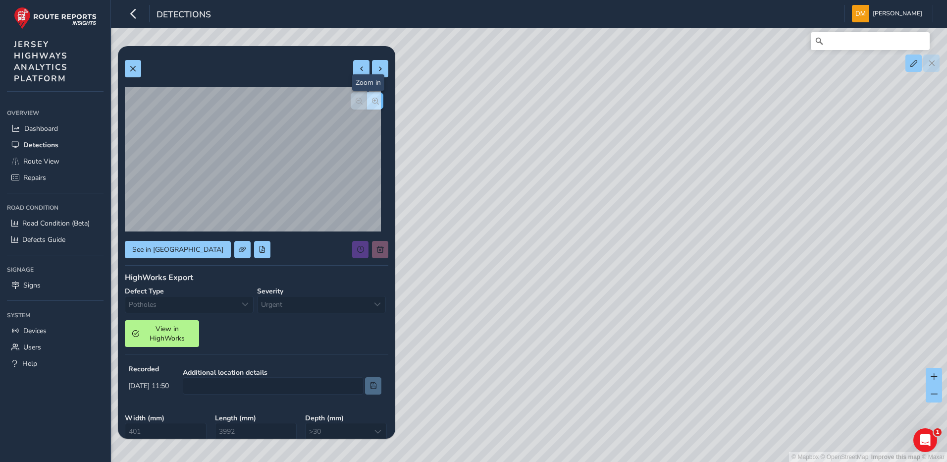
click at [367, 96] on button "button" at bounding box center [375, 100] width 16 height 17
click at [351, 101] on button "button" at bounding box center [359, 100] width 16 height 17
click at [369, 251] on div at bounding box center [370, 249] width 36 height 17
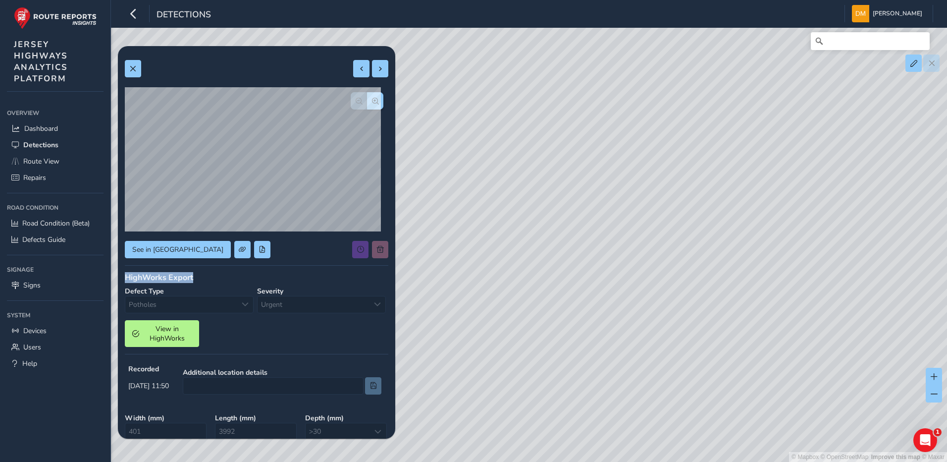
drag, startPoint x: 369, startPoint y: 251, endPoint x: 315, endPoint y: 262, distance: 55.6
click at [315, 262] on div "See in Route View HighWorks Export Defect Type Potholes Potholes Severity Urgen…" at bounding box center [257, 318] width 264 height 530
click at [368, 250] on div at bounding box center [370, 249] width 36 height 17
click at [370, 249] on div at bounding box center [370, 249] width 36 height 17
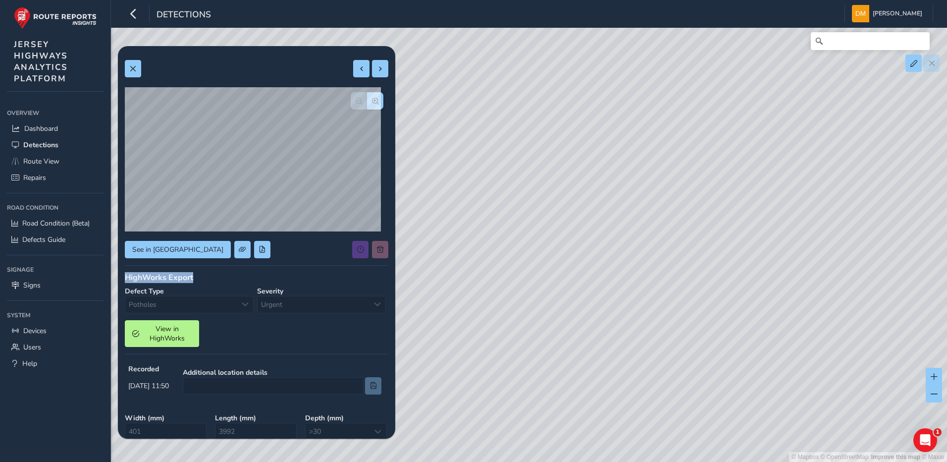
click at [370, 249] on div at bounding box center [370, 249] width 36 height 17
drag, startPoint x: 370, startPoint y: 249, endPoint x: 305, endPoint y: 256, distance: 65.3
click at [305, 256] on div "See in [GEOGRAPHIC_DATA]" at bounding box center [257, 249] width 264 height 17
click at [609, 236] on div "© Mapbox © OpenStreetMap Improve this map © Maxar" at bounding box center [473, 231] width 947 height 462
click at [130, 67] on span at bounding box center [132, 68] width 7 height 7
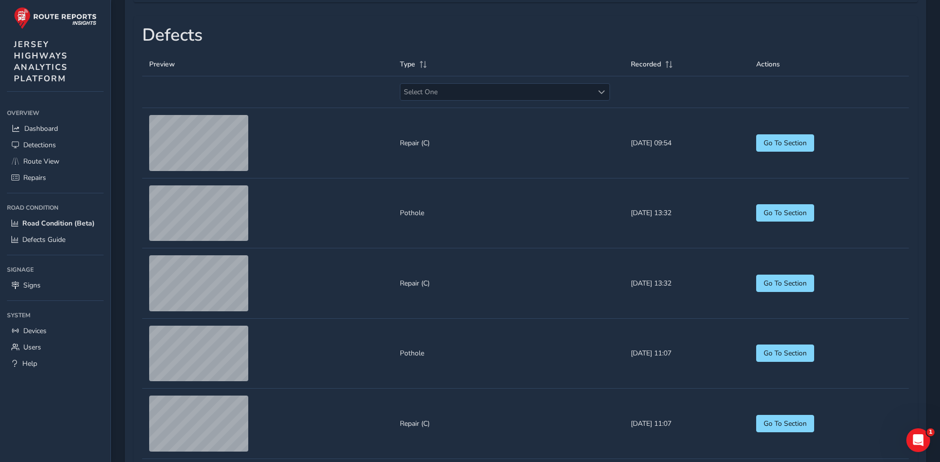
scroll to position [446, 0]
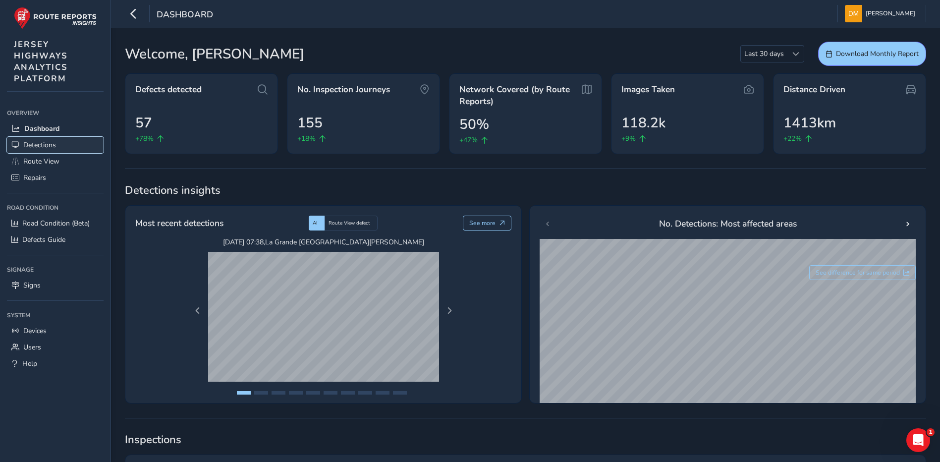
click at [61, 140] on link "Detections" at bounding box center [55, 145] width 97 height 16
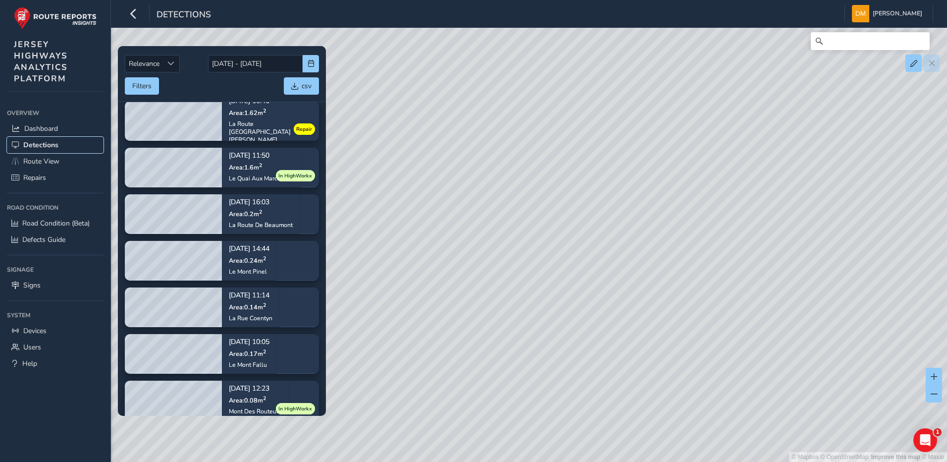
scroll to position [278, 0]
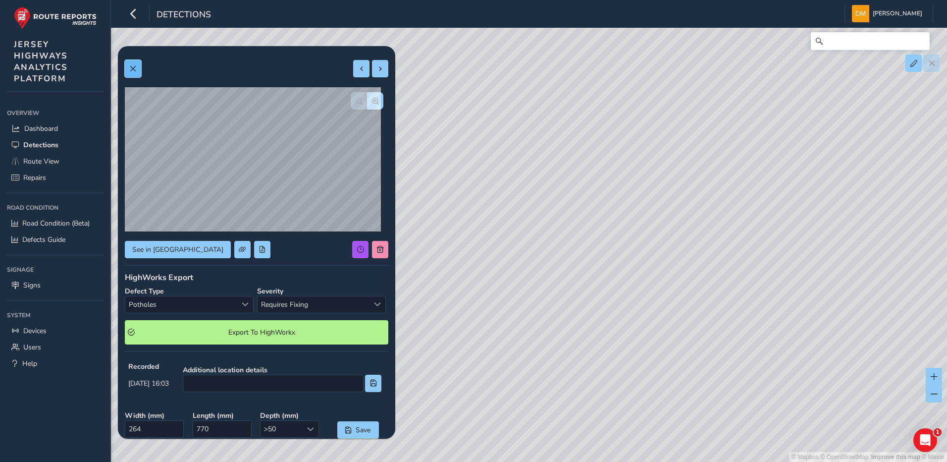
click at [134, 67] on span at bounding box center [132, 68] width 7 height 7
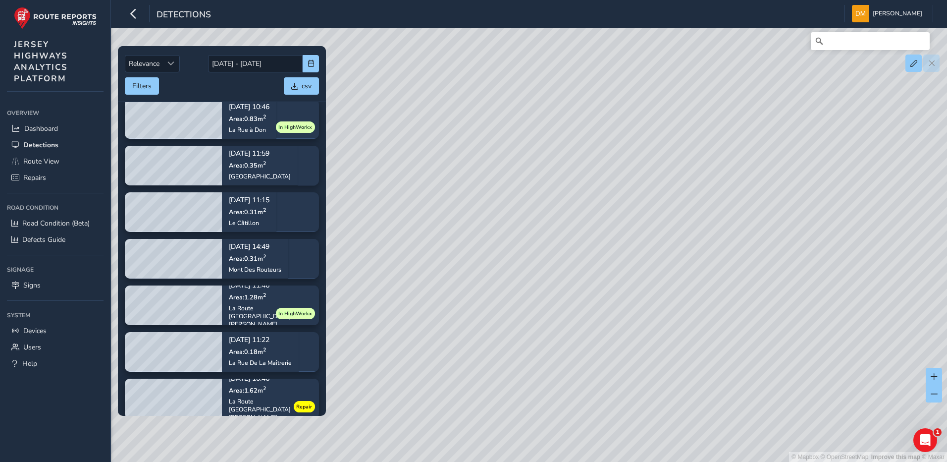
scroll to position [8, 0]
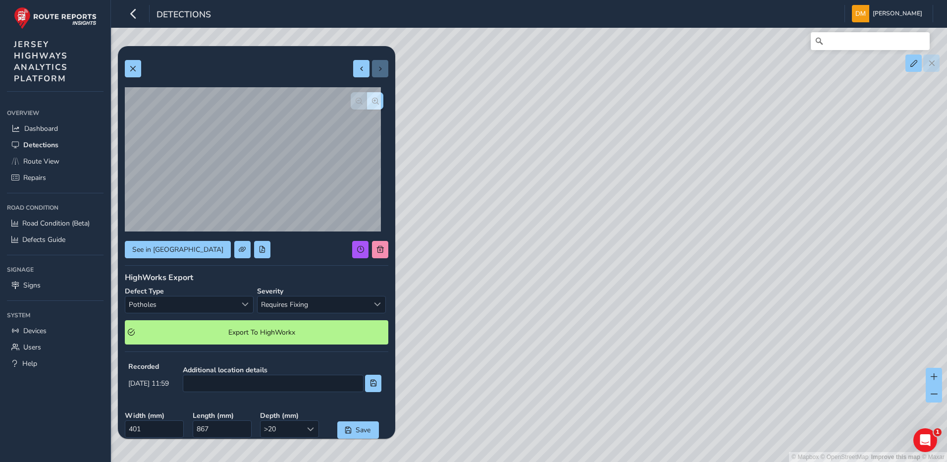
click at [124, 72] on div "See in Route View HighWorks Export Defect Type Potholes Potholes Severity Requi…" at bounding box center [256, 317] width 277 height 543
click at [135, 69] on span at bounding box center [132, 68] width 7 height 7
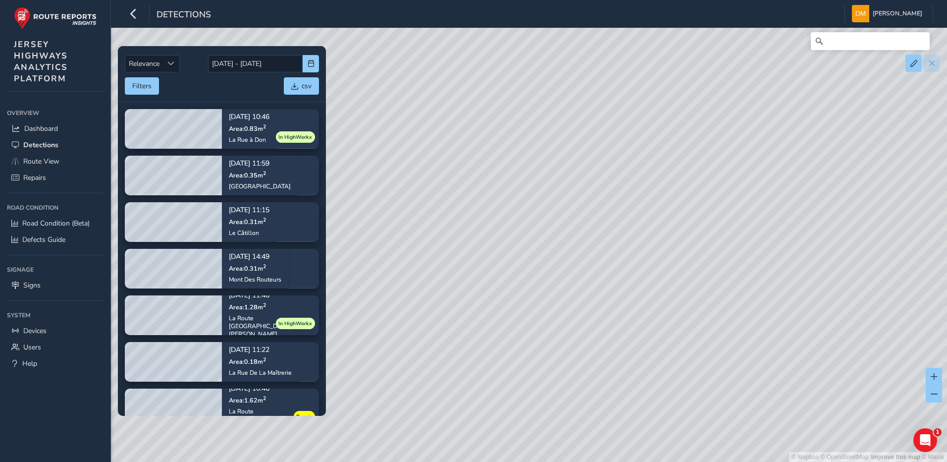
drag, startPoint x: 391, startPoint y: 170, endPoint x: 509, endPoint y: 245, distance: 139.2
click at [509, 245] on div "© Mapbox © OpenStreetMap Improve this map © Maxar" at bounding box center [473, 231] width 947 height 462
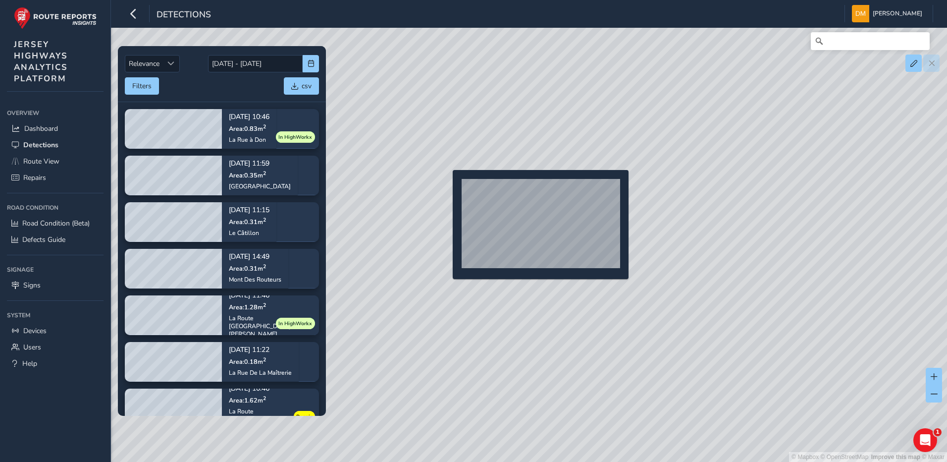
click at [447, 186] on div "© Mapbox © OpenStreetMap Improve this map © Maxar" at bounding box center [473, 231] width 947 height 462
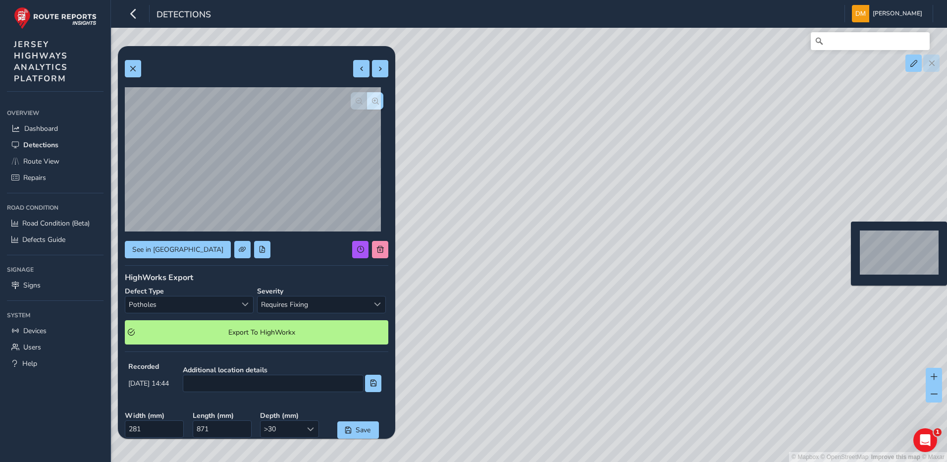
click at [846, 237] on div "© Mapbox © OpenStreetMap Improve this map © Maxar" at bounding box center [473, 231] width 947 height 462
type input "193"
type input "708"
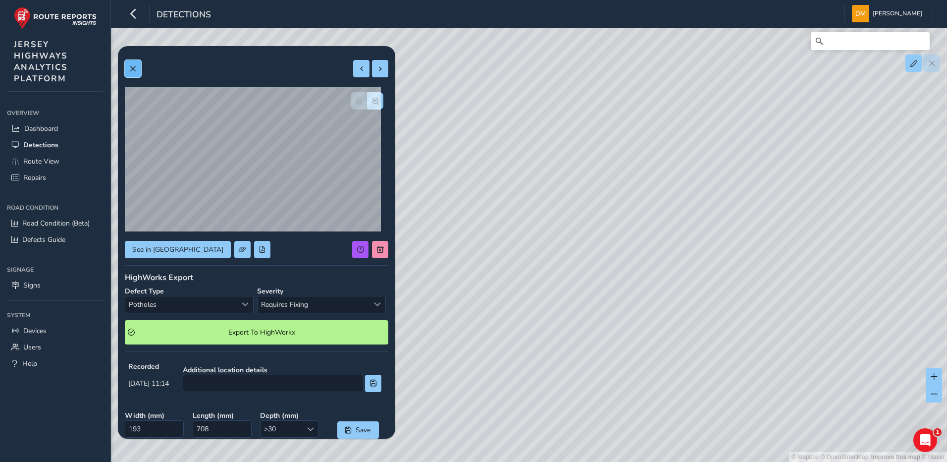
click at [138, 72] on button at bounding box center [133, 68] width 16 height 17
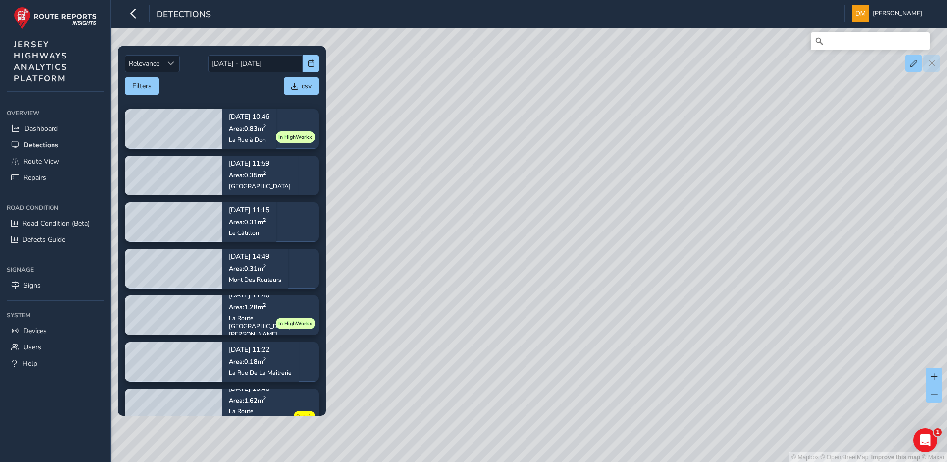
drag, startPoint x: 692, startPoint y: 276, endPoint x: 605, endPoint y: 224, distance: 101.4
click at [605, 224] on div "© Mapbox © OpenStreetMap Improve this map © Maxar" at bounding box center [473, 231] width 947 height 462
drag, startPoint x: 854, startPoint y: 332, endPoint x: 464, endPoint y: 180, distance: 418.4
click at [464, 180] on div "© Mapbox © OpenStreetMap Improve this map © Maxar" at bounding box center [473, 231] width 947 height 462
drag, startPoint x: 762, startPoint y: 290, endPoint x: 507, endPoint y: 216, distance: 264.8
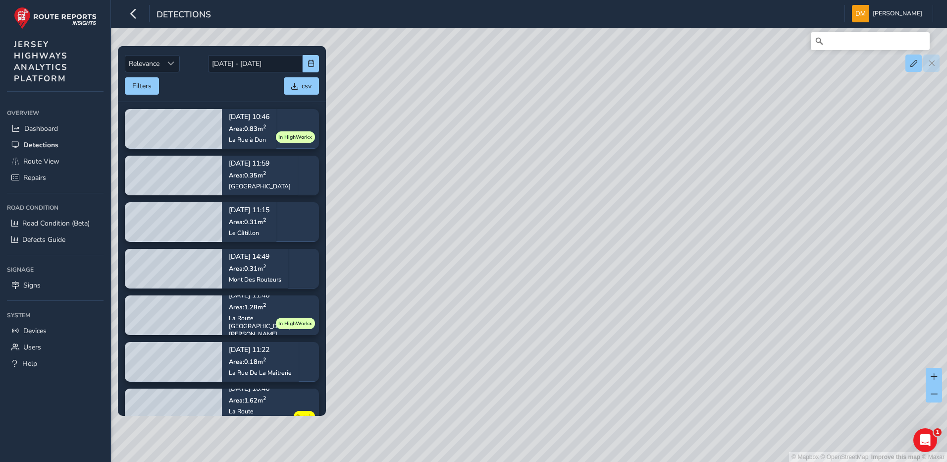
click at [503, 221] on div "© Mapbox © OpenStreetMap Improve this map © Maxar" at bounding box center [473, 231] width 947 height 462
click at [884, 197] on div "© Mapbox © OpenStreetMap Improve this map © Maxar" at bounding box center [473, 231] width 947 height 462
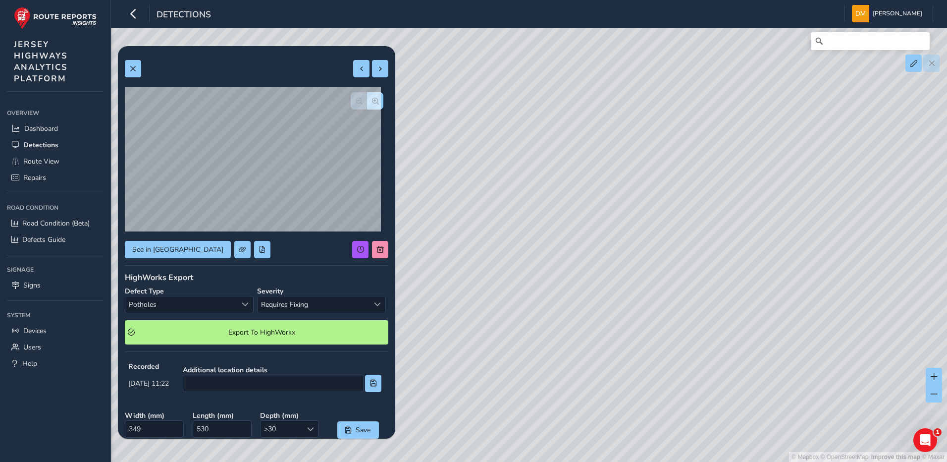
drag, startPoint x: 542, startPoint y: 289, endPoint x: 558, endPoint y: 156, distance: 133.9
click at [558, 156] on div "© Mapbox © OpenStreetMap Improve this map © Maxar" at bounding box center [473, 231] width 947 height 462
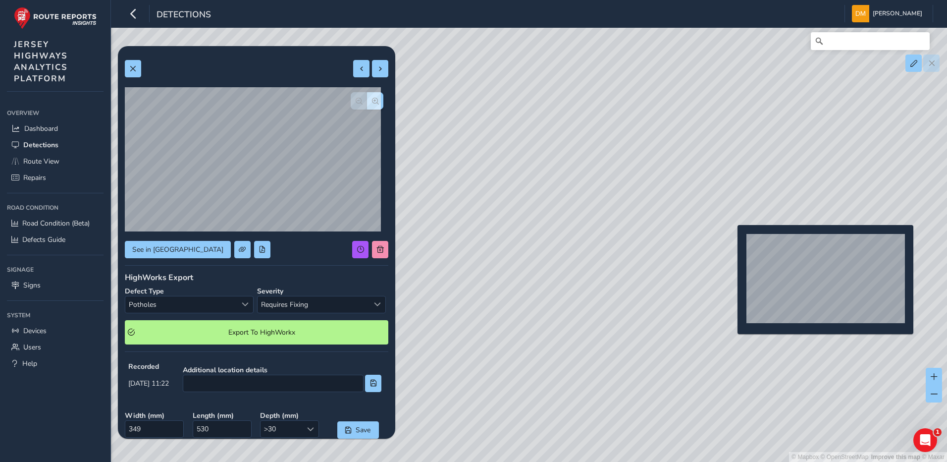
click at [732, 241] on div "© Mapbox © OpenStreetMap Improve this map © Maxar" at bounding box center [473, 231] width 947 height 462
type input "395"
type input "780"
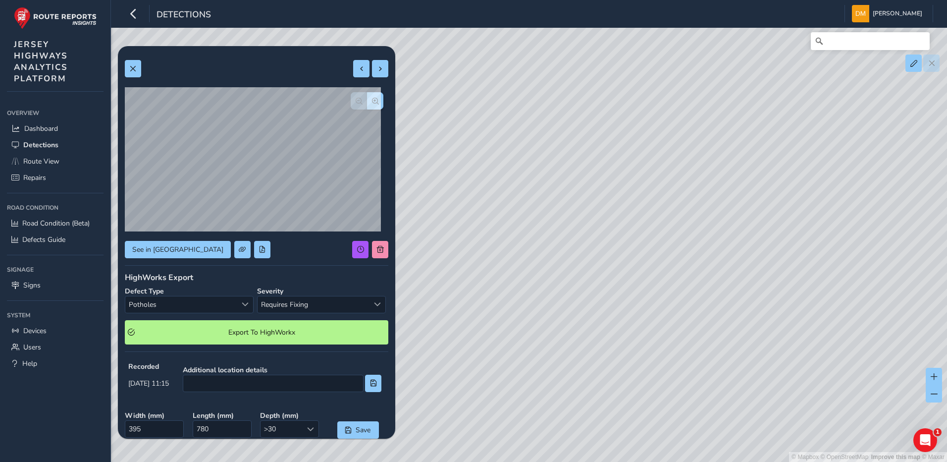
drag, startPoint x: 731, startPoint y: 332, endPoint x: 739, endPoint y: 161, distance: 171.1
click at [739, 161] on div "© Mapbox © OpenStreetMap Improve this map © Maxar" at bounding box center [473, 231] width 947 height 462
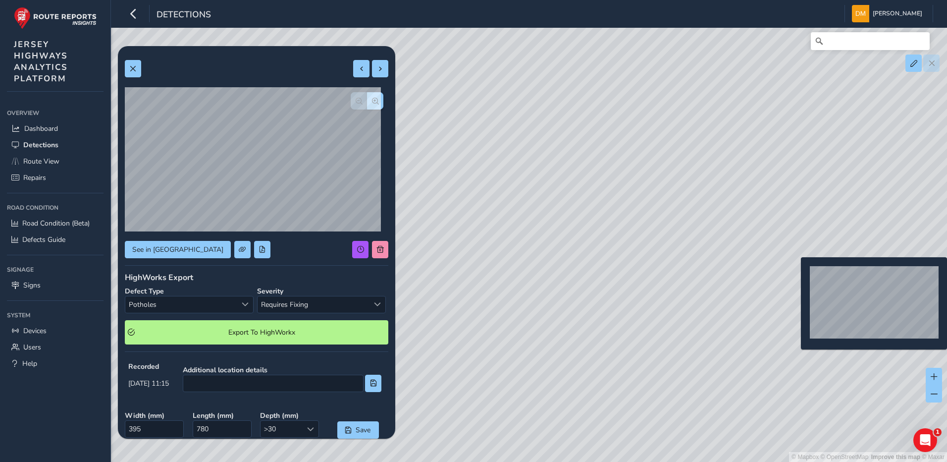
click at [795, 273] on div "© Mapbox © OpenStreetMap Improve this map © Maxar" at bounding box center [473, 231] width 947 height 462
type input "762"
type input "1088"
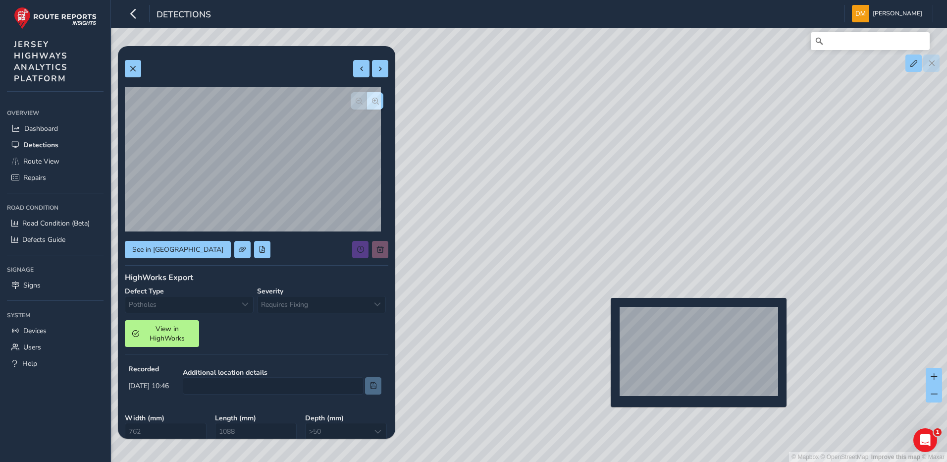
click at [605, 314] on div "© Mapbox © OpenStreetMap Improve this map © Maxar" at bounding box center [473, 231] width 947 height 462
type input "401"
type input "867"
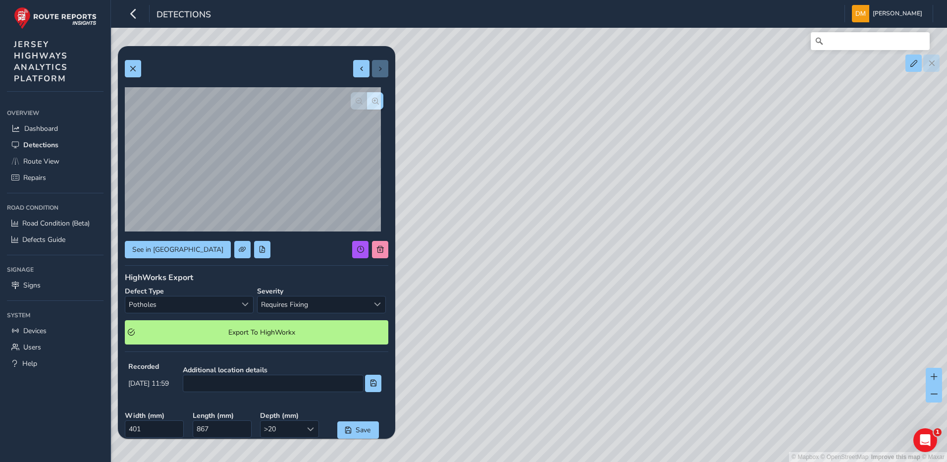
drag, startPoint x: 561, startPoint y: 299, endPoint x: 734, endPoint y: 307, distance: 173.6
click at [734, 307] on div "© Mapbox © OpenStreetMap Improve this map © Maxar" at bounding box center [473, 231] width 947 height 462
click at [41, 127] on span "Dashboard" at bounding box center [41, 128] width 34 height 9
